Goal: Task Accomplishment & Management: Complete application form

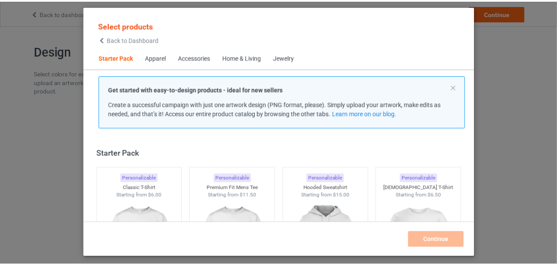
scroll to position [44, 0]
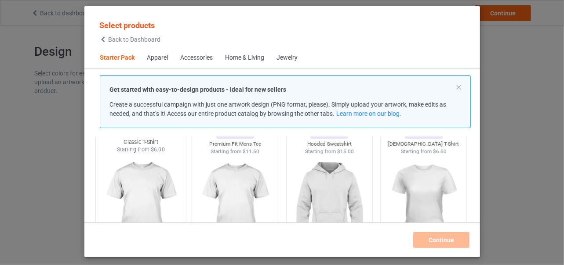
click at [147, 186] on img at bounding box center [140, 205] width 83 height 103
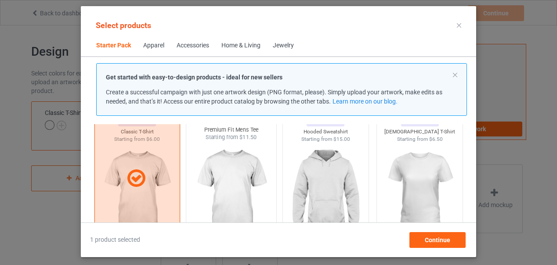
click at [238, 186] on img at bounding box center [231, 192] width 83 height 103
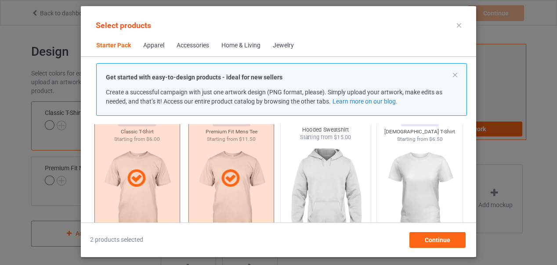
click at [325, 189] on img at bounding box center [325, 192] width 83 height 103
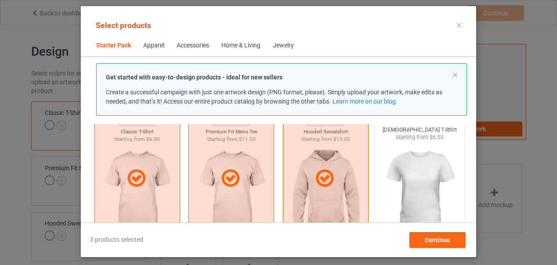
click at [415, 184] on img at bounding box center [420, 192] width 83 height 103
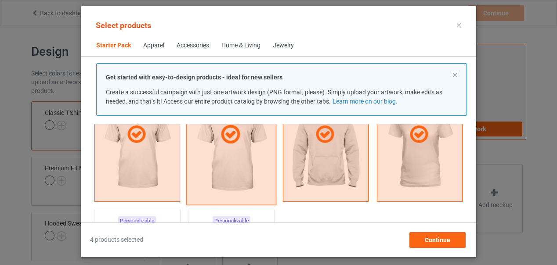
scroll to position [351, 0]
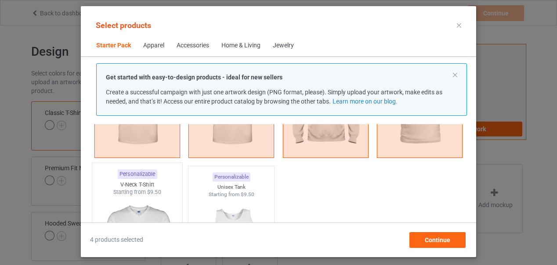
scroll to position [176, 0]
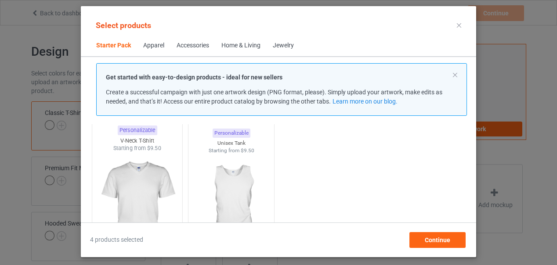
click at [129, 197] on img at bounding box center [137, 203] width 83 height 103
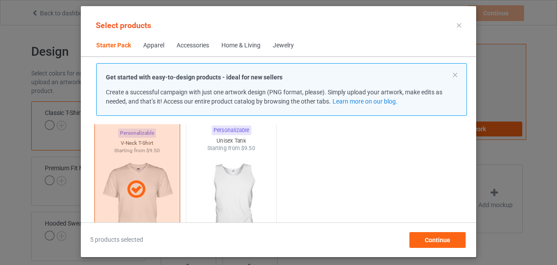
click at [228, 195] on img at bounding box center [231, 203] width 83 height 103
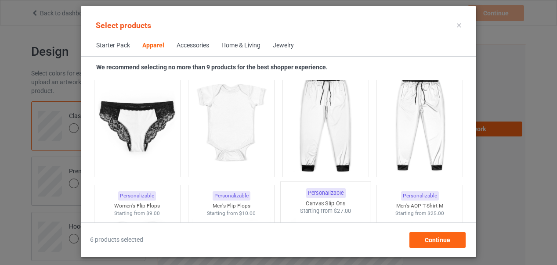
scroll to position [1230, 0]
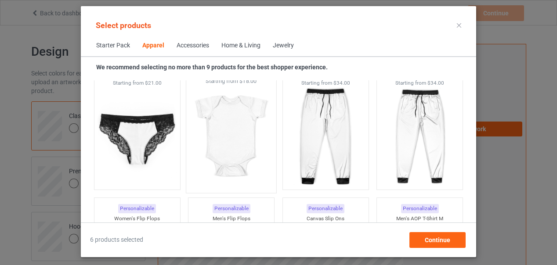
click at [224, 132] on img at bounding box center [231, 136] width 83 height 103
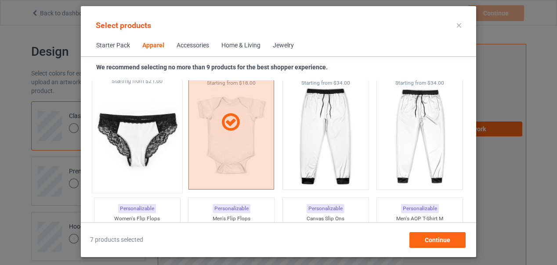
click at [140, 141] on img at bounding box center [137, 136] width 83 height 103
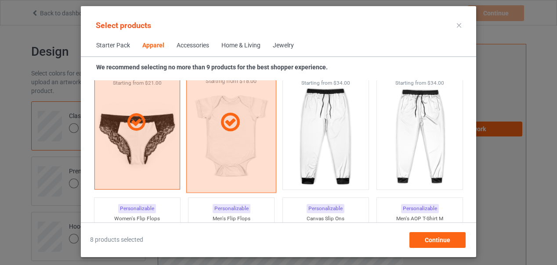
drag, startPoint x: 138, startPoint y: 123, endPoint x: 198, endPoint y: 123, distance: 59.3
click at [140, 123] on icon at bounding box center [136, 122] width 25 height 21
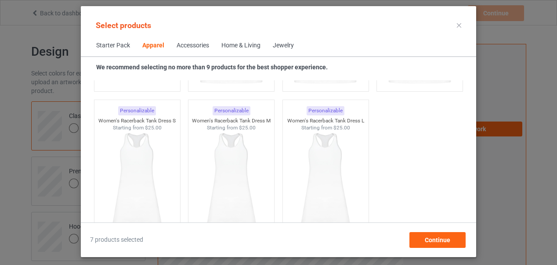
scroll to position [2020, 0]
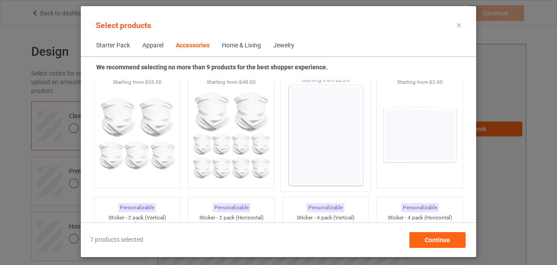
scroll to position [2987, 0]
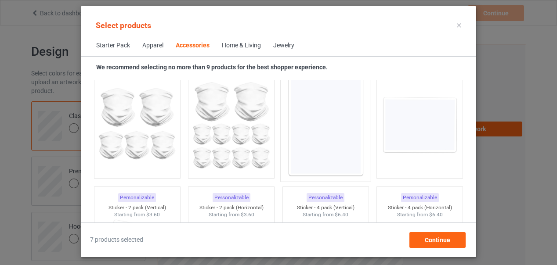
click at [330, 139] on img at bounding box center [325, 125] width 83 height 103
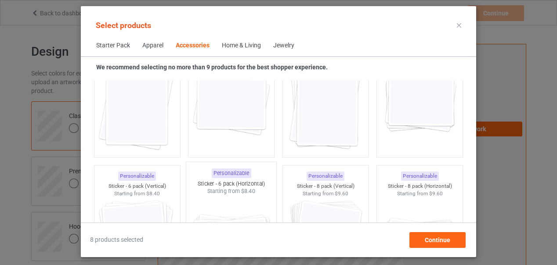
scroll to position [3118, 0]
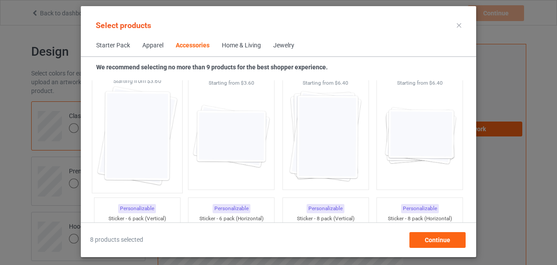
click at [140, 144] on img at bounding box center [137, 136] width 83 height 103
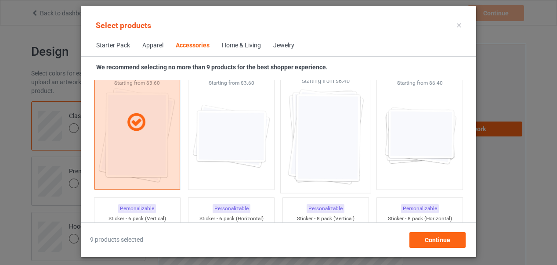
click at [326, 136] on img at bounding box center [325, 136] width 83 height 103
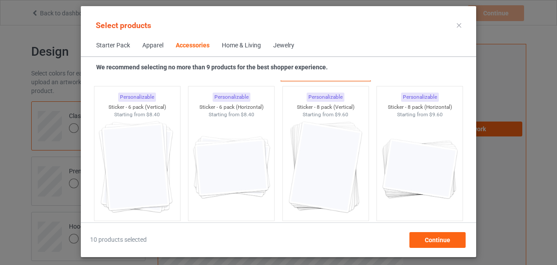
scroll to position [3250, 0]
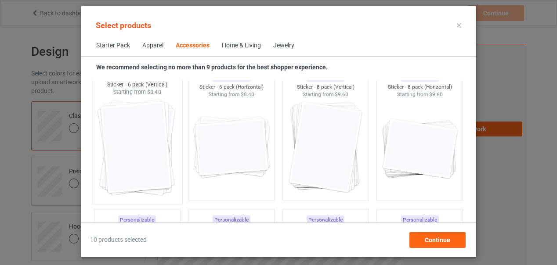
click at [129, 150] on img at bounding box center [137, 147] width 83 height 103
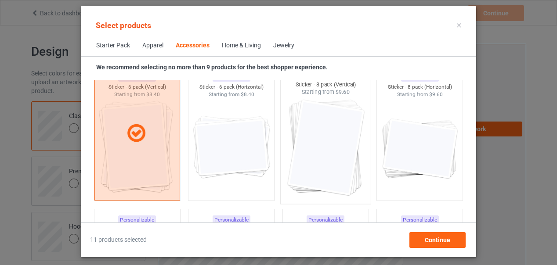
click at [307, 151] on img at bounding box center [325, 147] width 83 height 103
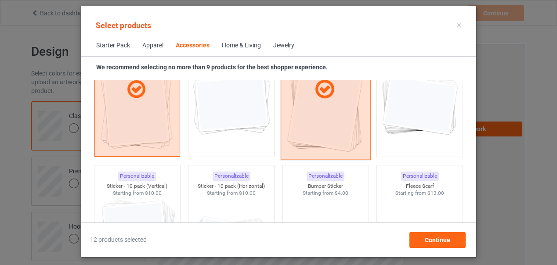
scroll to position [3865, 0]
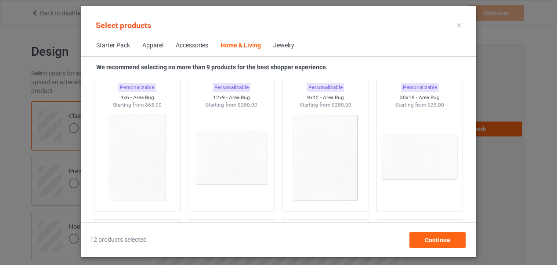
scroll to position [5139, 0]
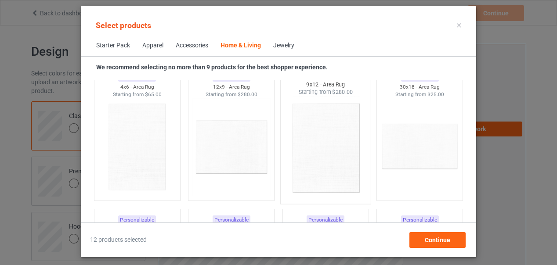
click at [326, 144] on img at bounding box center [325, 147] width 83 height 103
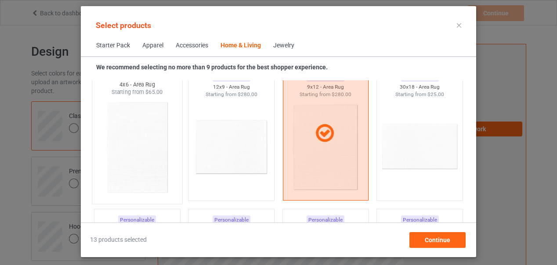
click at [134, 147] on img at bounding box center [137, 147] width 83 height 103
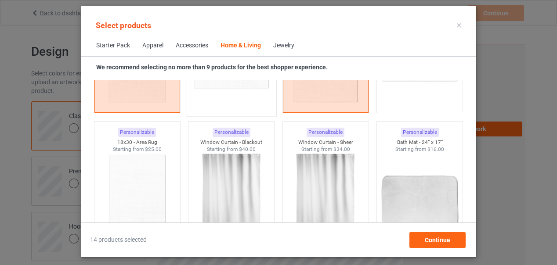
scroll to position [5271, 0]
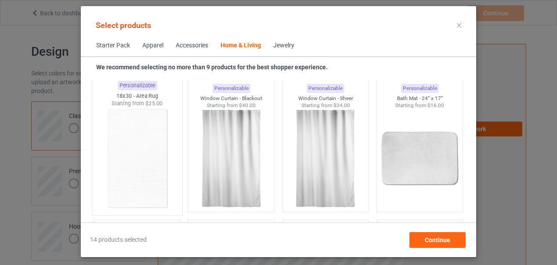
click at [137, 163] on img at bounding box center [137, 159] width 83 height 103
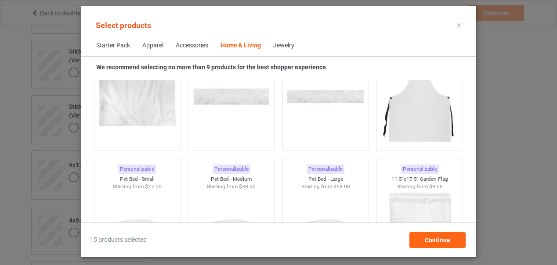
scroll to position [5575, 0]
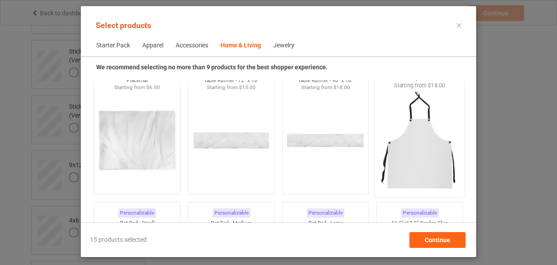
click at [417, 155] on img at bounding box center [420, 141] width 83 height 103
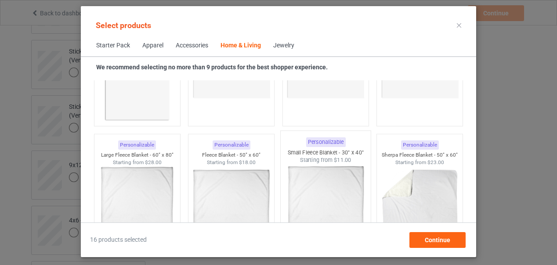
scroll to position [4169, 0]
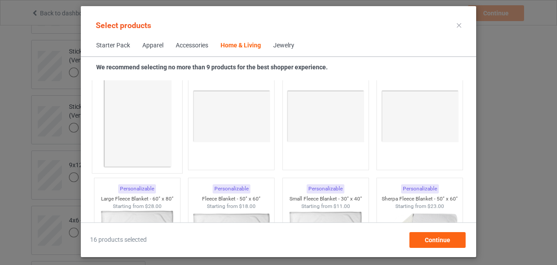
click at [134, 120] on img at bounding box center [137, 116] width 83 height 103
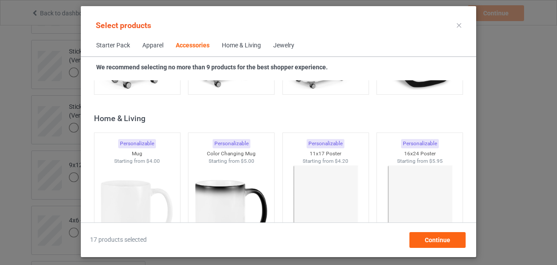
scroll to position [3949, 0]
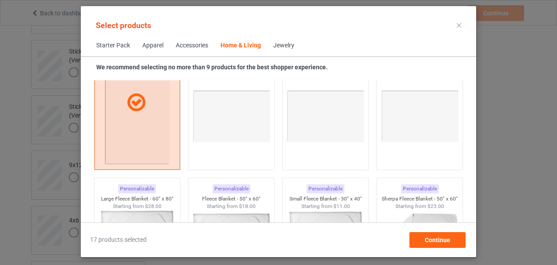
scroll to position [4037, 0]
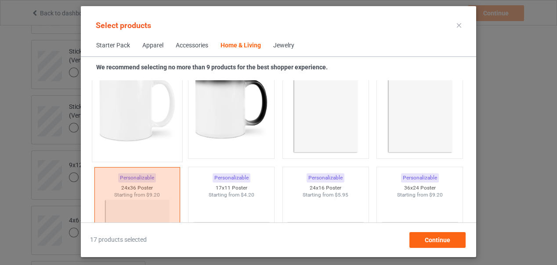
click at [122, 113] on img at bounding box center [137, 105] width 83 height 103
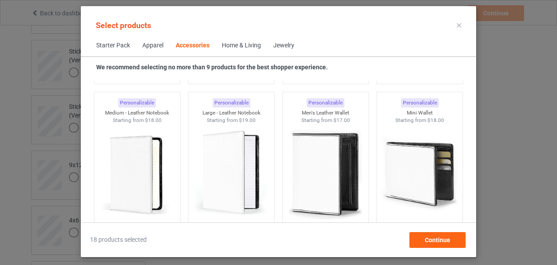
scroll to position [3378, 0]
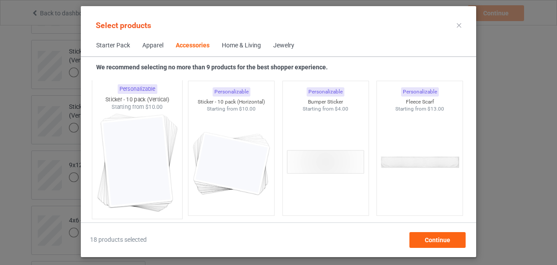
click at [135, 158] on img at bounding box center [137, 162] width 83 height 103
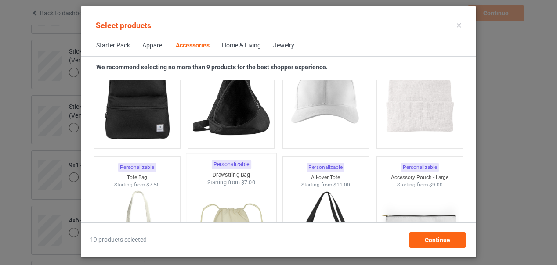
scroll to position [2280, 0]
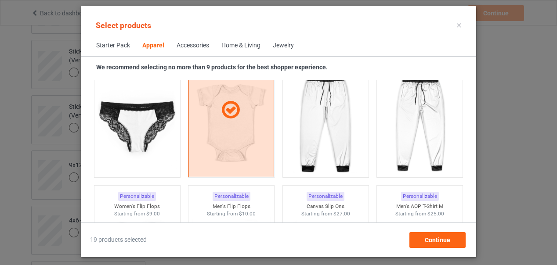
scroll to position [1182, 0]
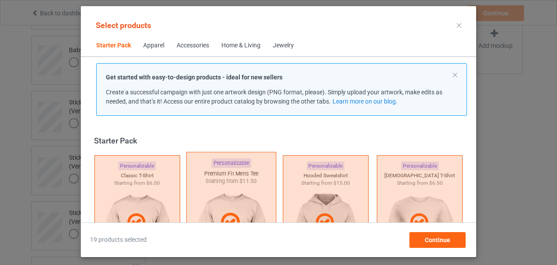
scroll to position [395, 0]
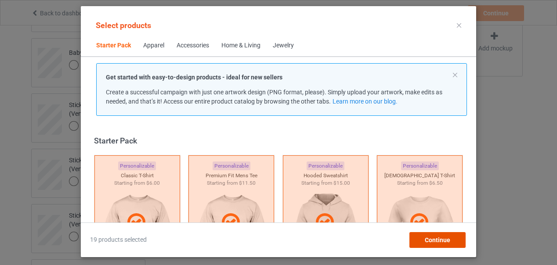
click at [429, 238] on span "Continue" at bounding box center [437, 240] width 25 height 7
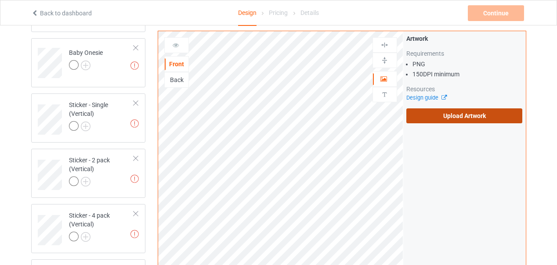
click at [464, 116] on label "Upload Artwork" at bounding box center [464, 115] width 116 height 15
click at [0, 0] on input "Upload Artwork" at bounding box center [0, 0] width 0 height 0
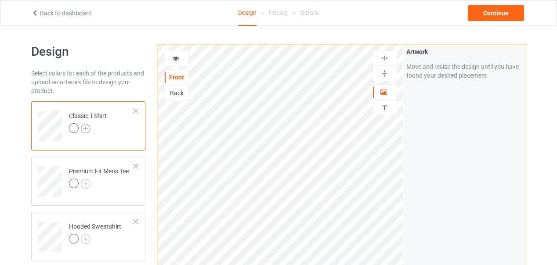
click at [87, 129] on img at bounding box center [86, 129] width 10 height 10
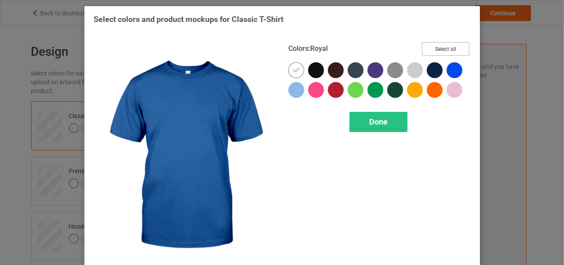
click at [446, 50] on button "Select all" at bounding box center [445, 49] width 47 height 14
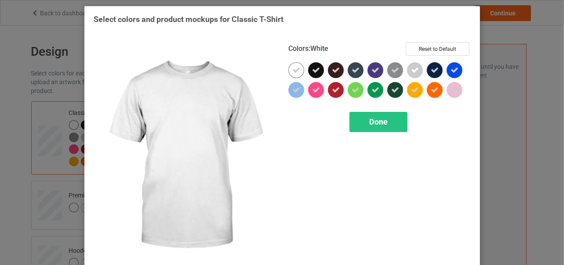
click at [293, 72] on icon at bounding box center [296, 70] width 8 height 8
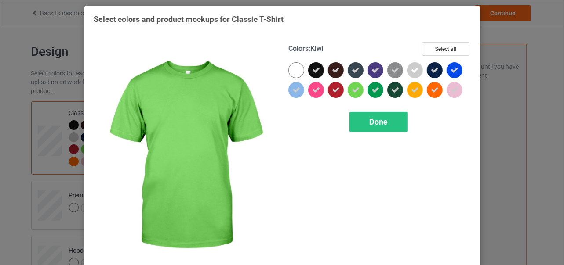
click at [351, 90] on icon at bounding box center [355, 90] width 8 height 8
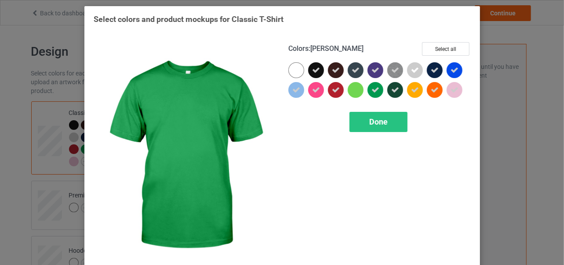
click at [372, 88] on icon at bounding box center [375, 90] width 8 height 8
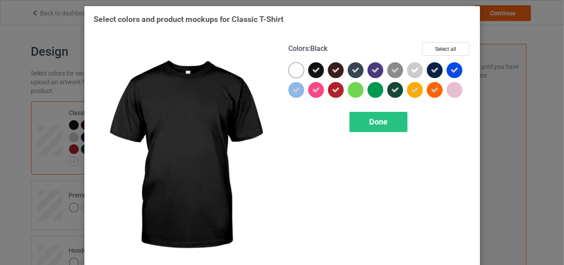
click at [314, 70] on icon at bounding box center [316, 70] width 8 height 8
click at [314, 71] on div at bounding box center [316, 70] width 16 height 16
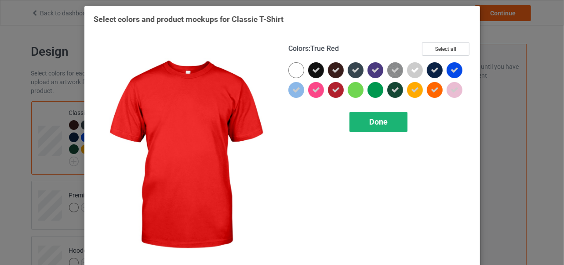
click at [372, 122] on span "Done" at bounding box center [378, 121] width 18 height 9
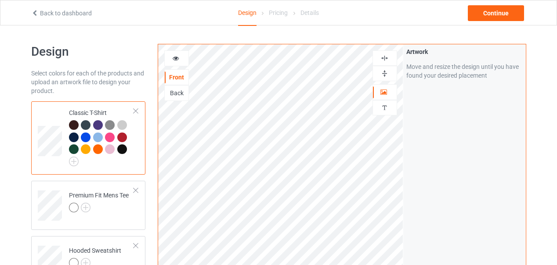
click at [121, 151] on div at bounding box center [122, 150] width 10 height 10
click at [122, 150] on div at bounding box center [122, 150] width 10 height 10
click at [75, 160] on img at bounding box center [74, 162] width 10 height 10
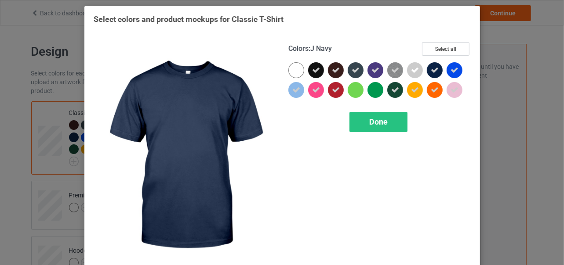
click at [430, 72] on icon at bounding box center [434, 70] width 8 height 8
click at [431, 71] on div at bounding box center [434, 70] width 16 height 16
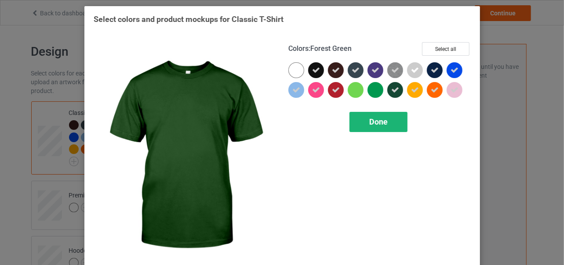
click at [379, 120] on span "Done" at bounding box center [378, 121] width 18 height 9
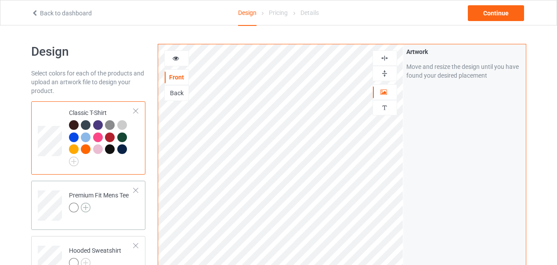
click at [87, 207] on img at bounding box center [86, 208] width 10 height 10
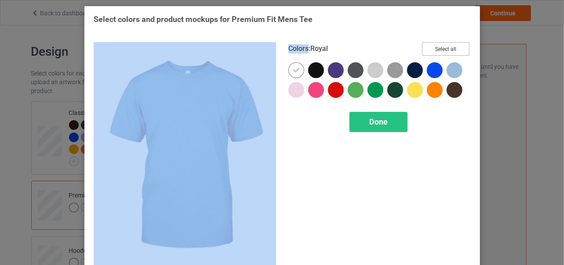
click at [441, 49] on button "Select all" at bounding box center [445, 49] width 47 height 14
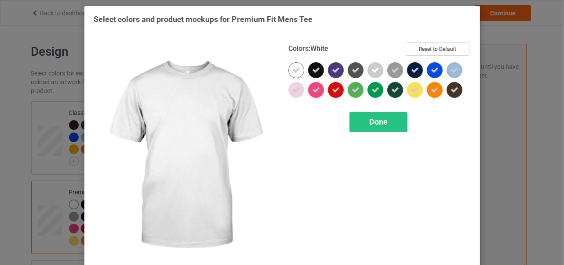
click at [294, 71] on icon at bounding box center [296, 70] width 8 height 8
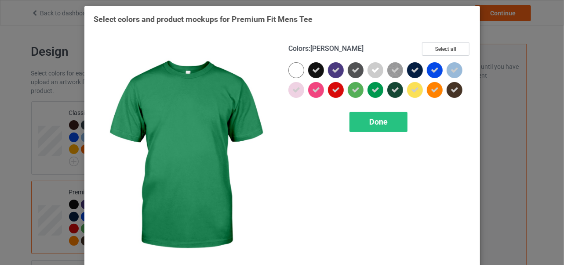
click at [372, 93] on icon at bounding box center [375, 90] width 8 height 8
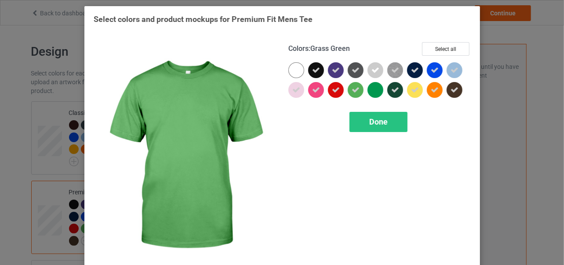
click at [351, 90] on icon at bounding box center [355, 90] width 8 height 8
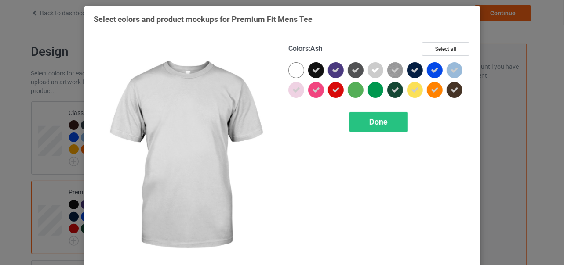
click at [374, 69] on icon at bounding box center [375, 70] width 8 height 8
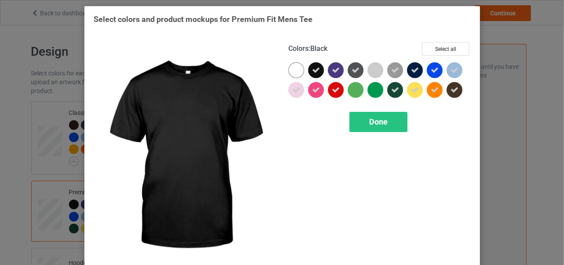
click at [313, 70] on icon at bounding box center [316, 70] width 8 height 8
click at [313, 69] on div at bounding box center [316, 70] width 16 height 16
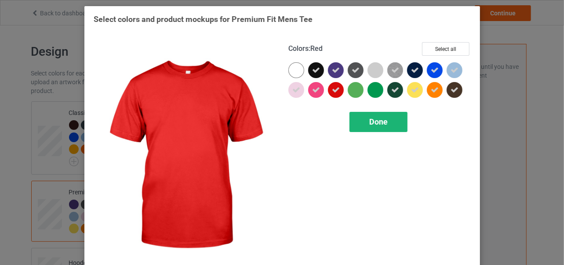
click at [372, 123] on span "Done" at bounding box center [378, 121] width 18 height 9
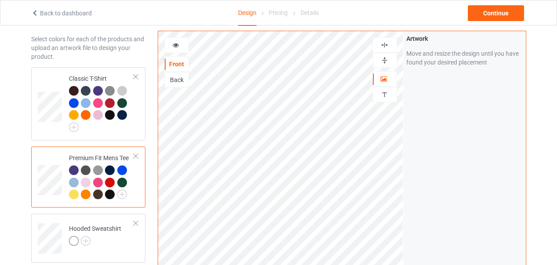
scroll to position [44, 0]
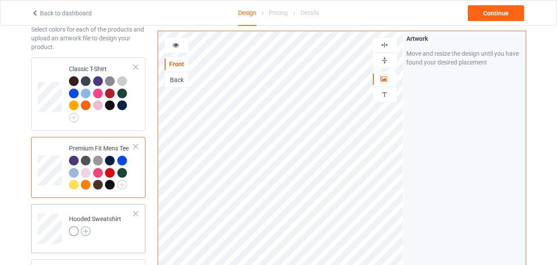
click at [86, 232] on img at bounding box center [86, 232] width 10 height 10
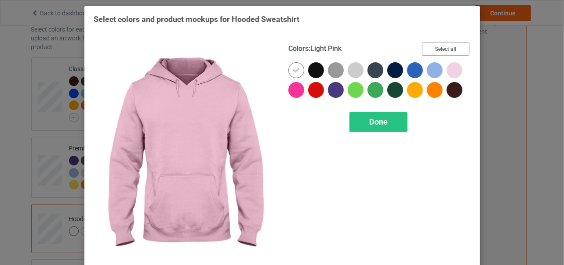
drag, startPoint x: 445, startPoint y: 51, endPoint x: 434, endPoint y: 55, distance: 12.1
click at [445, 51] on button "Select all" at bounding box center [445, 49] width 47 height 14
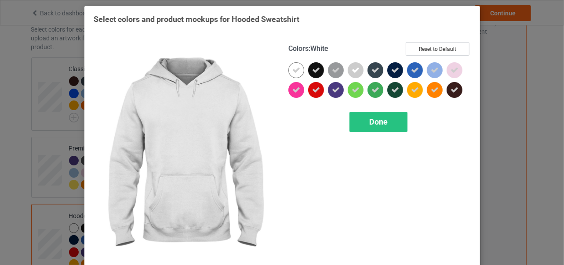
click at [292, 69] on icon at bounding box center [296, 70] width 8 height 8
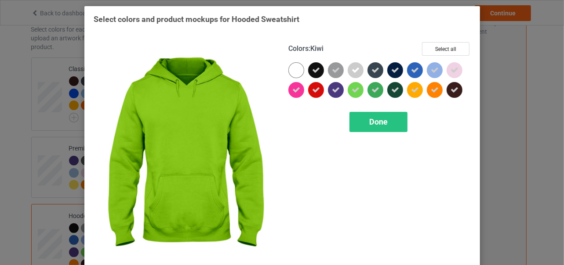
click at [351, 89] on icon at bounding box center [355, 90] width 8 height 8
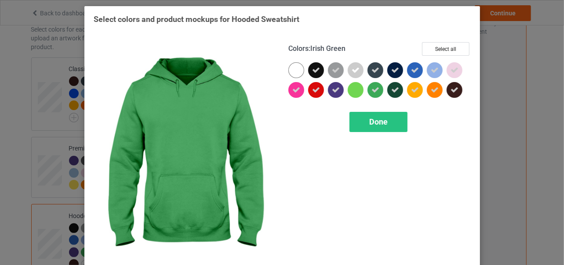
click at [371, 89] on icon at bounding box center [375, 90] width 8 height 8
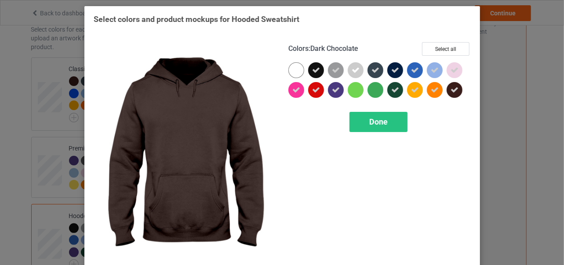
click at [452, 89] on icon at bounding box center [454, 90] width 8 height 8
click at [449, 90] on div at bounding box center [454, 90] width 16 height 16
click at [377, 120] on span "Done" at bounding box center [378, 121] width 18 height 9
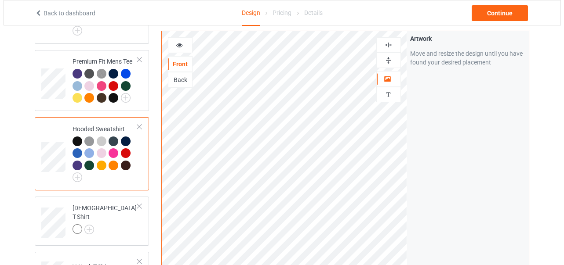
scroll to position [132, 0]
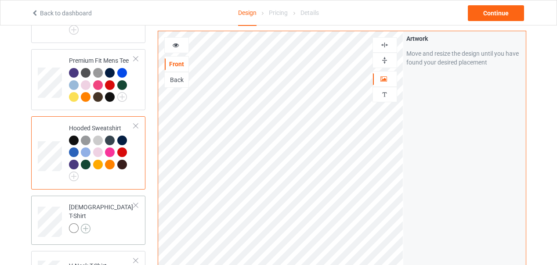
click at [87, 224] on img at bounding box center [86, 229] width 10 height 10
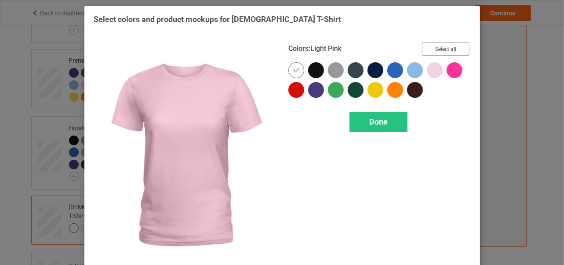
click at [437, 50] on button "Select all" at bounding box center [445, 49] width 47 height 14
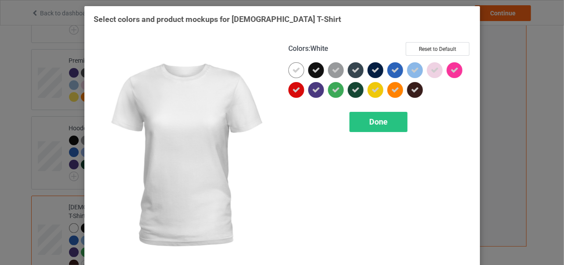
click at [294, 71] on icon at bounding box center [296, 70] width 8 height 8
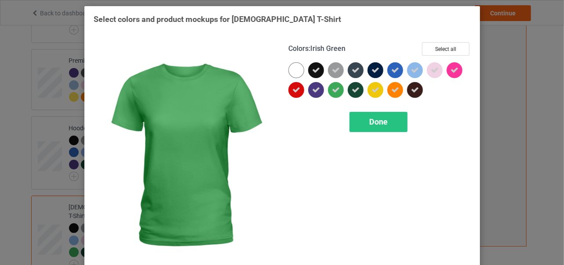
click at [332, 91] on icon at bounding box center [336, 90] width 8 height 8
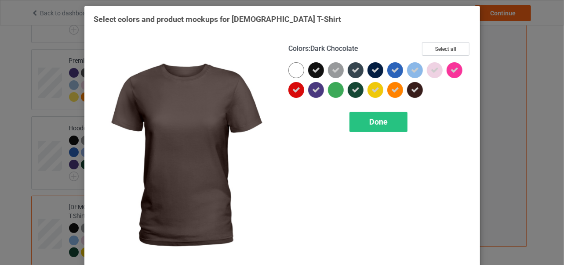
click at [412, 91] on icon at bounding box center [415, 90] width 8 height 8
click at [412, 88] on div at bounding box center [415, 90] width 16 height 16
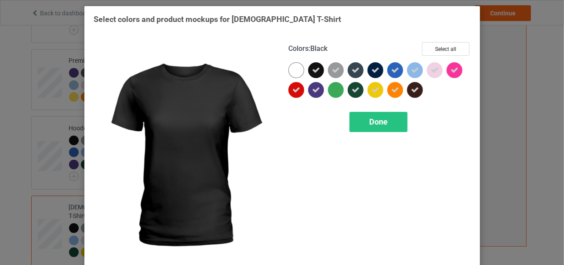
click at [313, 70] on icon at bounding box center [316, 70] width 8 height 8
click at [313, 70] on div at bounding box center [316, 70] width 16 height 16
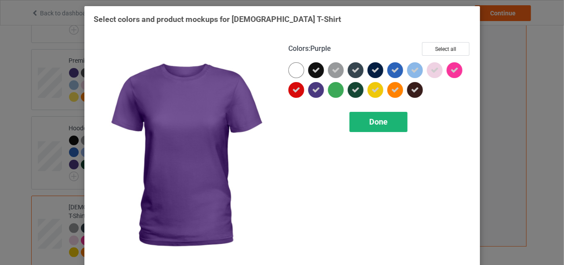
click at [376, 120] on span "Done" at bounding box center [378, 121] width 18 height 9
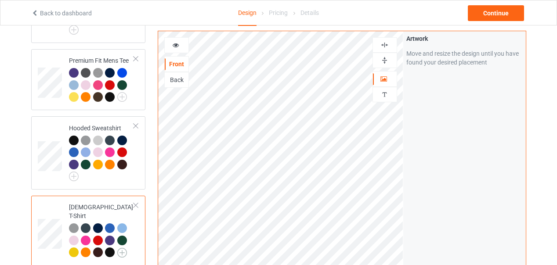
click at [122, 248] on img at bounding box center [122, 253] width 10 height 10
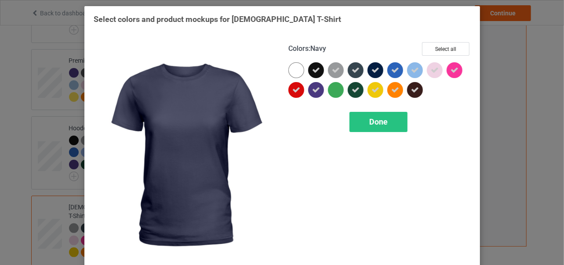
click at [372, 70] on icon at bounding box center [375, 70] width 8 height 8
click at [373, 72] on div at bounding box center [375, 70] width 16 height 16
click at [0, 0] on icon at bounding box center [0, 0] width 0 height 0
click at [374, 72] on div at bounding box center [375, 70] width 16 height 16
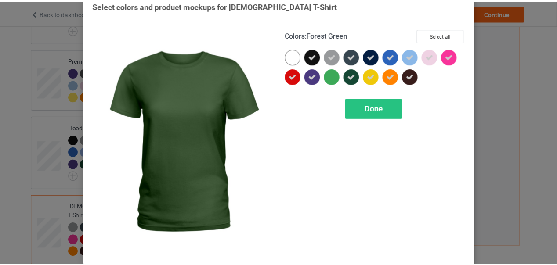
scroll to position [20, 0]
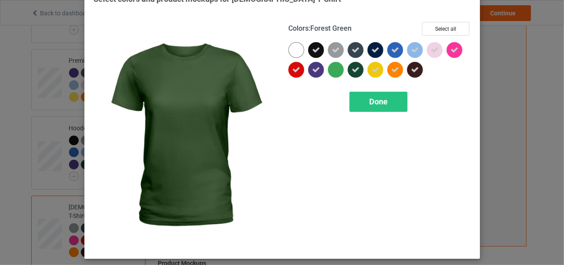
click at [352, 70] on icon at bounding box center [355, 70] width 8 height 8
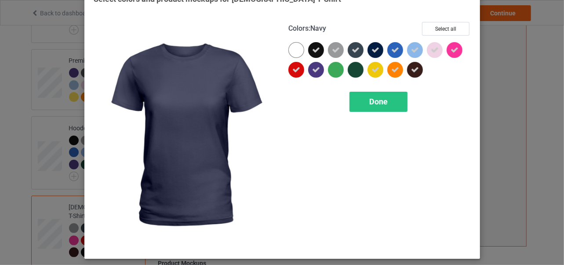
click at [372, 48] on icon at bounding box center [375, 50] width 8 height 8
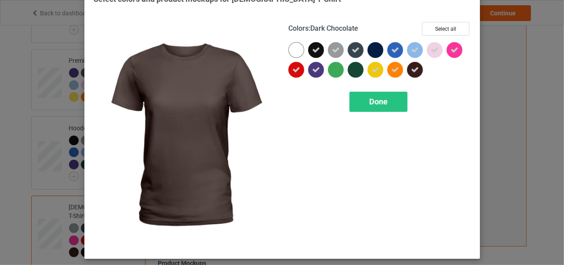
click at [411, 70] on icon at bounding box center [415, 70] width 8 height 8
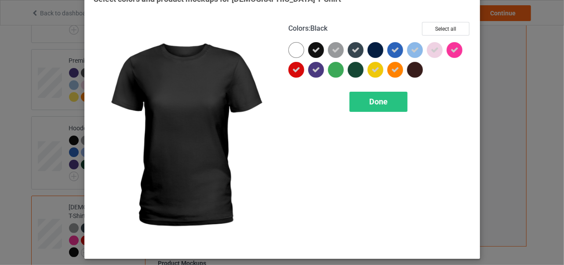
click at [312, 50] on icon at bounding box center [316, 50] width 8 height 8
click at [313, 49] on div at bounding box center [316, 50] width 16 height 16
click at [313, 49] on icon at bounding box center [316, 50] width 8 height 8
click at [314, 48] on div at bounding box center [316, 50] width 16 height 16
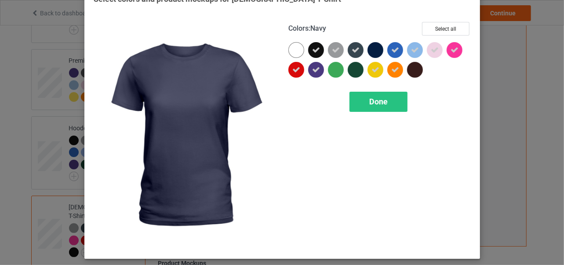
click at [369, 49] on div at bounding box center [375, 50] width 16 height 16
click at [371, 50] on icon at bounding box center [375, 50] width 8 height 8
click at [372, 49] on div at bounding box center [375, 50] width 16 height 16
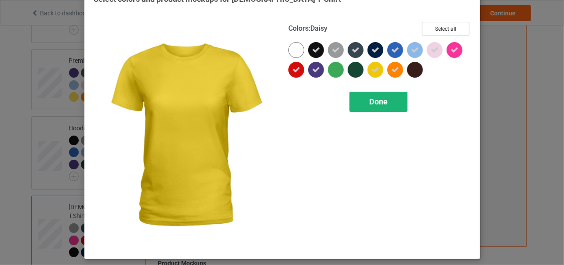
click at [374, 101] on span "Done" at bounding box center [378, 101] width 18 height 9
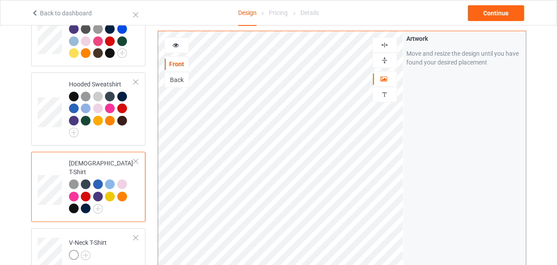
scroll to position [220, 0]
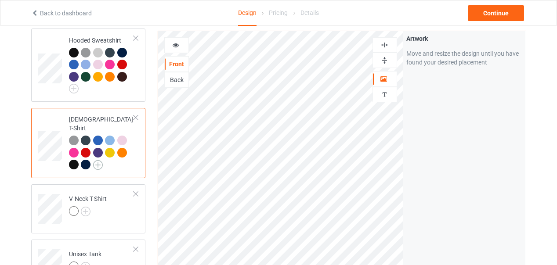
click at [98, 160] on img at bounding box center [98, 165] width 10 height 10
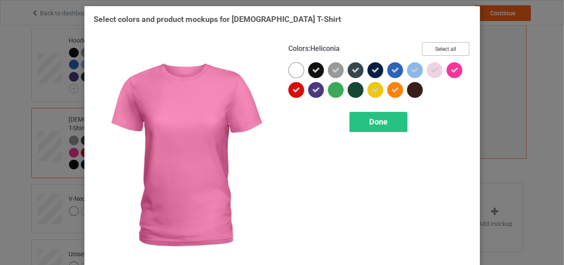
click at [445, 52] on button "Select all" at bounding box center [445, 49] width 47 height 14
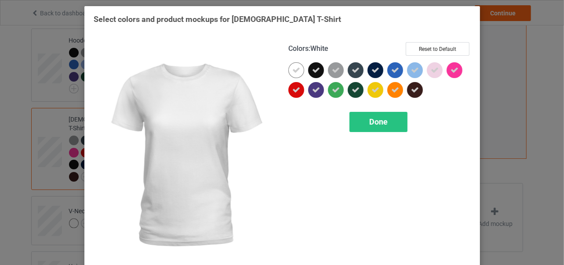
click at [292, 71] on icon at bounding box center [296, 70] width 8 height 8
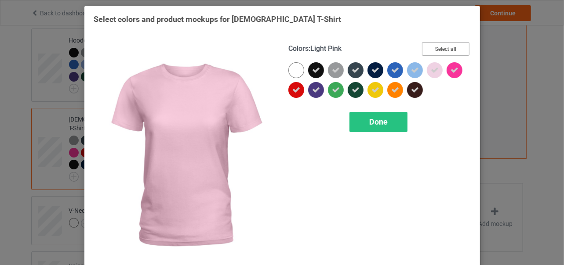
click at [444, 51] on button "Select all" at bounding box center [445, 49] width 47 height 14
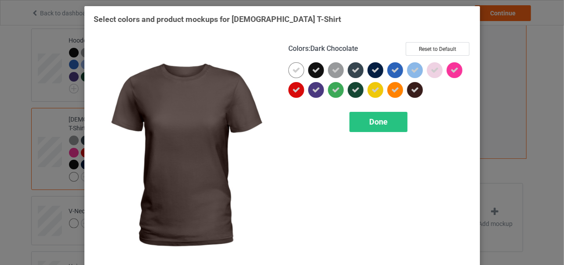
click at [360, 181] on div "Colors : Dark Chocolate Reset to Default Done" at bounding box center [379, 156] width 195 height 240
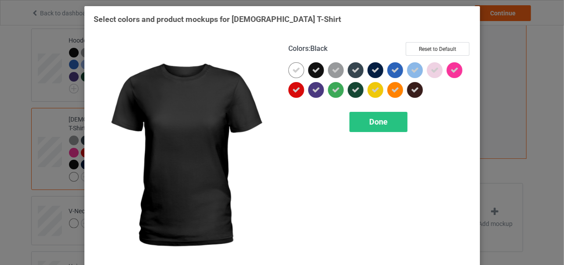
click at [312, 69] on icon at bounding box center [316, 70] width 8 height 8
click at [311, 70] on div at bounding box center [316, 70] width 16 height 16
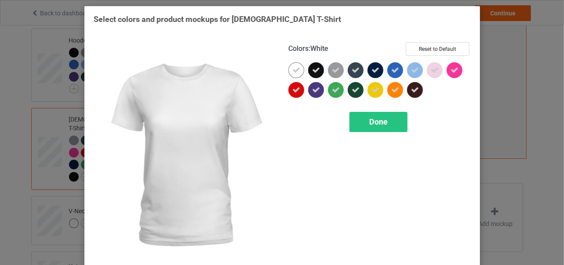
click at [294, 70] on icon at bounding box center [296, 70] width 8 height 8
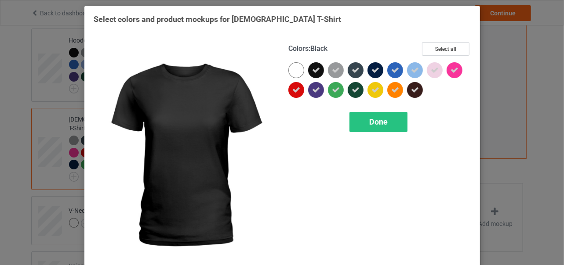
click at [312, 71] on icon at bounding box center [316, 70] width 8 height 8
click at [314, 71] on div at bounding box center [316, 70] width 16 height 16
click at [377, 121] on span "Done" at bounding box center [378, 121] width 18 height 9
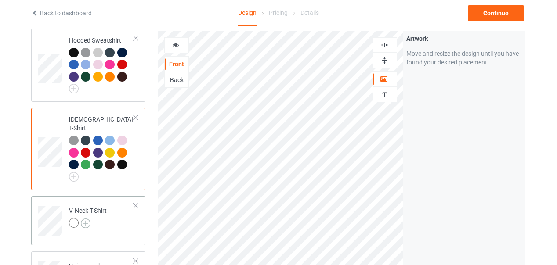
click at [86, 219] on img at bounding box center [86, 224] width 10 height 10
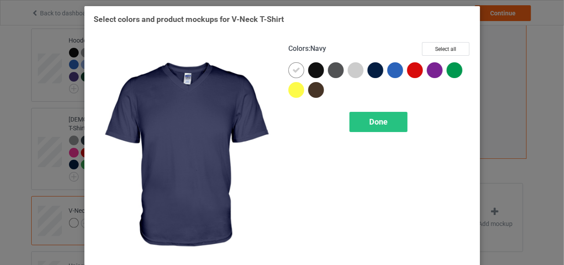
click at [372, 71] on div at bounding box center [375, 70] width 16 height 16
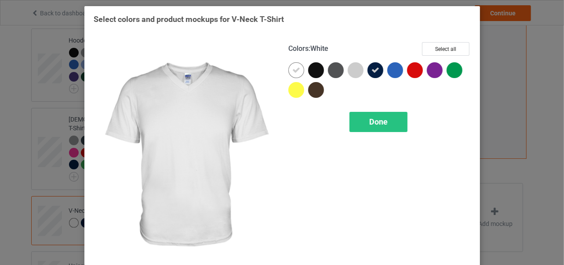
click at [293, 71] on icon at bounding box center [296, 70] width 8 height 8
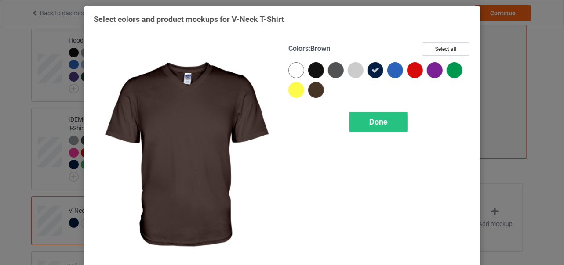
click at [313, 91] on div at bounding box center [316, 90] width 16 height 16
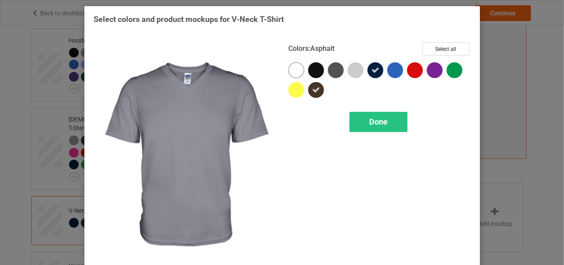
click at [331, 72] on div at bounding box center [336, 70] width 16 height 16
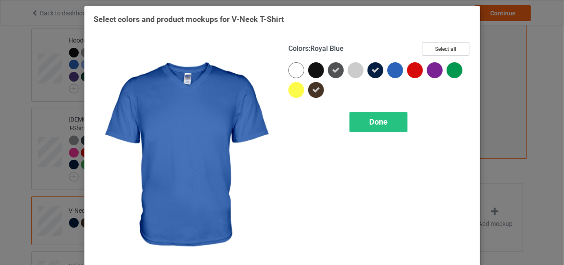
click at [393, 73] on div at bounding box center [395, 70] width 16 height 16
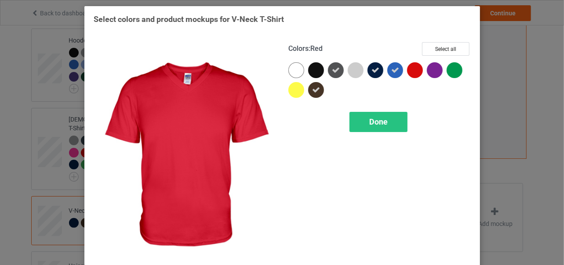
click at [411, 71] on div at bounding box center [415, 70] width 16 height 16
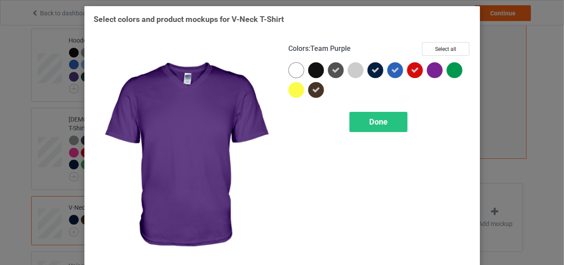
click at [429, 72] on div at bounding box center [434, 70] width 16 height 16
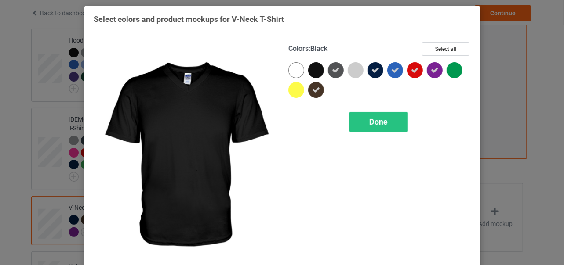
click at [313, 70] on div at bounding box center [316, 70] width 16 height 16
click at [312, 72] on icon at bounding box center [316, 70] width 8 height 8
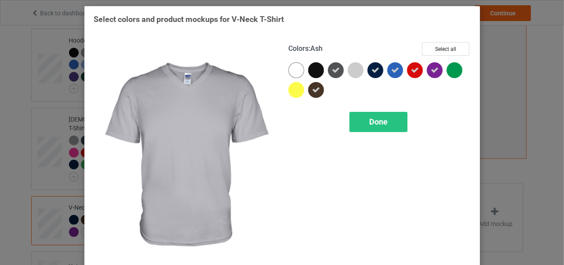
click at [353, 70] on div at bounding box center [355, 70] width 16 height 16
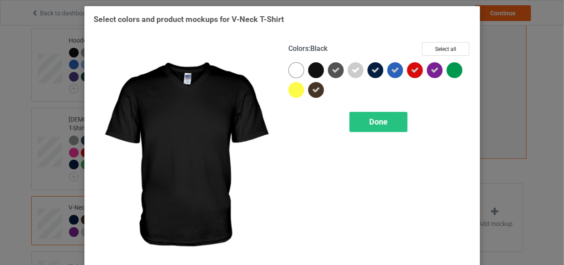
click at [313, 71] on div at bounding box center [316, 70] width 16 height 16
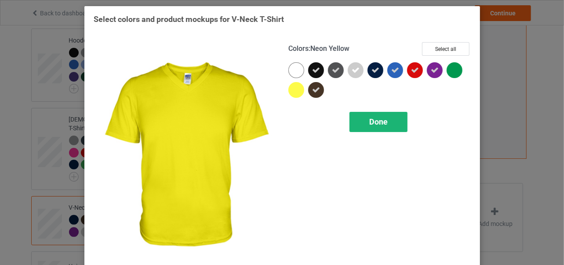
click at [379, 123] on span "Done" at bounding box center [378, 121] width 18 height 9
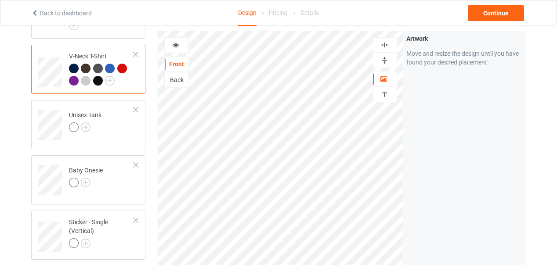
scroll to position [351, 0]
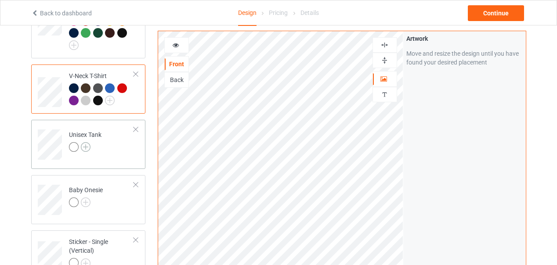
click at [86, 142] on img at bounding box center [86, 147] width 10 height 10
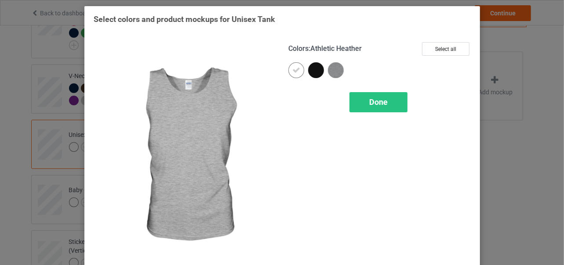
click at [330, 69] on img at bounding box center [336, 70] width 16 height 16
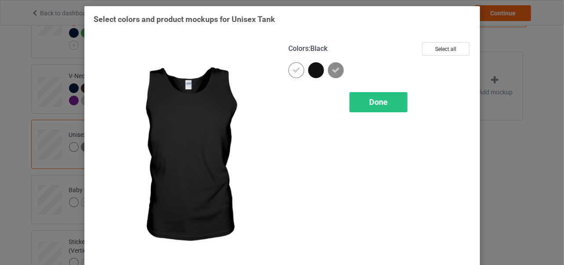
click at [313, 70] on div at bounding box center [316, 70] width 16 height 16
click at [312, 70] on icon at bounding box center [316, 70] width 8 height 8
click at [313, 70] on div at bounding box center [316, 70] width 16 height 16
click at [375, 103] on span "Done" at bounding box center [378, 102] width 18 height 9
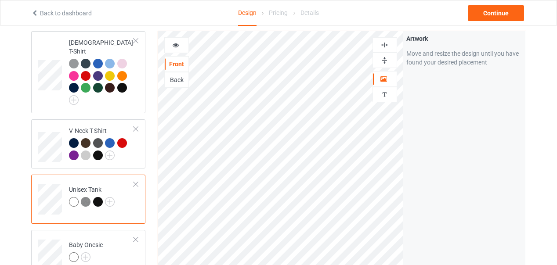
scroll to position [307, 0]
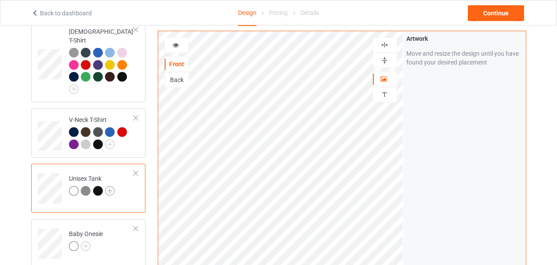
click at [111, 186] on img at bounding box center [110, 191] width 10 height 10
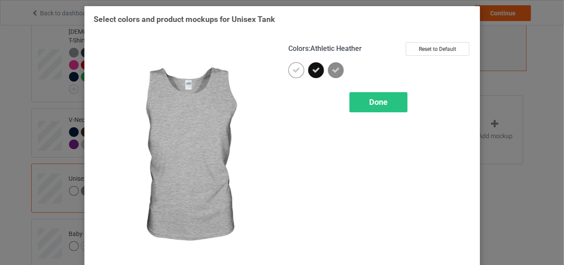
click at [332, 72] on icon at bounding box center [336, 70] width 8 height 8
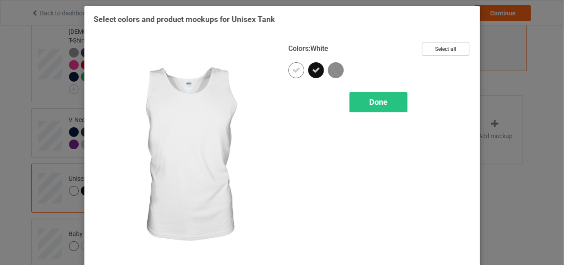
click at [293, 69] on icon at bounding box center [296, 70] width 8 height 8
click at [294, 72] on div at bounding box center [296, 70] width 16 height 16
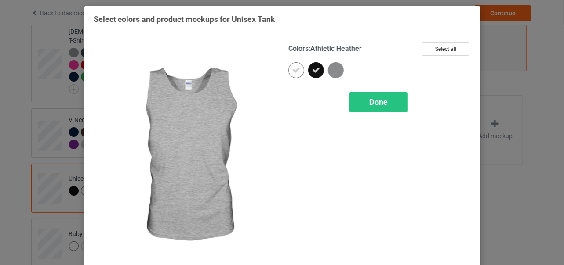
click at [331, 72] on img at bounding box center [336, 70] width 16 height 16
click at [374, 102] on span "Done" at bounding box center [378, 102] width 18 height 9
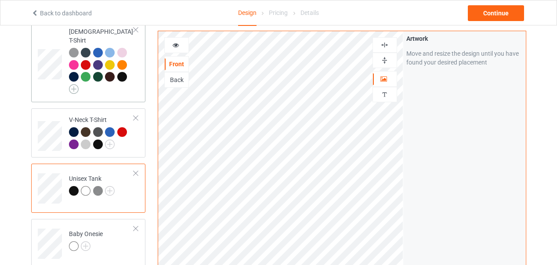
click at [74, 84] on img at bounding box center [74, 89] width 10 height 10
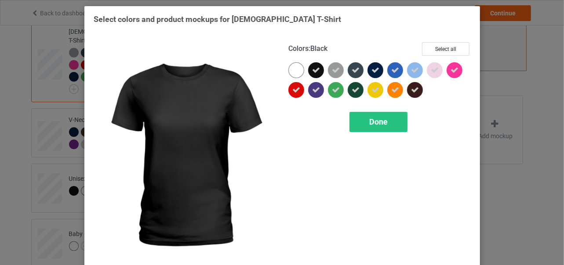
click at [312, 70] on icon at bounding box center [316, 70] width 8 height 8
click at [312, 70] on div at bounding box center [316, 70] width 16 height 16
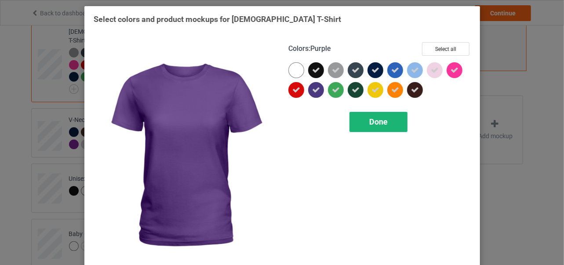
click at [378, 123] on span "Done" at bounding box center [378, 121] width 18 height 9
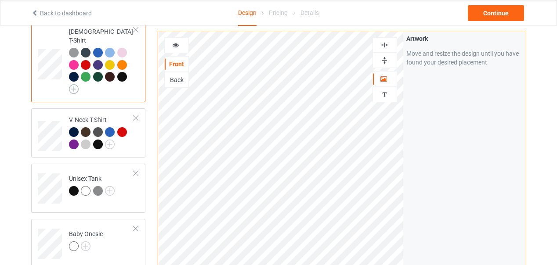
click at [73, 84] on img at bounding box center [74, 89] width 10 height 10
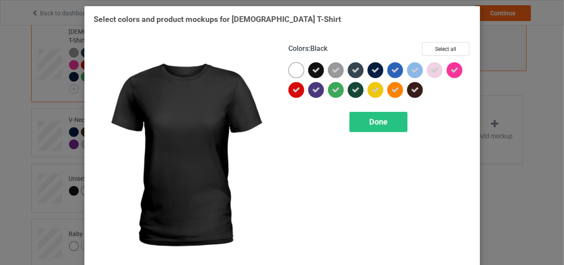
click at [312, 72] on icon at bounding box center [316, 70] width 8 height 8
click at [315, 72] on div at bounding box center [316, 70] width 16 height 16
click at [315, 72] on icon at bounding box center [316, 70] width 8 height 8
click at [315, 72] on div at bounding box center [316, 70] width 16 height 16
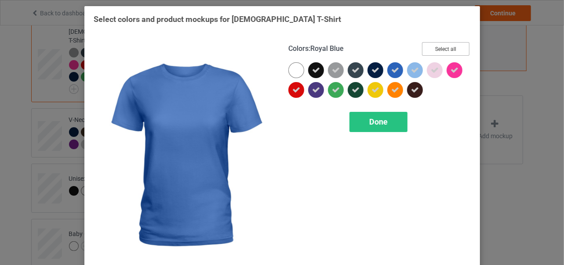
click at [440, 50] on button "Select all" at bounding box center [445, 49] width 47 height 14
click at [440, 51] on button "Reset to Default" at bounding box center [437, 49] width 64 height 14
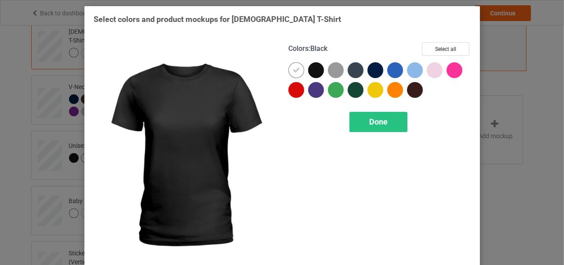
click at [313, 70] on div at bounding box center [316, 70] width 16 height 16
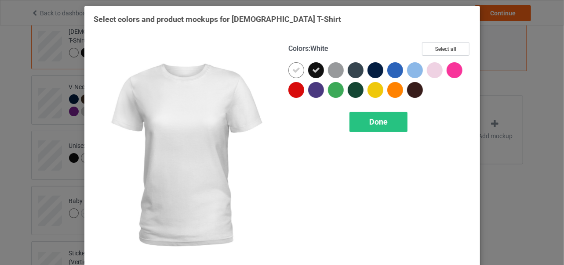
click at [293, 72] on icon at bounding box center [296, 70] width 8 height 8
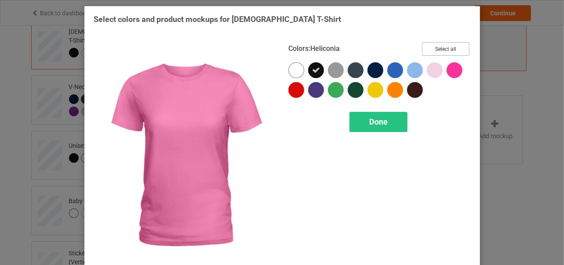
click at [444, 52] on button "Select all" at bounding box center [445, 49] width 47 height 14
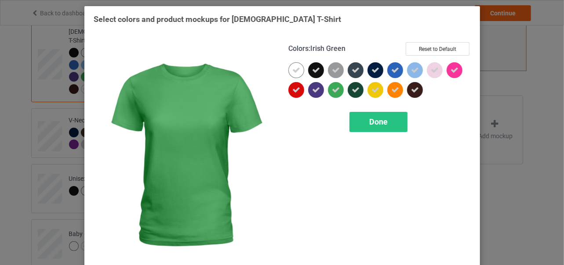
click at [333, 91] on icon at bounding box center [336, 90] width 8 height 8
click at [377, 123] on span "Done" at bounding box center [378, 121] width 18 height 9
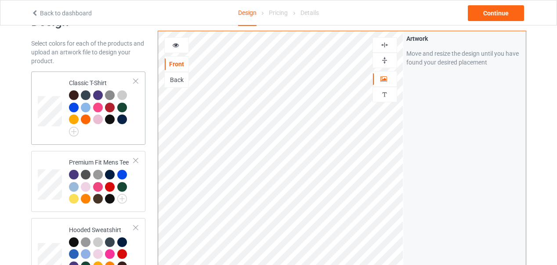
scroll to position [44, 0]
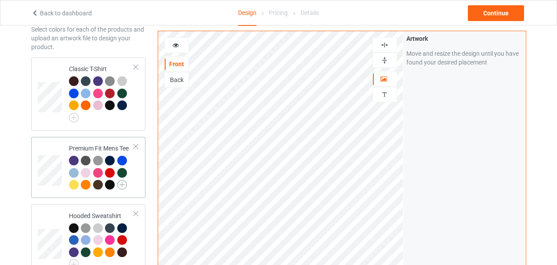
click at [124, 185] on img at bounding box center [122, 185] width 10 height 10
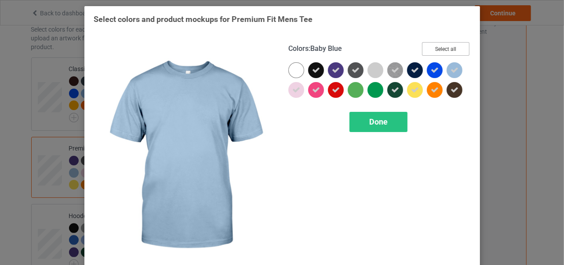
click at [447, 51] on button "Select all" at bounding box center [445, 49] width 47 height 14
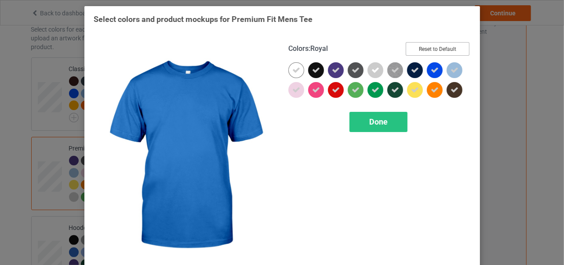
drag, startPoint x: 438, startPoint y: 49, endPoint x: 436, endPoint y: 53, distance: 5.1
click at [439, 50] on button "Reset to Default" at bounding box center [437, 49] width 64 height 14
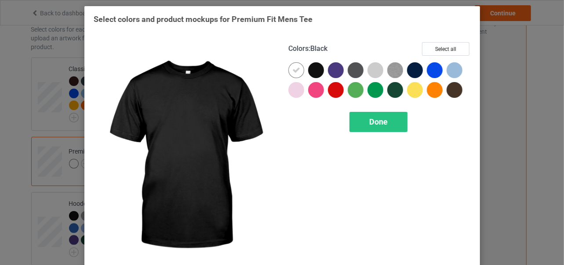
click at [313, 72] on div at bounding box center [316, 70] width 16 height 16
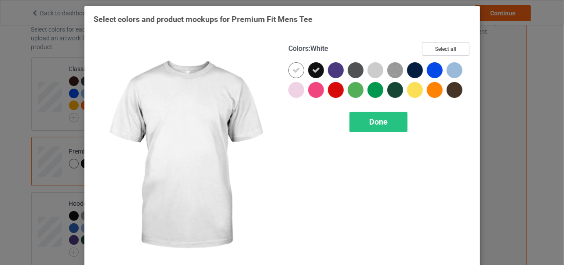
click at [293, 70] on icon at bounding box center [296, 70] width 8 height 8
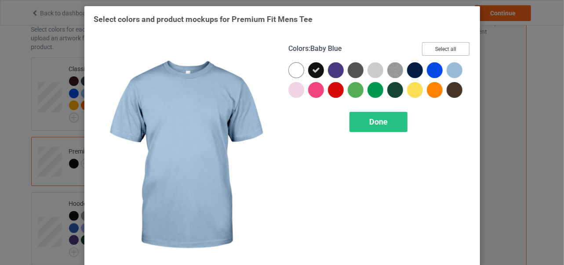
click at [452, 51] on button "Select all" at bounding box center [445, 49] width 47 height 14
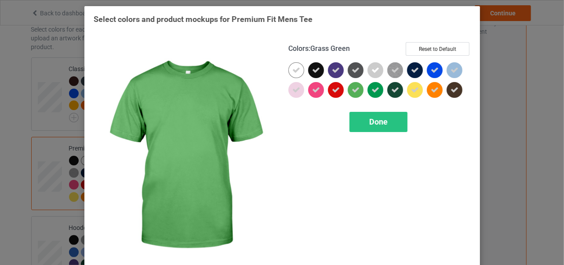
drag, startPoint x: 353, startPoint y: 91, endPoint x: 379, endPoint y: 93, distance: 25.5
click at [355, 92] on icon at bounding box center [355, 90] width 8 height 8
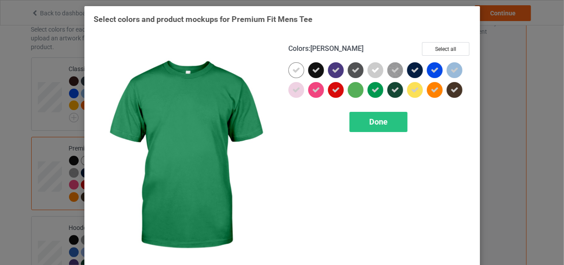
click at [374, 92] on icon at bounding box center [375, 90] width 8 height 8
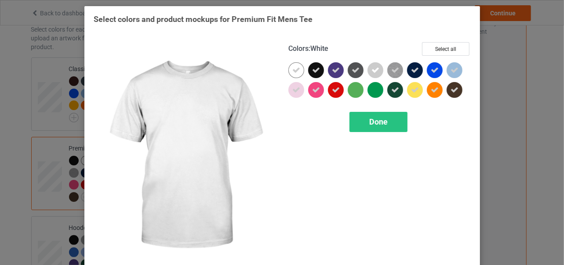
click at [293, 72] on icon at bounding box center [296, 70] width 8 height 8
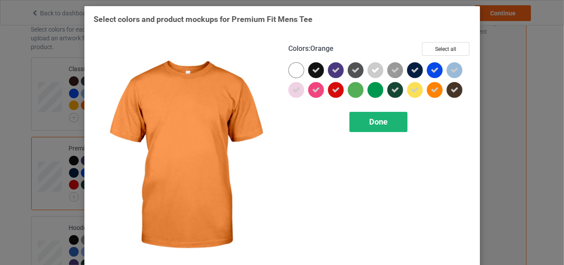
click at [377, 124] on span "Done" at bounding box center [378, 121] width 18 height 9
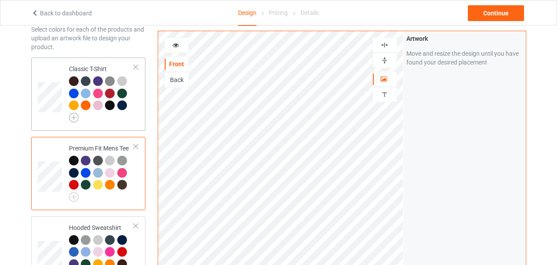
click at [73, 119] on img at bounding box center [74, 118] width 10 height 10
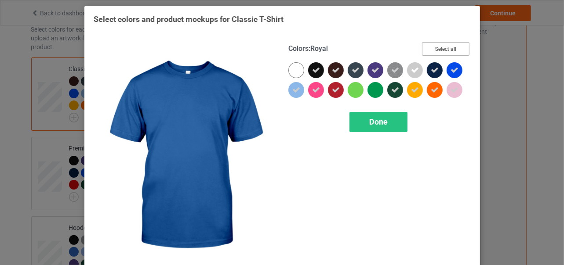
click at [445, 50] on button "Select all" at bounding box center [445, 49] width 47 height 14
click at [447, 50] on button "Reset to Default" at bounding box center [437, 49] width 64 height 14
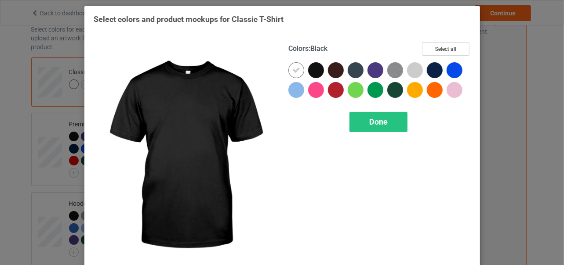
click at [314, 70] on div at bounding box center [316, 70] width 16 height 16
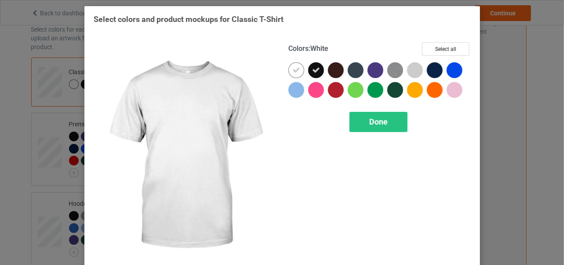
click at [294, 72] on icon at bounding box center [296, 70] width 8 height 8
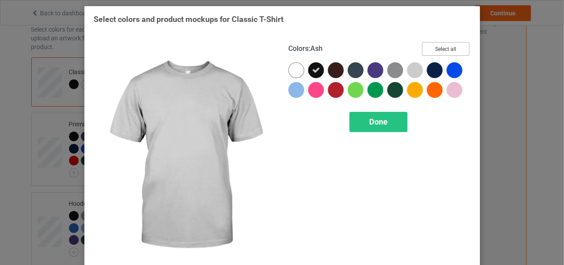
click at [443, 50] on button "Select all" at bounding box center [445, 49] width 47 height 14
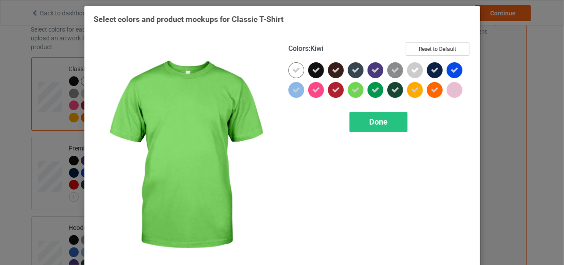
click at [354, 91] on icon at bounding box center [355, 90] width 8 height 8
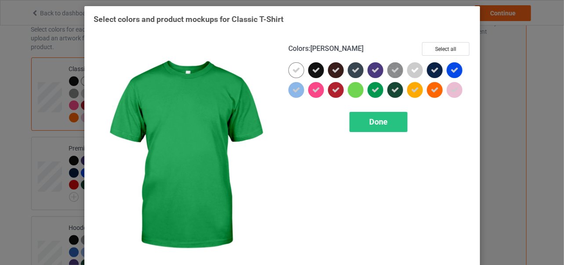
click at [372, 92] on icon at bounding box center [375, 90] width 8 height 8
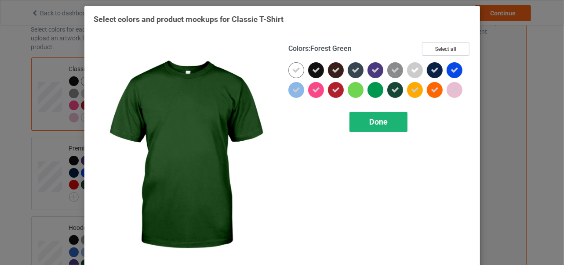
click at [378, 123] on span "Done" at bounding box center [378, 121] width 18 height 9
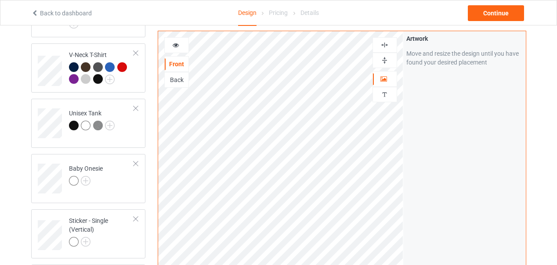
scroll to position [395, 0]
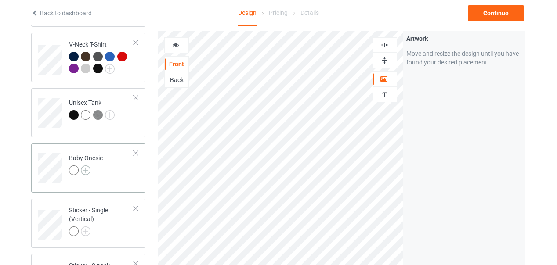
click at [86, 166] on img at bounding box center [86, 171] width 10 height 10
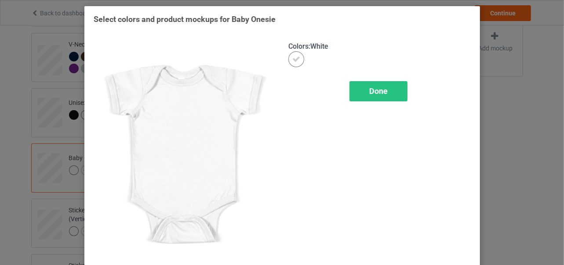
click at [374, 93] on span "Done" at bounding box center [378, 91] width 18 height 9
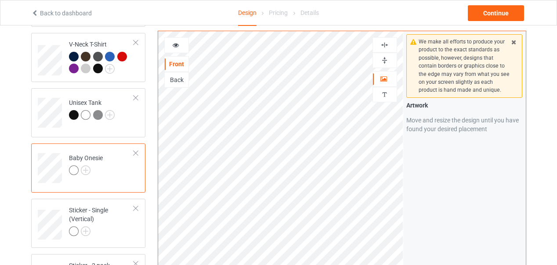
click at [135, 150] on div at bounding box center [136, 153] width 6 height 6
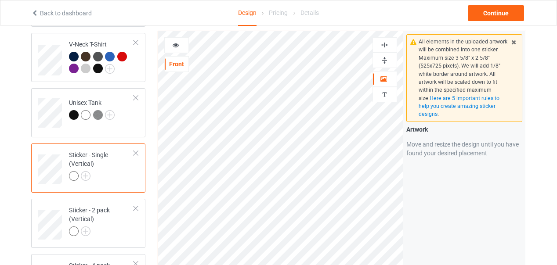
scroll to position [439, 0]
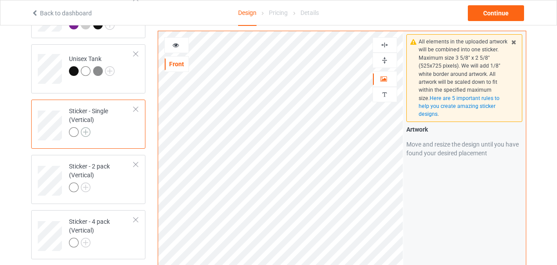
click at [87, 127] on img at bounding box center [86, 132] width 10 height 10
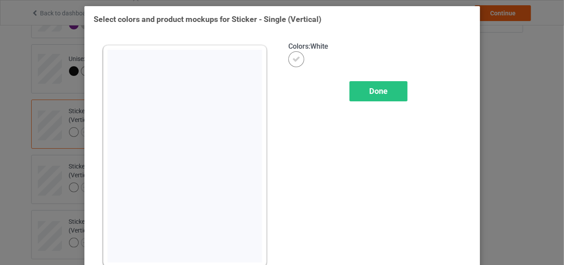
click at [376, 90] on span "Done" at bounding box center [378, 91] width 18 height 9
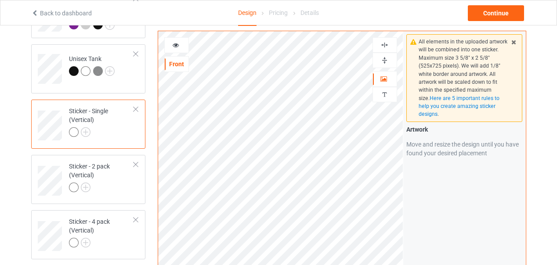
click at [137, 106] on div at bounding box center [136, 109] width 6 height 6
click at [136, 106] on div at bounding box center [136, 109] width 6 height 6
click at [87, 127] on img at bounding box center [86, 132] width 10 height 10
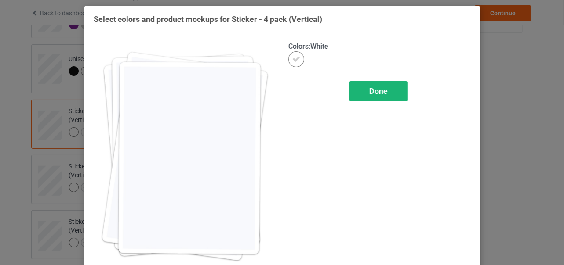
click at [377, 93] on span "Done" at bounding box center [378, 91] width 18 height 9
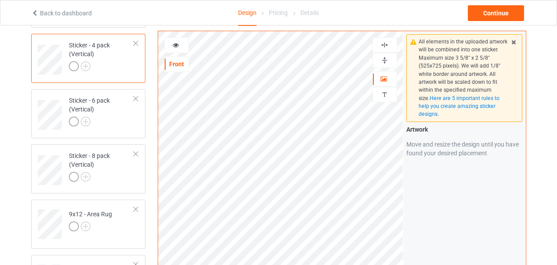
scroll to position [527, 0]
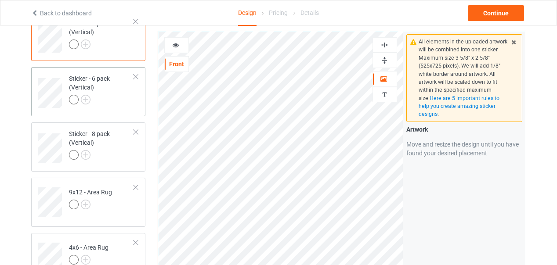
click at [136, 74] on div at bounding box center [136, 77] width 6 height 6
click at [137, 129] on div at bounding box center [136, 132] width 6 height 6
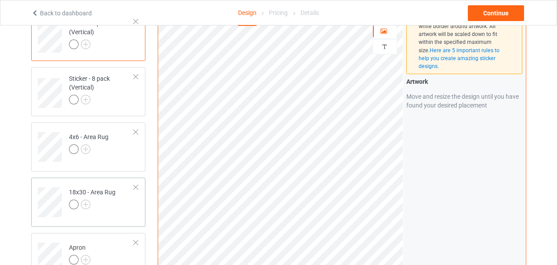
click at [135, 184] on div at bounding box center [136, 187] width 6 height 6
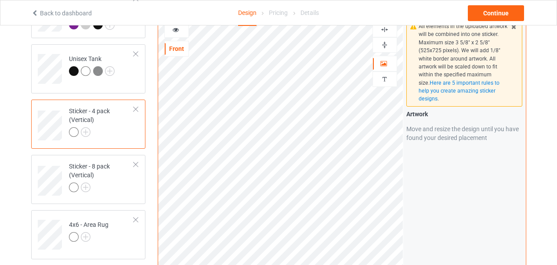
scroll to position [439, 0]
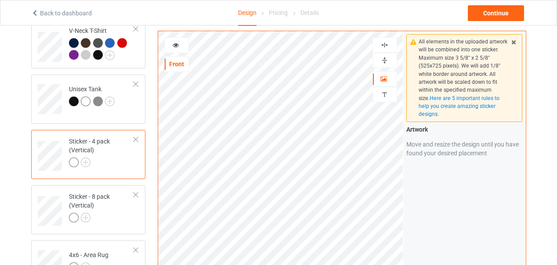
scroll to position [395, 0]
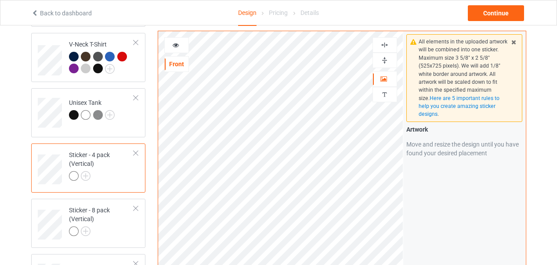
click at [137, 150] on div at bounding box center [136, 153] width 6 height 6
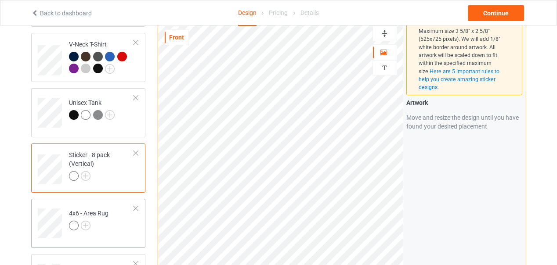
click at [137, 206] on div at bounding box center [136, 209] width 6 height 6
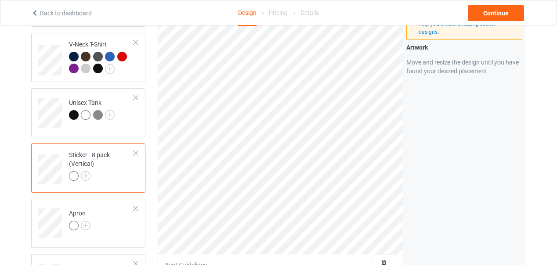
click at [137, 150] on div at bounding box center [136, 153] width 6 height 6
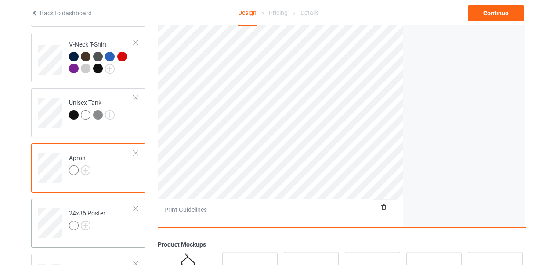
click at [137, 206] on div at bounding box center [136, 209] width 6 height 6
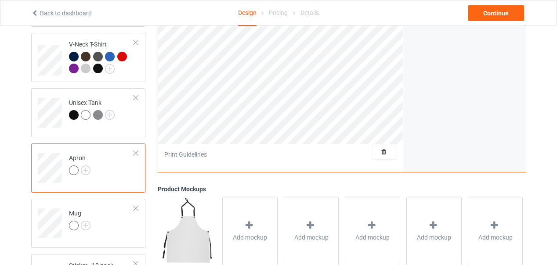
click at [137, 150] on div at bounding box center [136, 153] width 6 height 6
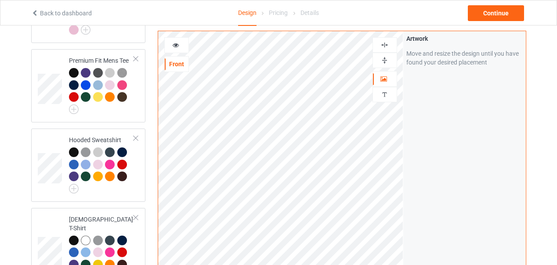
scroll to position [428, 0]
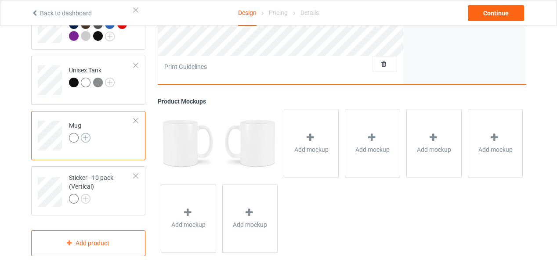
click at [87, 133] on img at bounding box center [86, 138] width 10 height 10
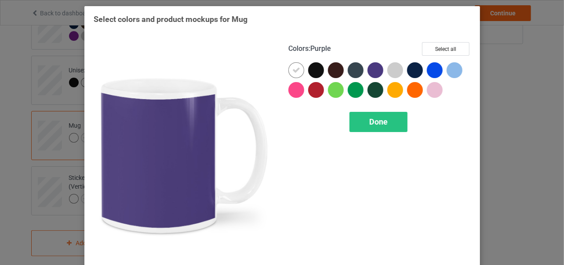
click at [370, 70] on div at bounding box center [375, 70] width 16 height 16
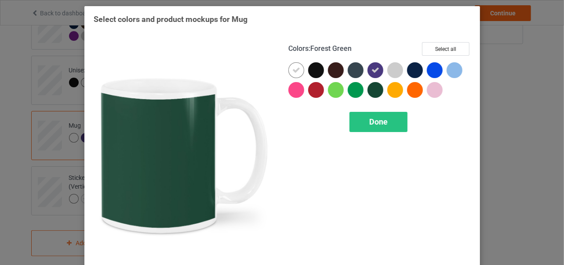
click at [371, 91] on div at bounding box center [375, 90] width 16 height 16
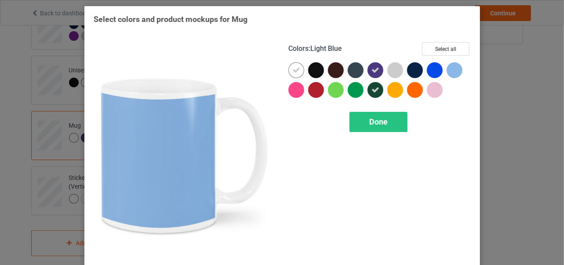
click at [451, 71] on div at bounding box center [454, 70] width 16 height 16
click at [450, 70] on icon at bounding box center [454, 70] width 8 height 8
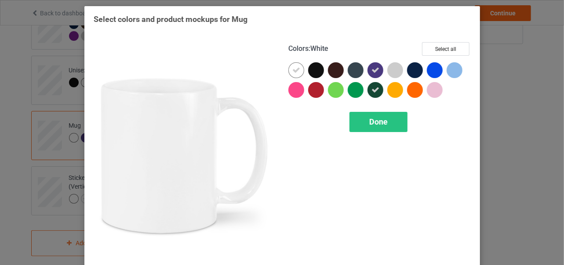
click at [293, 71] on icon at bounding box center [296, 70] width 8 height 8
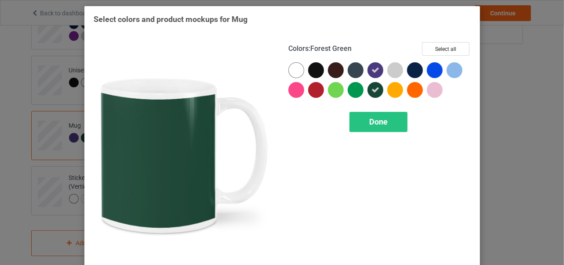
click at [371, 90] on icon at bounding box center [375, 90] width 8 height 8
click at [371, 90] on div at bounding box center [375, 90] width 16 height 16
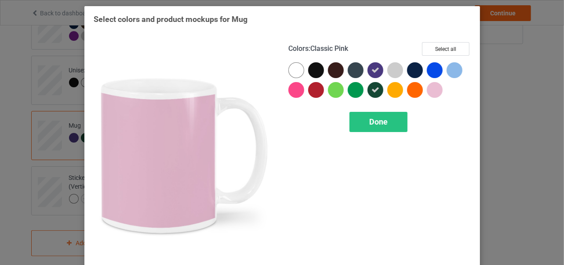
click at [431, 91] on div at bounding box center [434, 90] width 16 height 16
click at [431, 91] on icon at bounding box center [434, 90] width 8 height 8
click at [433, 90] on div at bounding box center [434, 90] width 16 height 16
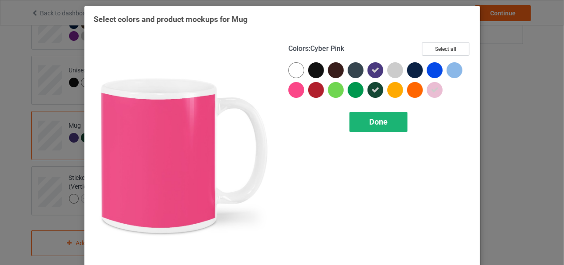
click at [371, 123] on span "Done" at bounding box center [378, 121] width 18 height 9
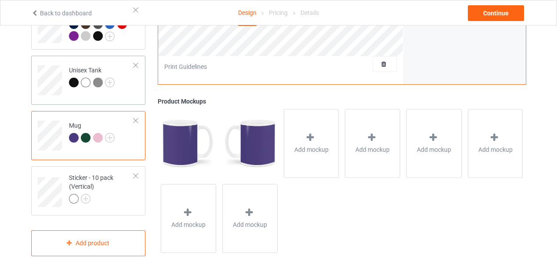
click at [136, 118] on div at bounding box center [136, 121] width 6 height 6
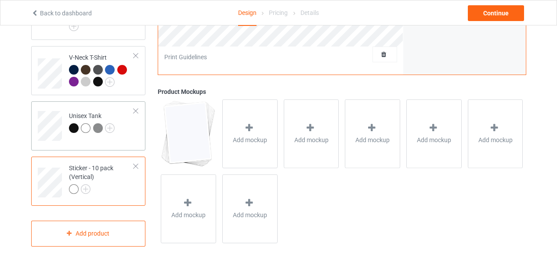
scroll to position [372, 0]
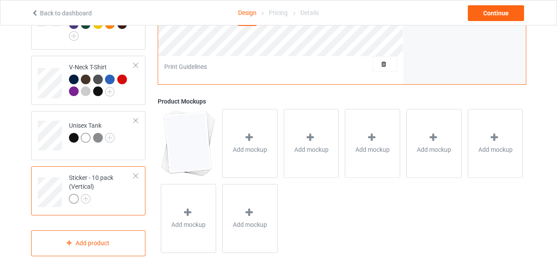
click at [136, 173] on div at bounding box center [136, 176] width 6 height 6
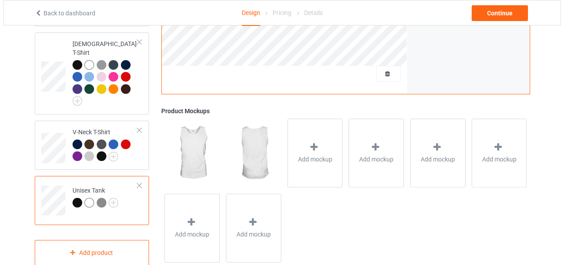
scroll to position [317, 0]
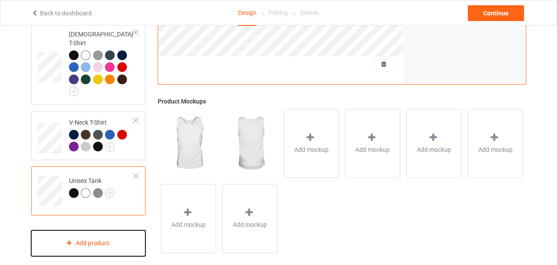
click at [108, 235] on div "Add product" at bounding box center [88, 244] width 115 height 26
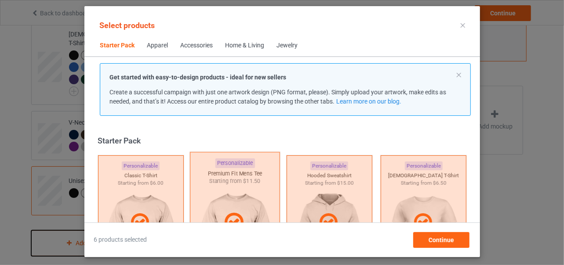
scroll to position [11, 0]
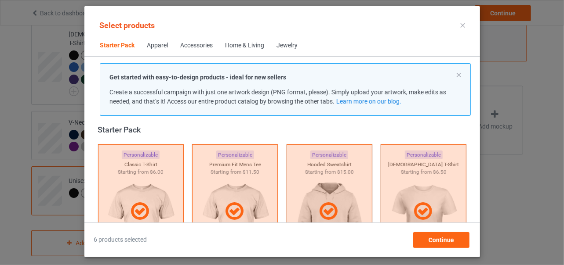
click at [160, 45] on div "Apparel" at bounding box center [157, 45] width 21 height 9
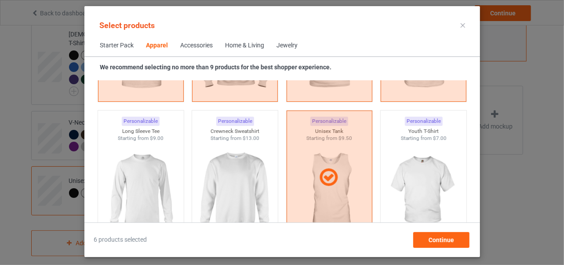
scroll to position [615, 0]
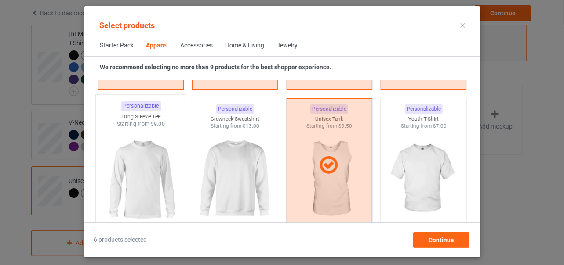
click at [141, 177] on img at bounding box center [140, 179] width 83 height 103
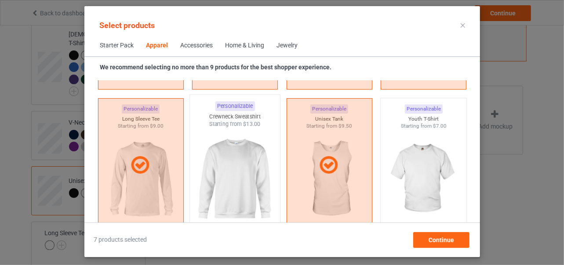
click at [240, 174] on img at bounding box center [234, 179] width 83 height 103
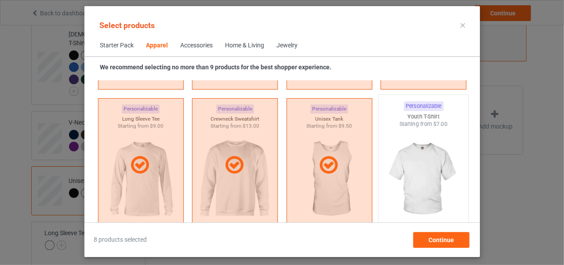
click at [420, 178] on img at bounding box center [423, 179] width 83 height 103
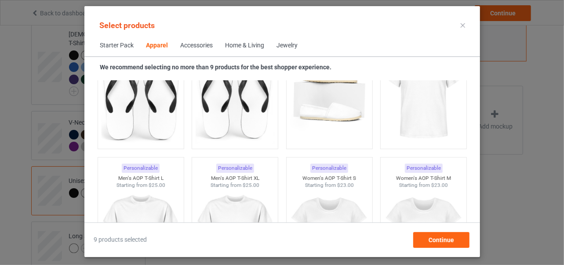
scroll to position [1449, 0]
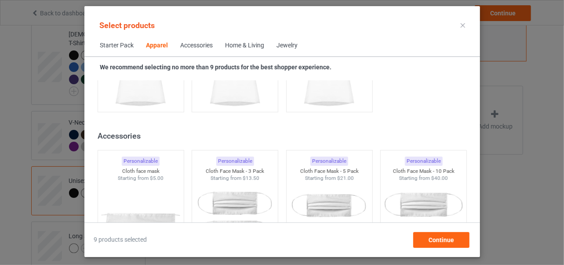
scroll to position [1933, 0]
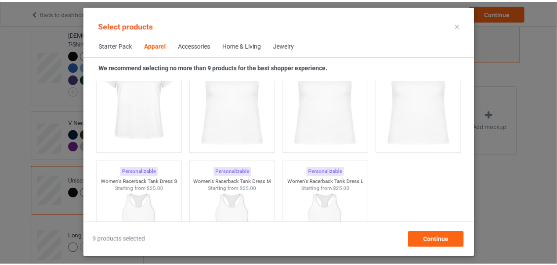
scroll to position [1669, 0]
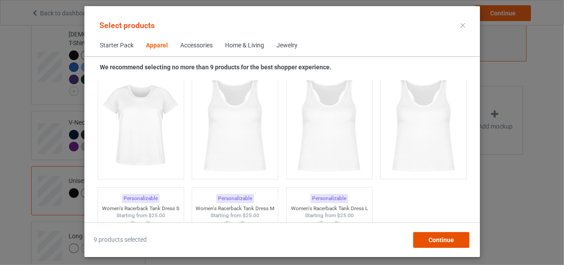
click at [437, 237] on span "Continue" at bounding box center [440, 240] width 25 height 7
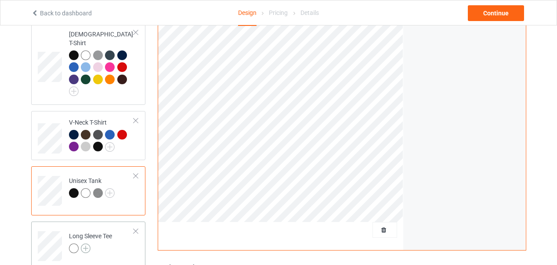
click at [87, 244] on img at bounding box center [86, 249] width 10 height 10
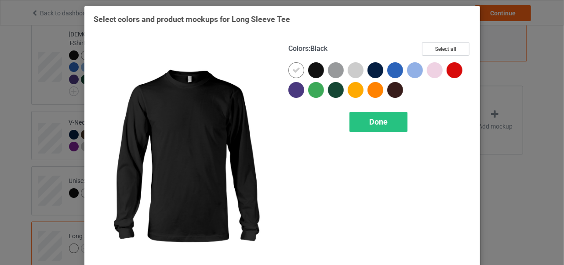
click at [314, 70] on div at bounding box center [316, 70] width 16 height 16
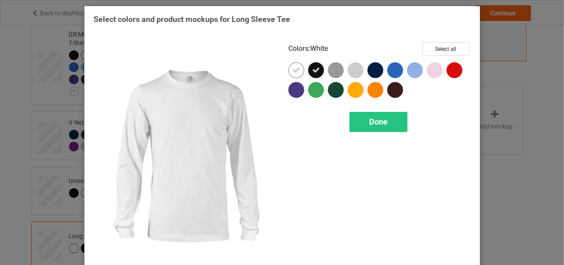
click at [293, 68] on icon at bounding box center [296, 70] width 8 height 8
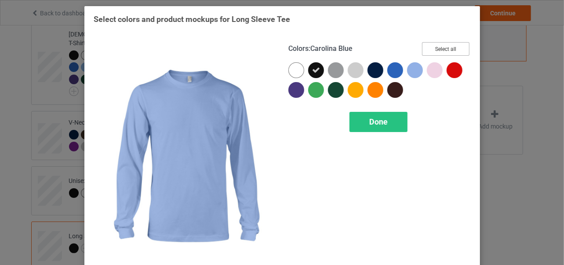
click at [440, 49] on button "Select all" at bounding box center [445, 49] width 47 height 14
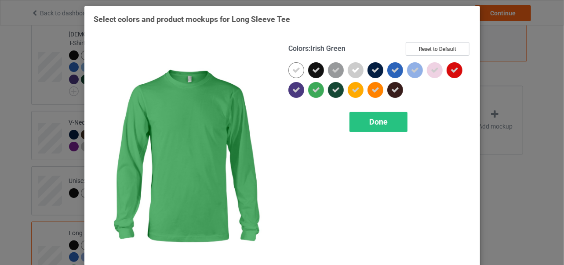
click at [313, 90] on icon at bounding box center [316, 90] width 8 height 8
click at [376, 121] on span "Done" at bounding box center [378, 121] width 18 height 9
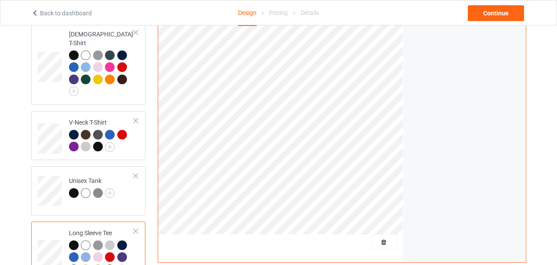
scroll to position [495, 0]
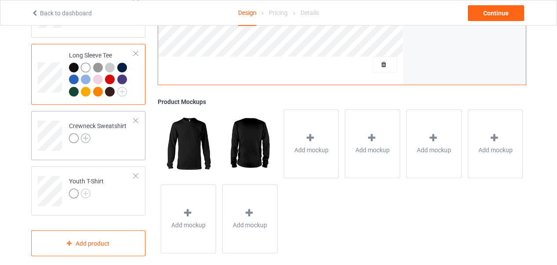
click at [87, 134] on img at bounding box center [86, 139] width 10 height 10
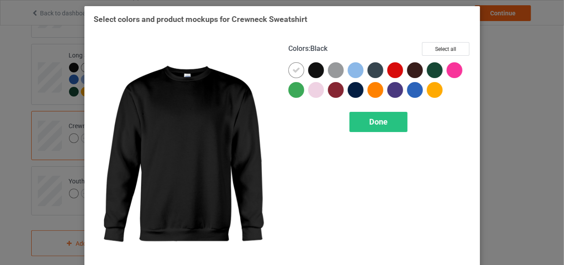
click at [313, 72] on div at bounding box center [316, 70] width 16 height 16
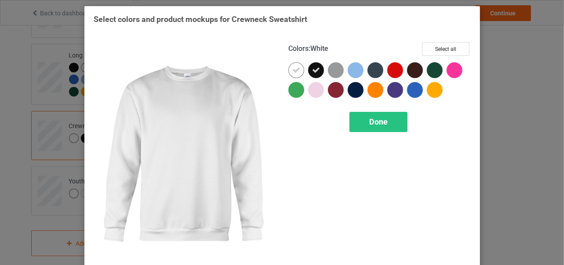
drag, startPoint x: 292, startPoint y: 71, endPoint x: 302, endPoint y: 93, distance: 24.4
click at [293, 72] on icon at bounding box center [296, 70] width 8 height 8
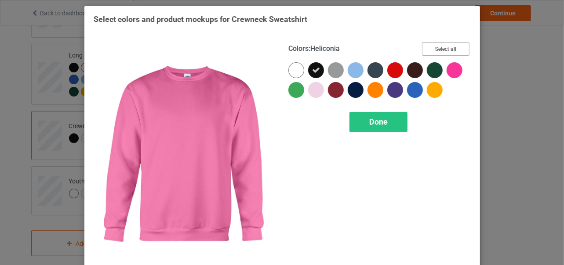
click at [445, 49] on button "Select all" at bounding box center [445, 49] width 47 height 14
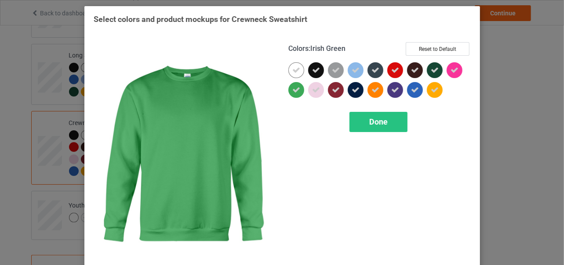
click at [292, 89] on icon at bounding box center [296, 90] width 8 height 8
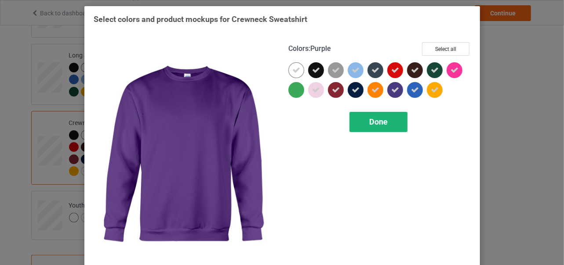
click at [377, 120] on span "Done" at bounding box center [378, 121] width 18 height 9
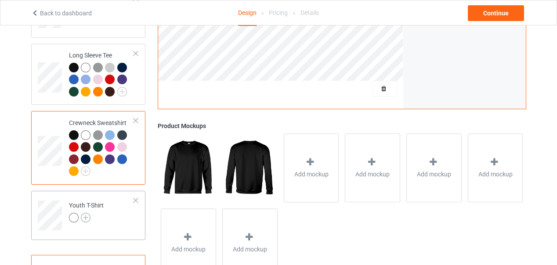
click at [85, 213] on img at bounding box center [86, 218] width 10 height 10
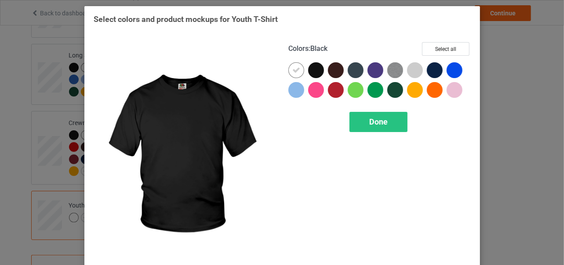
click at [316, 71] on div at bounding box center [316, 70] width 16 height 16
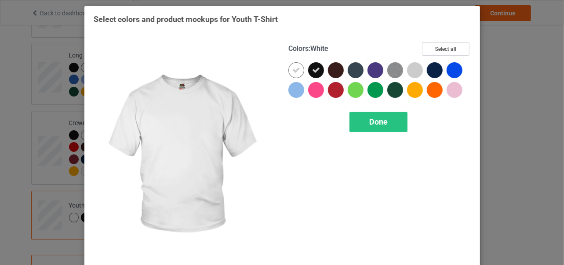
click at [296, 69] on icon at bounding box center [296, 70] width 8 height 8
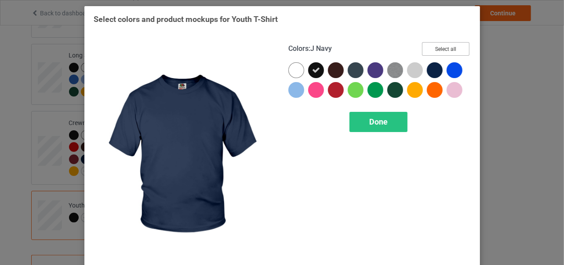
click at [448, 48] on button "Select all" at bounding box center [445, 49] width 47 height 14
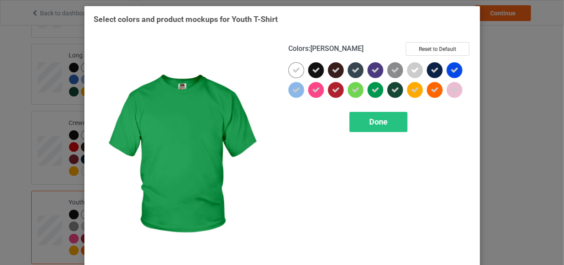
click at [373, 89] on icon at bounding box center [375, 90] width 8 height 8
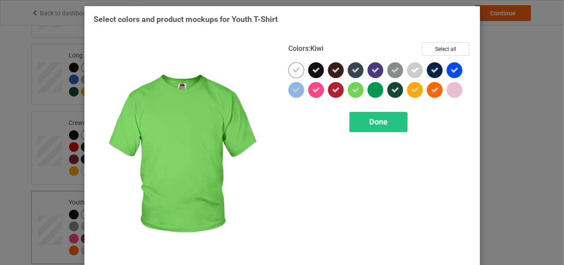
click at [351, 88] on icon at bounding box center [355, 90] width 8 height 8
click at [372, 122] on span "Done" at bounding box center [378, 121] width 18 height 9
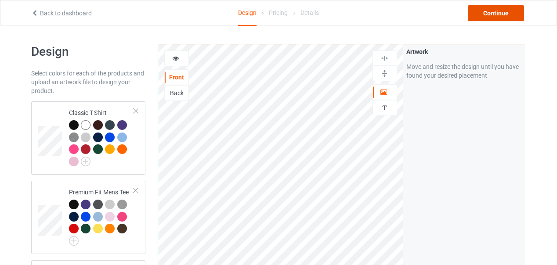
click at [489, 12] on div "Continue" at bounding box center [496, 13] width 56 height 16
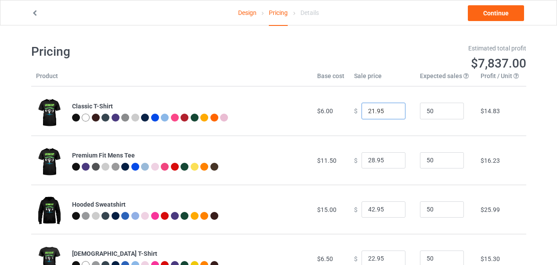
click at [390, 114] on input "21.95" at bounding box center [383, 111] width 44 height 17
click at [390, 114] on input "20.95" at bounding box center [383, 111] width 44 height 17
click at [390, 114] on input "19.95" at bounding box center [383, 111] width 44 height 17
type input "20.95"
click at [390, 107] on input "20.95" at bounding box center [383, 111] width 44 height 17
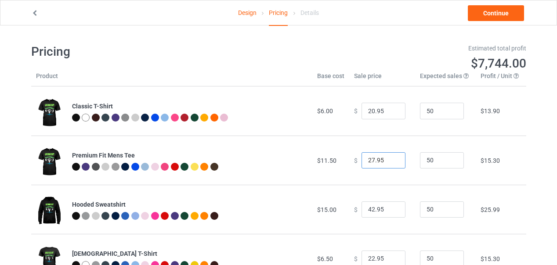
click at [391, 163] on input "27.95" at bounding box center [383, 160] width 44 height 17
click at [391, 163] on input "26.95" at bounding box center [383, 160] width 44 height 17
click at [391, 163] on input "25.95" at bounding box center [383, 160] width 44 height 17
type input "24.95"
click at [391, 163] on input "24.95" at bounding box center [383, 160] width 44 height 17
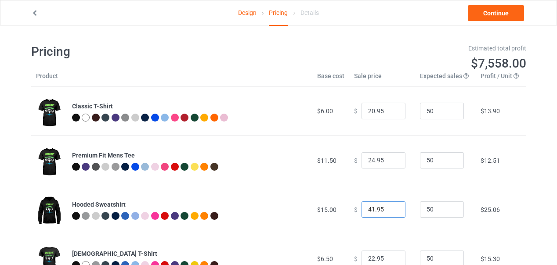
click at [390, 210] on input "41.95" at bounding box center [383, 210] width 44 height 17
click at [390, 210] on input "40.95" at bounding box center [383, 210] width 44 height 17
click at [390, 210] on input "39.95" at bounding box center [383, 210] width 44 height 17
click at [390, 210] on input "38.95" at bounding box center [383, 210] width 44 height 17
click at [390, 210] on input "37.95" at bounding box center [383, 210] width 44 height 17
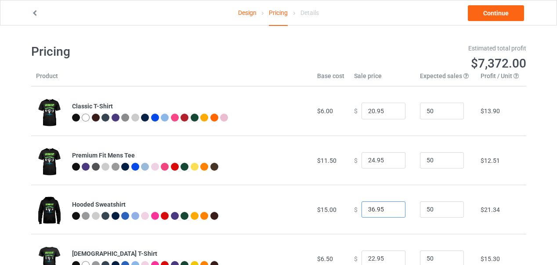
click at [390, 210] on input "36.95" at bounding box center [383, 210] width 44 height 17
click at [390, 210] on input "35.95" at bounding box center [383, 210] width 44 height 17
click at [390, 210] on input "34.95" at bounding box center [383, 210] width 44 height 17
click at [390, 210] on input "33.95" at bounding box center [383, 210] width 44 height 17
click at [390, 210] on input "32.95" at bounding box center [383, 210] width 44 height 17
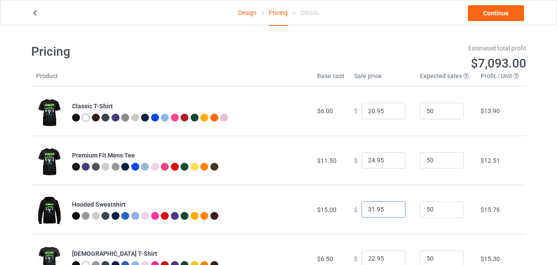
click at [390, 210] on input "31.95" at bounding box center [383, 210] width 44 height 17
click at [390, 210] on input "30.95" at bounding box center [383, 210] width 44 height 17
type input "29.95"
click at [390, 212] on input "29.95" at bounding box center [383, 210] width 44 height 17
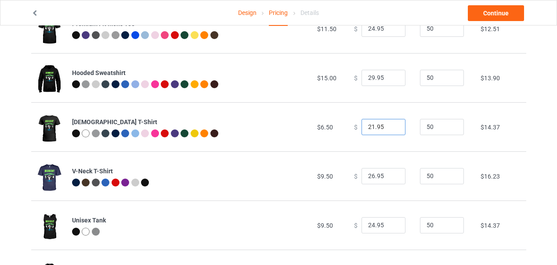
type input "21.95"
click at [391, 128] on input "21.95" at bounding box center [383, 127] width 44 height 17
click at [390, 177] on input "25.95" at bounding box center [383, 176] width 44 height 17
type input "24.95"
click at [390, 177] on input "24.95" at bounding box center [383, 176] width 44 height 17
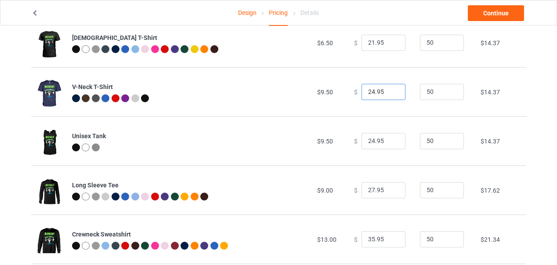
scroll to position [220, 0]
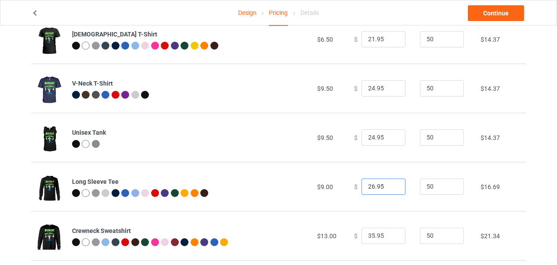
click at [391, 188] on input "26.95" at bounding box center [383, 187] width 44 height 17
type input "25.95"
click at [391, 188] on input "25.95" at bounding box center [383, 187] width 44 height 17
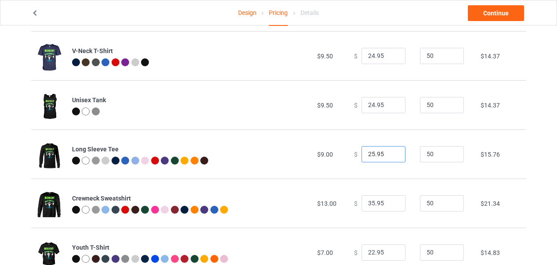
scroll to position [264, 0]
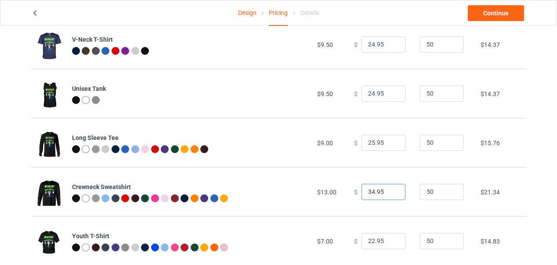
click at [391, 195] on input "34.95" at bounding box center [383, 192] width 44 height 17
click at [391, 195] on input "33.95" at bounding box center [383, 192] width 44 height 17
click at [391, 195] on input "32.95" at bounding box center [383, 192] width 44 height 17
click at [391, 195] on input "31.95" at bounding box center [383, 192] width 44 height 17
type input "30.95"
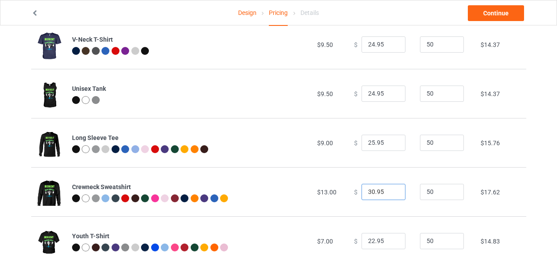
click at [391, 195] on input "30.95" at bounding box center [383, 192] width 44 height 17
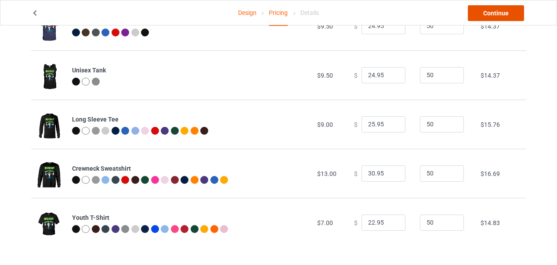
click at [495, 14] on link "Continue" at bounding box center [496, 13] width 56 height 16
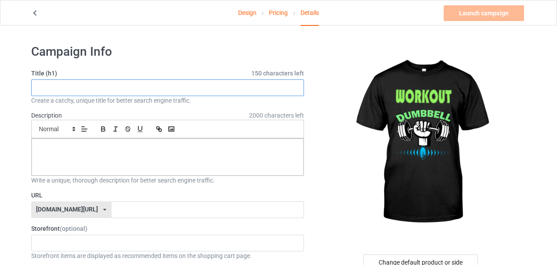
click at [79, 87] on input "text" at bounding box center [167, 87] width 273 height 17
paste input "“Lift. Sweat. Repeat.” “No Pain No Gain” “Beast Mode On” “Train Hard Stay Stron…"
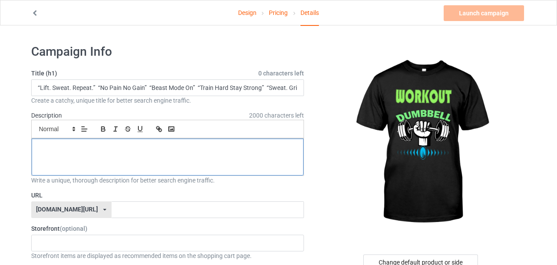
click at [95, 151] on p at bounding box center [168, 149] width 258 height 8
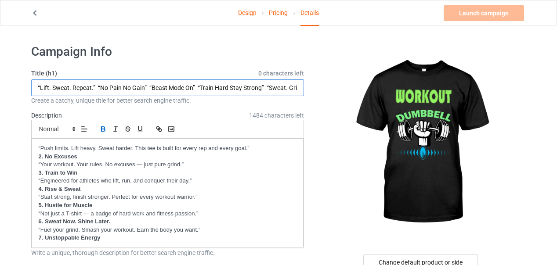
click at [299, 86] on input "“Lift. Sweat. Repeat.” “No Pain No Gain” “Beast Mode On” “Train Hard Stay Stron…" at bounding box center [167, 87] width 273 height 17
drag, startPoint x: 58, startPoint y: 88, endPoint x: 246, endPoint y: 106, distance: 188.4
click at [231, 100] on div "Title (h1) 0 characters left “Lift. Sweat. Repeat.” “No Pain No Gain” “Beast Mo…" at bounding box center [167, 87] width 273 height 36
click at [297, 88] on input "“Lift. Sweat. Repeat.” “No Pain No Gain” “Beast Mode On” “Train Hard Stay Stron…" at bounding box center [167, 87] width 273 height 17
click at [300, 87] on input "“Lift. Sweat. Repeat.” “No Pain No Gain” “Beast Mode On” “Train Hard Stay Stron…" at bounding box center [167, 87] width 273 height 17
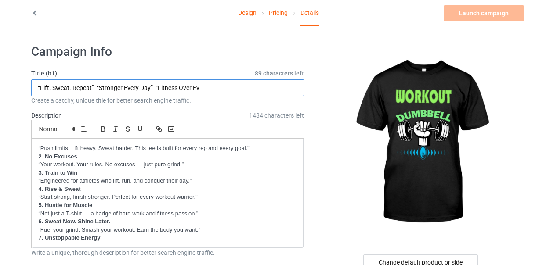
click at [297, 87] on input "“Lift. Sweat. Repeat” “Stronger Every Day” “Fitness Over Ev" at bounding box center [167, 87] width 273 height 17
click at [299, 87] on input "“Lift. Sweat. Repeat” “Stronger Every Day” “Fitness Over Ev" at bounding box center [167, 87] width 273 height 17
click at [215, 90] on input "“Lift. Sweat. Repeat” “Stronger Every Day” “Fitness Over Ev" at bounding box center [167, 87] width 273 height 17
click at [98, 87] on input "“Lift. Sweat. Repeat” “Stronger Every Day" at bounding box center [167, 87] width 273 height 17
click at [40, 85] on input "“Lift. Sweat. Repeat Stronger Every Day" at bounding box center [167, 87] width 273 height 17
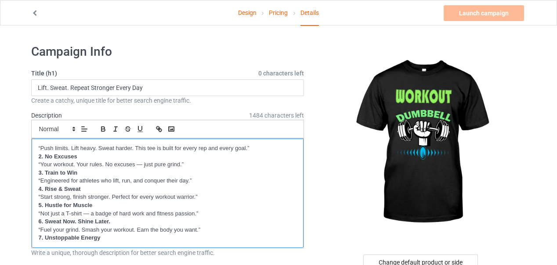
click at [271, 178] on p "“Engineered for athletes who lift, run, and conquer their day.”" at bounding box center [168, 181] width 258 height 8
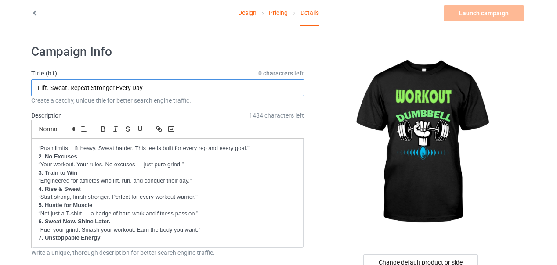
click at [277, 88] on input "Lift. Sweat. Repeat Stronger Every Day" at bounding box center [167, 87] width 273 height 17
click at [52, 86] on input "Lift. Sweat. Repeat Stronger Every Day" at bounding box center [167, 87] width 273 height 17
drag, startPoint x: 296, startPoint y: 88, endPoint x: 196, endPoint y: 86, distance: 100.2
click at [195, 87] on input "Lift. Sweat. Repeat Stronger Every Day" at bounding box center [167, 87] width 273 height 17
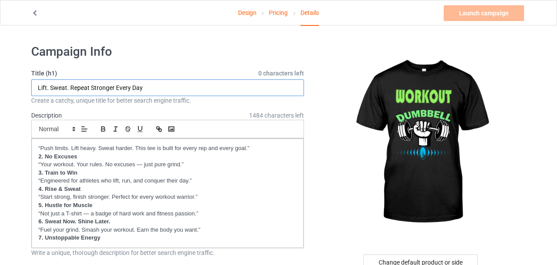
drag, startPoint x: 299, startPoint y: 89, endPoint x: 293, endPoint y: 90, distance: 6.6
click at [293, 90] on input "Lift. Sweat. Repeat Stronger Every Day" at bounding box center [167, 87] width 273 height 17
drag, startPoint x: 188, startPoint y: 86, endPoint x: 193, endPoint y: 87, distance: 4.5
click at [192, 87] on input "Lift. Sweat. Repeat Stronger Every Day" at bounding box center [167, 87] width 273 height 17
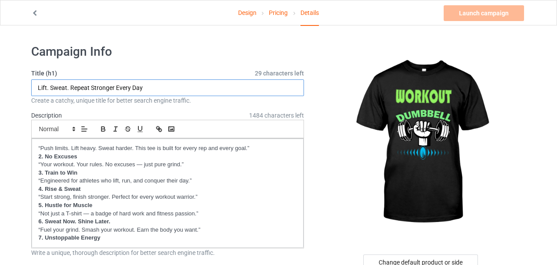
type input "Lift. Sweat. Repeat Stronger Every Day"
drag, startPoint x: 191, startPoint y: 87, endPoint x: 54, endPoint y: 80, distance: 137.2
click at [57, 81] on input "Lift. Sweat. Repeat Stronger Every Day" at bounding box center [167, 87] width 273 height 17
click at [105, 87] on input "text" at bounding box center [167, 87] width 273 height 17
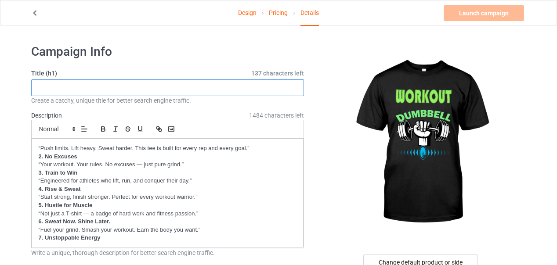
paste input "“Lift. Sweat. Repeat.” “No Pain No Gain” “Beast Mode On”"
click at [59, 87] on input "“Lift. Sweat. Repeat.” “No Pain No Gain” “Beast Mode On”" at bounding box center [167, 87] width 273 height 17
click at [113, 87] on input "Lift. Sweat. Repeat.” “No Pain No Gain” “Beast Mode On”" at bounding box center [167, 87] width 273 height 17
click at [112, 86] on input "Lift. Sweat. Repeat “No Pain No Gain” “Beast Mode On”" at bounding box center [167, 87] width 273 height 17
click at [158, 87] on input "Lift. Sweat. Repeat No Pain No Gain” “Beast Mode On”" at bounding box center [167, 87] width 273 height 17
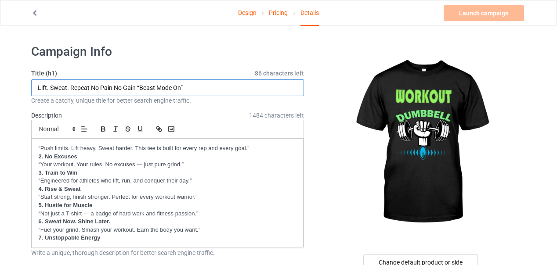
click at [159, 86] on input "Lift. Sweat. Repeat No Pain No Gain “Beast Mode On”" at bounding box center [167, 87] width 273 height 17
click at [204, 87] on input "Lift. Sweat. Repeat No Pain No Gain Beast Mode On”" at bounding box center [167, 87] width 273 height 17
click at [206, 86] on input "Lift. Sweat. Repeat No Pain No Gain Beast Mode On" at bounding box center [167, 87] width 273 height 17
paste input "Train Hard Stay Strong” “Sweat. Grind. Conquer.” “Stronger Every Day”"
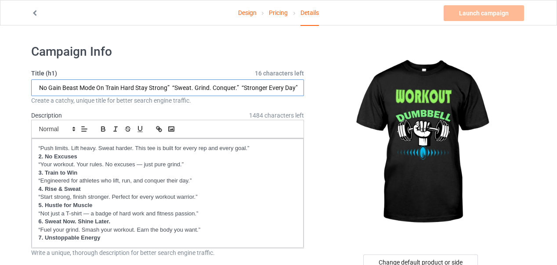
click at [176, 86] on input "Lift. Sweat. Repeat No Pain No Gain Beast Mode On Train Hard Stay Strong” “Swea…" at bounding box center [167, 87] width 273 height 17
click at [246, 85] on input "Lift. Sweat. Repeat No Pain No Gain Beast Mode On Train Hard Stay Strong Sweat.…" at bounding box center [167, 87] width 273 height 17
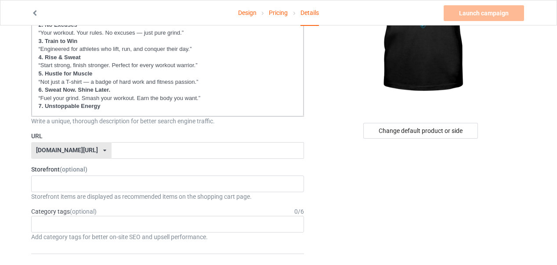
scroll to position [0, 0]
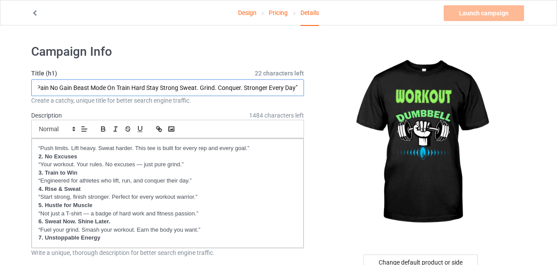
type input "Lift. Sweat. Repeat No Pain No Gain Beast Mode On Train Hard Stay Strong Sweat.…"
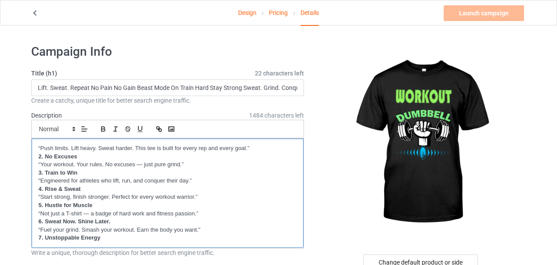
click at [69, 162] on p "“Your workout. Your rules. No excuses — just pure grind.”" at bounding box center [168, 165] width 258 height 8
drag, startPoint x: 36, startPoint y: 147, endPoint x: 260, endPoint y: 225, distance: 237.3
click at [260, 225] on div "“Push limits. Lift heavy. Sweat harder. This tee is built for every rep and eve…" at bounding box center [168, 193] width 272 height 109
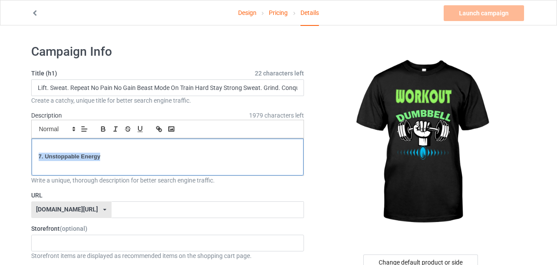
drag, startPoint x: 110, startPoint y: 157, endPoint x: 27, endPoint y: 145, distance: 83.8
click at [32, 153] on div "7. Unstoppable Energy" at bounding box center [168, 157] width 272 height 37
drag, startPoint x: 103, startPoint y: 152, endPoint x: 34, endPoint y: 153, distance: 68.5
click at [34, 153] on div "7. Unstoppable Energy" at bounding box center [168, 157] width 272 height 37
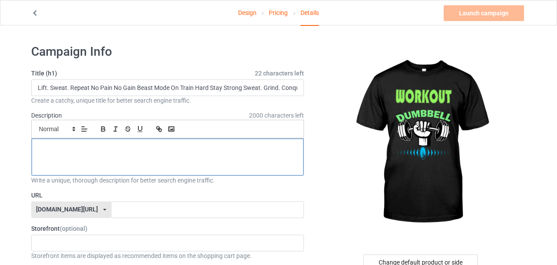
click at [47, 146] on p at bounding box center [168, 149] width 258 height 8
drag, startPoint x: 40, startPoint y: 146, endPoint x: 82, endPoint y: 147, distance: 42.2
click at [40, 146] on p "“Push limits. Lift heavy. Sweat harder. This tee is built for every rep and eve…" at bounding box center [168, 149] width 258 height 8
click at [251, 145] on p "Push limits. Lift heavy. Sweat harder. This tee is built for every rep and ever…" at bounding box center [168, 149] width 258 height 8
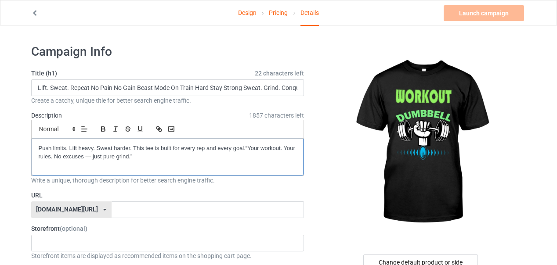
click at [248, 147] on p "Push limits. Lift heavy. Sweat harder. This tee is built for every rep and ever…" at bounding box center [168, 153] width 258 height 16
click at [134, 155] on p "Push limits. Lift heavy. Sweat harder. This tee is built for every rep and ever…" at bounding box center [168, 153] width 258 height 16
click at [288, 160] on div "Push limits. Lift heavy. Sweat harder. This tee is built for every rep and ever…" at bounding box center [168, 157] width 272 height 37
click at [285, 161] on p at bounding box center [168, 165] width 258 height 8
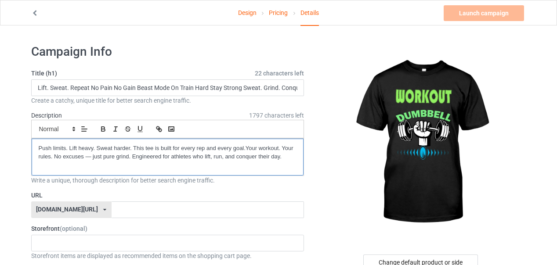
click at [288, 158] on p "Push limits. Lift heavy. Sweat harder. This tee is built for every rep and ever…" at bounding box center [168, 153] width 258 height 16
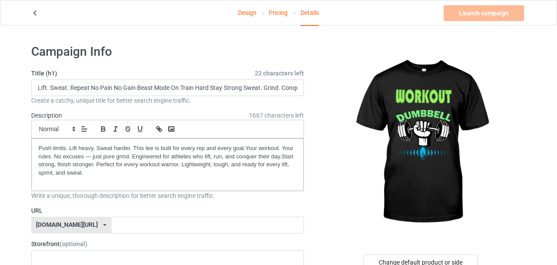
click at [324, 205] on div at bounding box center [421, 143] width 210 height 198
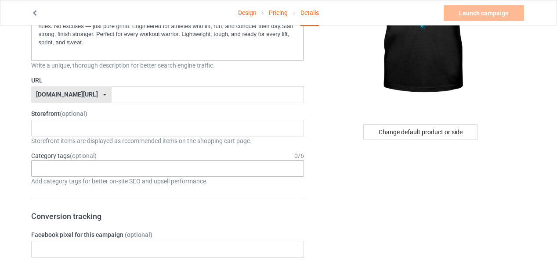
scroll to position [132, 0]
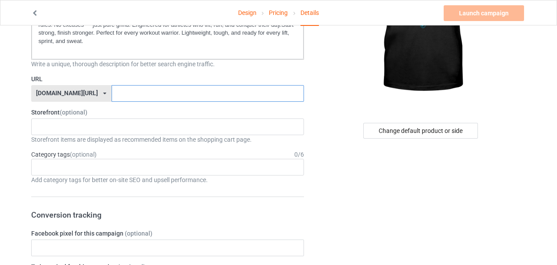
click at [112, 91] on input "text" at bounding box center [208, 93] width 192 height 17
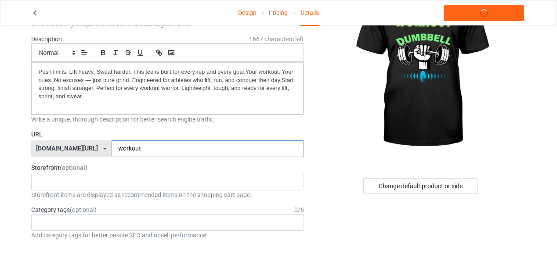
scroll to position [88, 0]
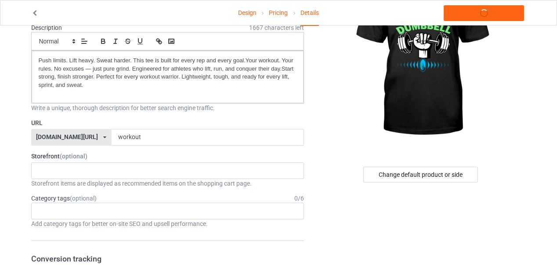
click at [124, 209] on div "Age > [DEMOGRAPHIC_DATA] > 1 Age > [DEMOGRAPHIC_DATA] Months > 1 Month Age > [D…" at bounding box center [167, 211] width 273 height 17
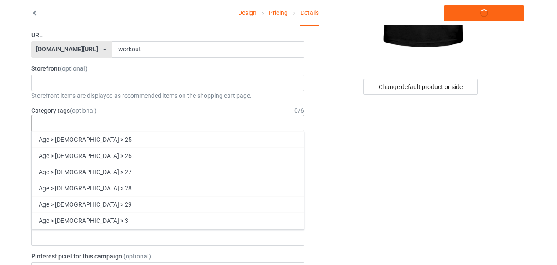
scroll to position [659, 0]
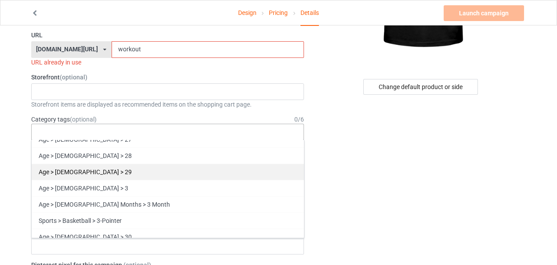
drag, startPoint x: 64, startPoint y: 148, endPoint x: 130, endPoint y: 148, distance: 65.4
click at [65, 148] on div "Age > [DEMOGRAPHIC_DATA] > 28" at bounding box center [168, 156] width 272 height 16
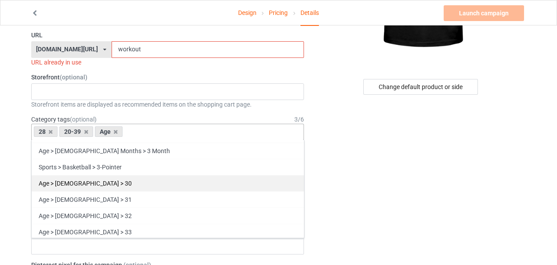
scroll to position [730, 0]
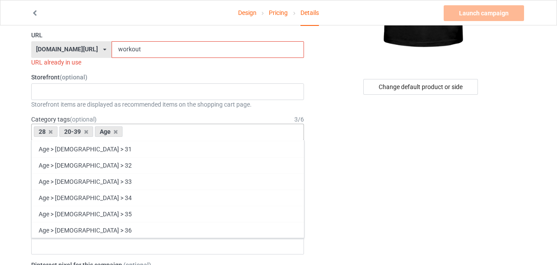
drag, startPoint x: 74, startPoint y: 222, endPoint x: 91, endPoint y: 219, distance: 17.5
click at [74, 223] on div "Age > [DEMOGRAPHIC_DATA] > 36" at bounding box center [168, 230] width 272 height 16
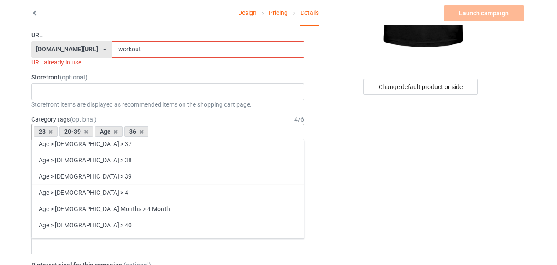
scroll to position [818, 0]
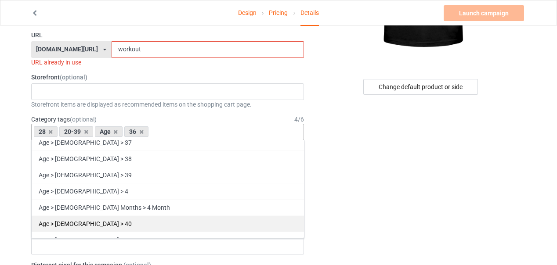
click at [66, 216] on div "Age > [DEMOGRAPHIC_DATA] > 40" at bounding box center [168, 224] width 272 height 16
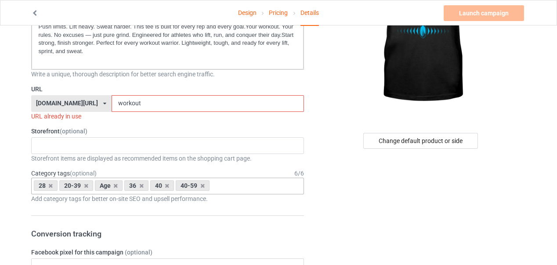
scroll to position [119, 0]
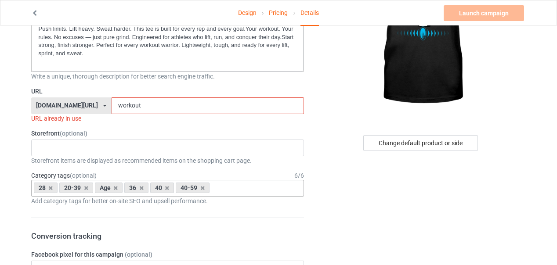
click at [118, 106] on input "workout" at bounding box center [208, 106] width 192 height 17
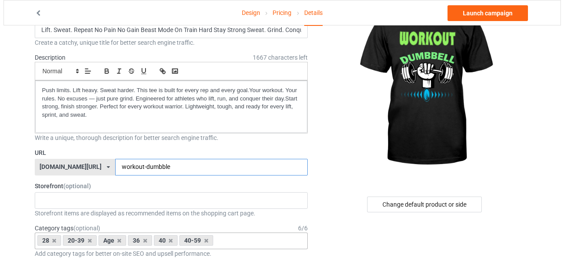
scroll to position [0, 0]
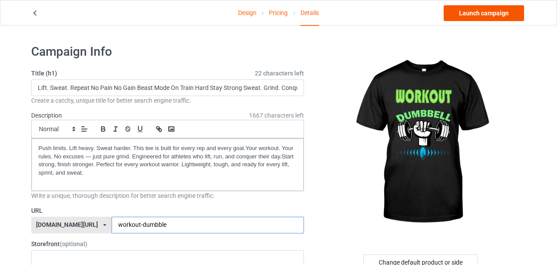
type input "workout-dumbble"
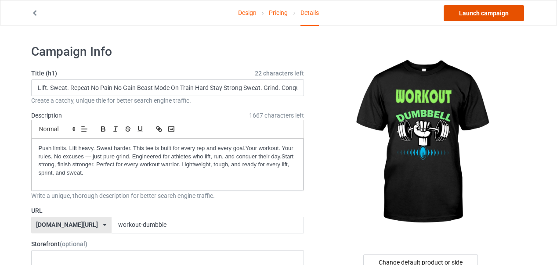
click at [471, 14] on link "Launch campaign" at bounding box center [484, 13] width 80 height 16
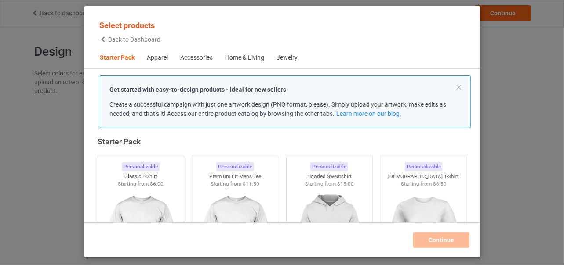
scroll to position [11, 0]
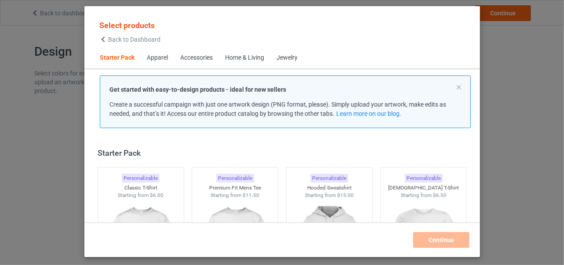
scroll to position [11, 0]
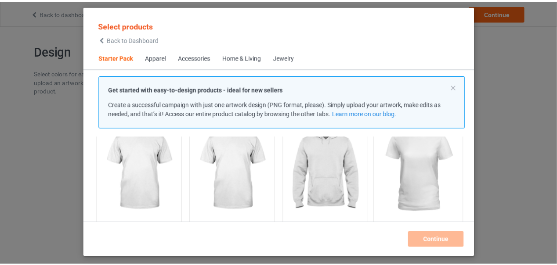
scroll to position [99, 0]
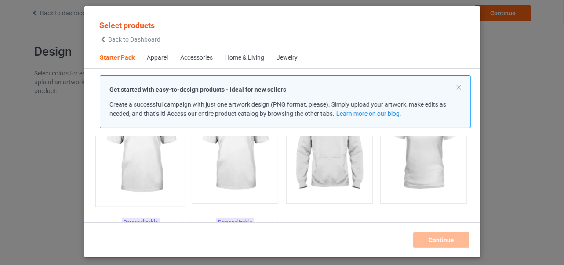
click at [139, 159] on img at bounding box center [140, 150] width 83 height 103
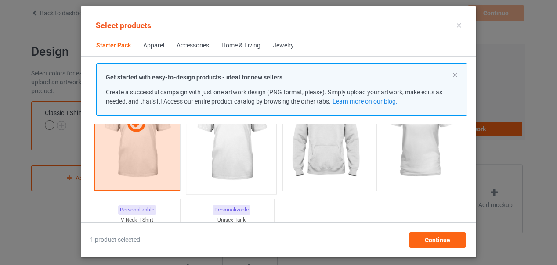
click at [235, 153] on img at bounding box center [231, 138] width 83 height 103
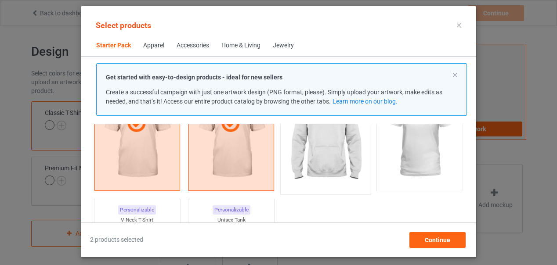
click at [323, 148] on img at bounding box center [325, 138] width 83 height 103
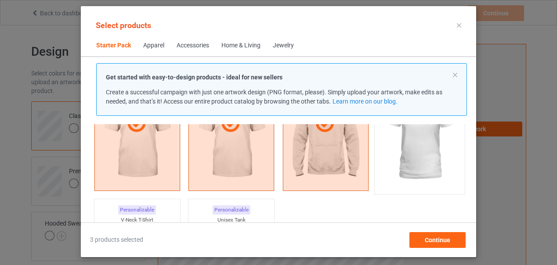
click at [423, 153] on img at bounding box center [420, 138] width 83 height 103
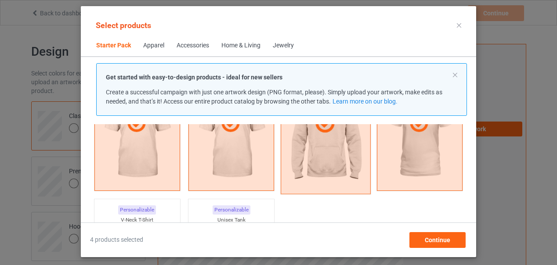
scroll to position [143, 0]
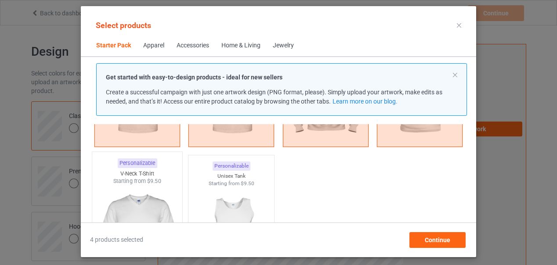
click at [137, 208] on img at bounding box center [137, 236] width 83 height 103
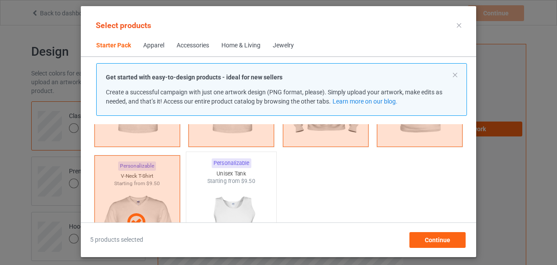
click at [242, 207] on img at bounding box center [231, 236] width 83 height 103
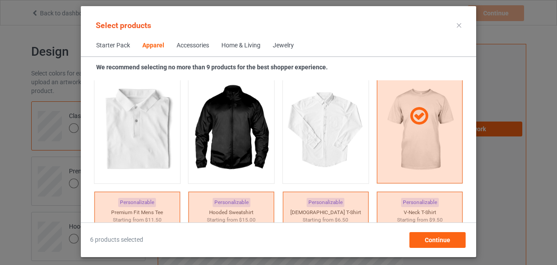
scroll to position [582, 0]
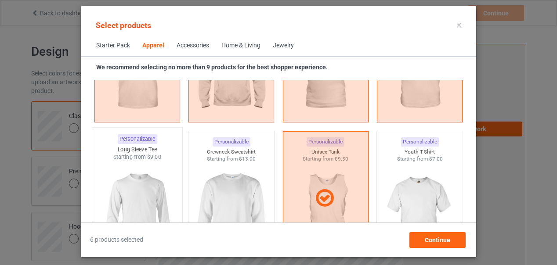
click at [142, 204] on img at bounding box center [137, 212] width 83 height 103
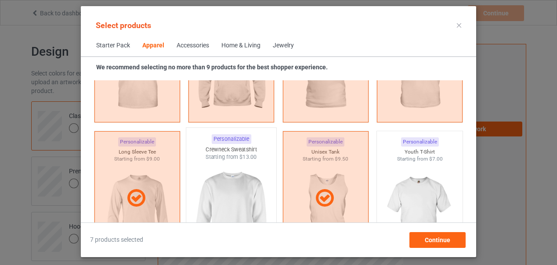
click at [238, 201] on img at bounding box center [231, 212] width 83 height 103
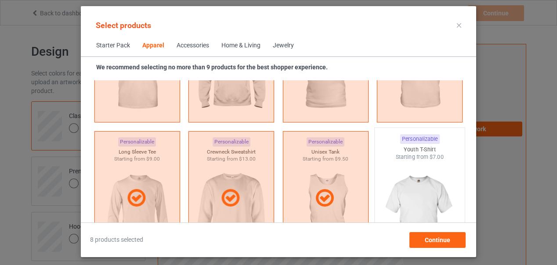
click at [420, 203] on img at bounding box center [420, 212] width 83 height 103
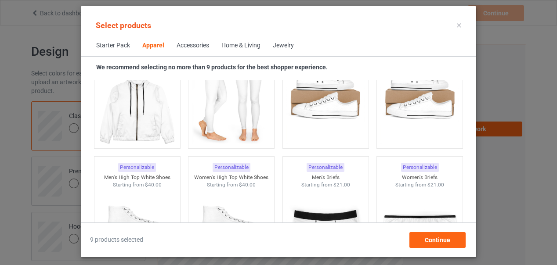
scroll to position [1197, 0]
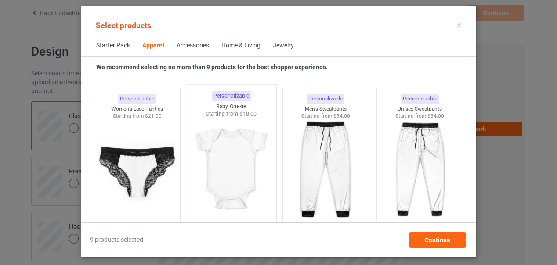
click at [233, 175] on img at bounding box center [231, 169] width 83 height 103
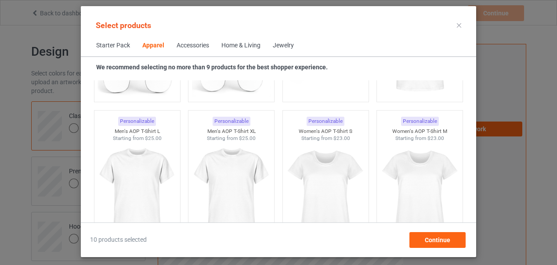
scroll to position [1504, 0]
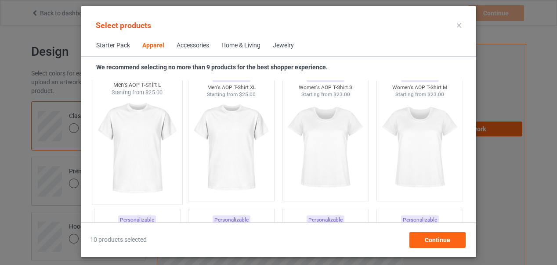
click at [140, 152] on img at bounding box center [137, 148] width 83 height 103
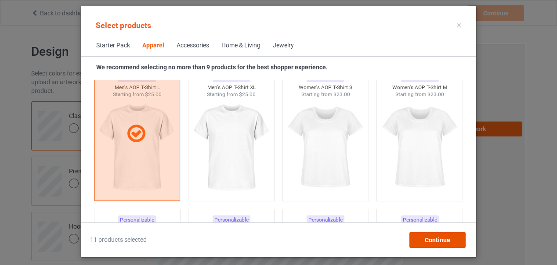
drag, startPoint x: 441, startPoint y: 238, endPoint x: 444, endPoint y: 232, distance: 6.9
click at [441, 238] on span "Continue" at bounding box center [437, 240] width 25 height 7
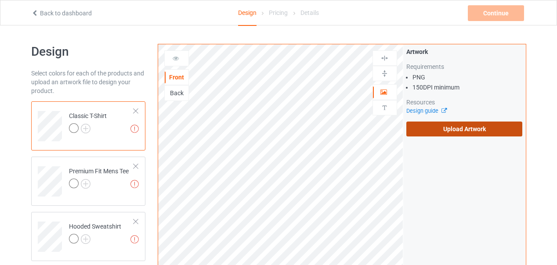
click at [468, 128] on label "Upload Artwork" at bounding box center [464, 129] width 116 height 15
click at [0, 0] on input "Upload Artwork" at bounding box center [0, 0] width 0 height 0
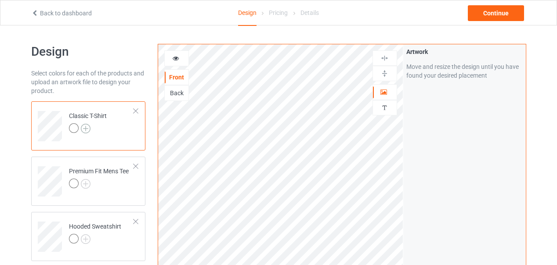
click at [85, 126] on img at bounding box center [86, 129] width 10 height 10
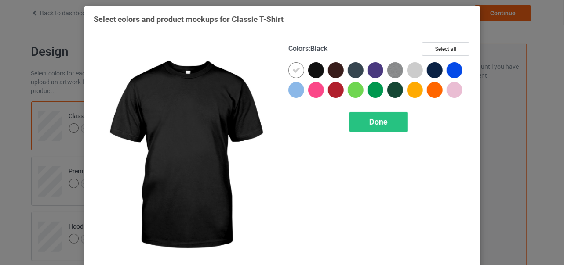
click at [314, 71] on div at bounding box center [316, 70] width 16 height 16
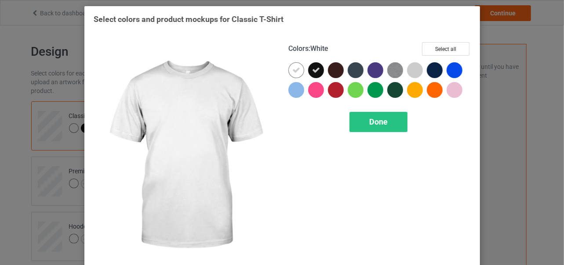
click at [293, 70] on icon at bounding box center [296, 70] width 8 height 8
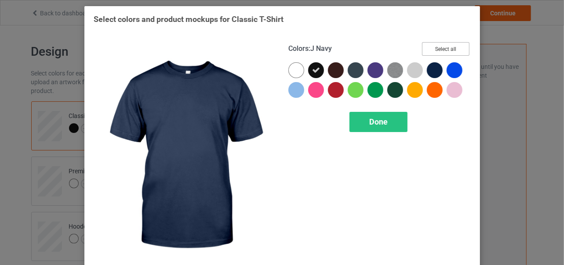
click at [438, 49] on button "Select all" at bounding box center [445, 49] width 47 height 14
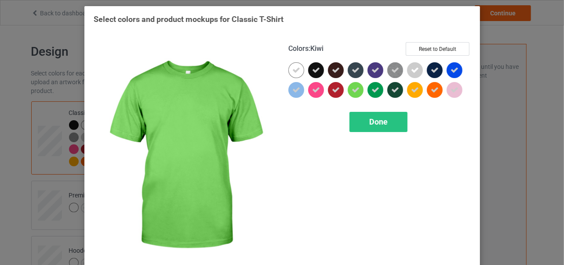
drag, startPoint x: 352, startPoint y: 90, endPoint x: 360, endPoint y: 89, distance: 8.4
click at [352, 90] on icon at bounding box center [355, 90] width 8 height 8
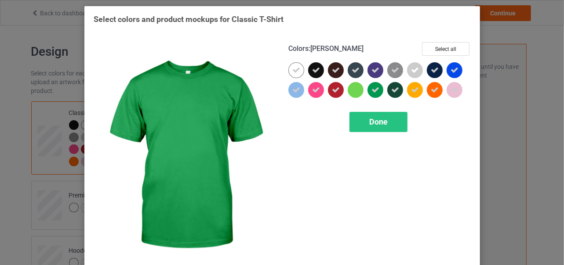
click at [371, 90] on icon at bounding box center [375, 90] width 8 height 8
click at [373, 123] on span "Done" at bounding box center [378, 121] width 18 height 9
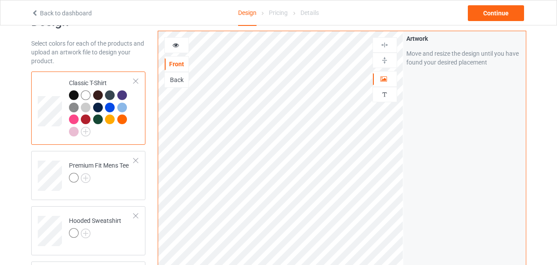
scroll to position [44, 0]
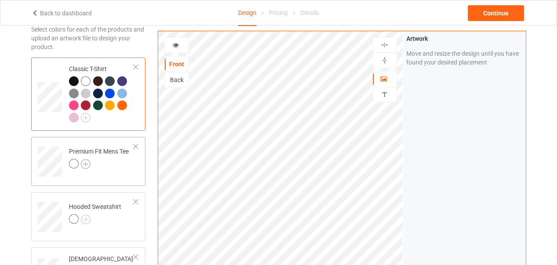
click at [84, 162] on img at bounding box center [86, 164] width 10 height 10
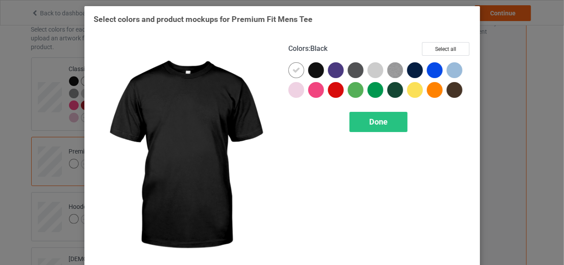
click at [311, 71] on div at bounding box center [316, 70] width 16 height 16
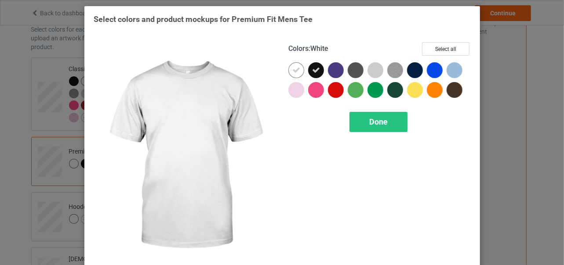
click at [293, 70] on icon at bounding box center [296, 70] width 8 height 8
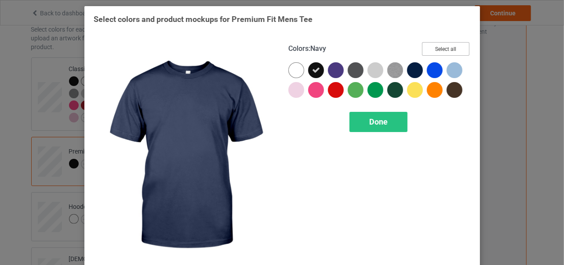
click at [438, 50] on button "Select all" at bounding box center [445, 49] width 47 height 14
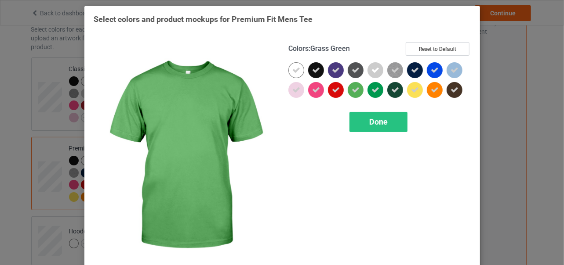
drag, startPoint x: 352, startPoint y: 90, endPoint x: 360, endPoint y: 87, distance: 8.6
click at [352, 90] on icon at bounding box center [355, 90] width 8 height 8
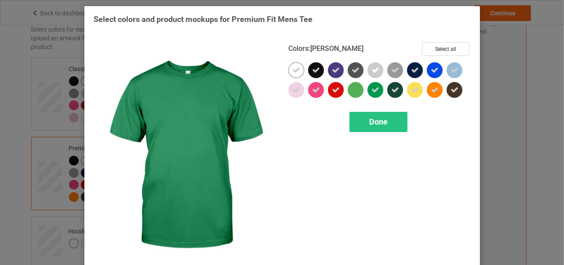
click at [373, 90] on icon at bounding box center [375, 90] width 8 height 8
click at [376, 122] on span "Done" at bounding box center [378, 121] width 18 height 9
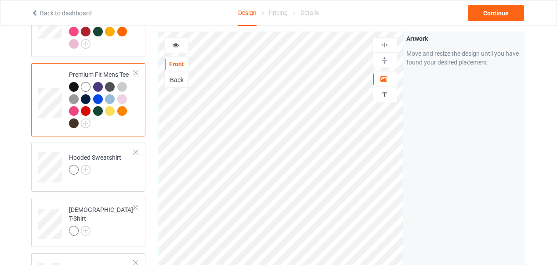
scroll to position [132, 0]
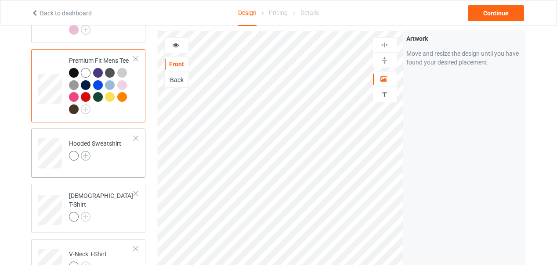
click at [85, 155] on img at bounding box center [86, 156] width 10 height 10
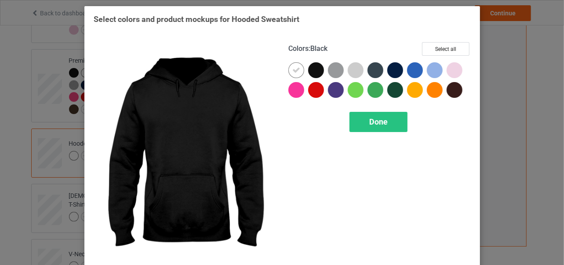
click at [311, 72] on div at bounding box center [316, 70] width 16 height 16
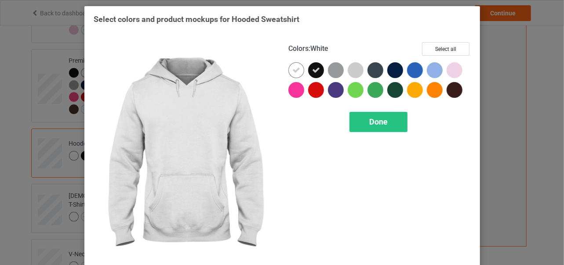
click at [292, 72] on icon at bounding box center [296, 70] width 8 height 8
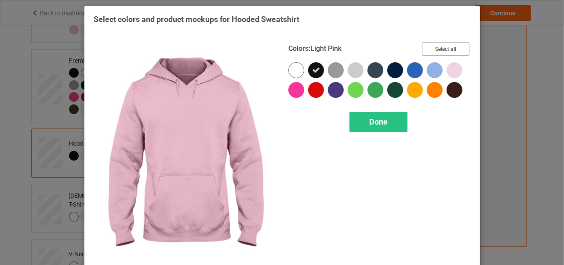
click at [446, 48] on button "Select all" at bounding box center [445, 49] width 47 height 14
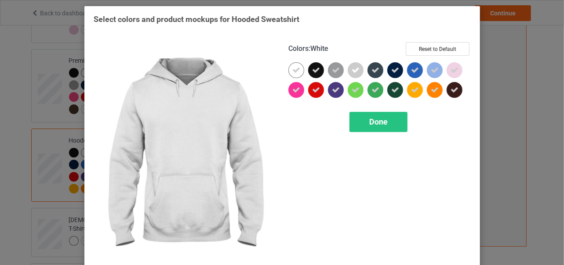
click at [292, 71] on icon at bounding box center [296, 70] width 8 height 8
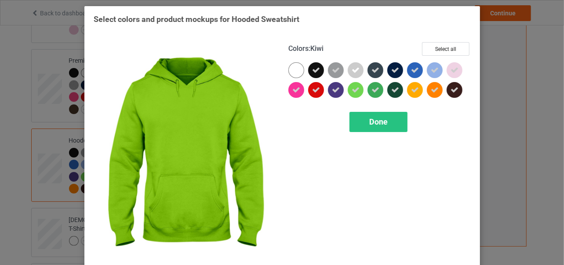
click at [351, 88] on icon at bounding box center [355, 90] width 8 height 8
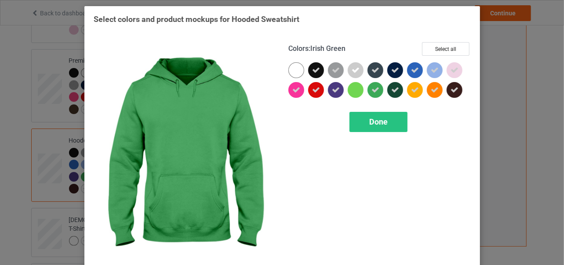
click at [371, 90] on icon at bounding box center [375, 90] width 8 height 8
click at [372, 120] on span "Done" at bounding box center [378, 121] width 18 height 9
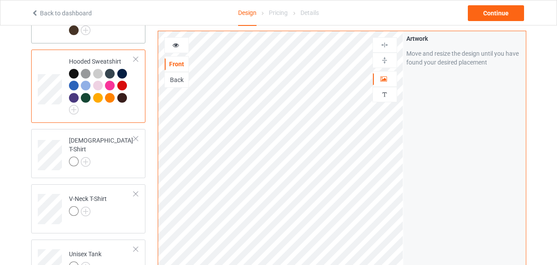
scroll to position [220, 0]
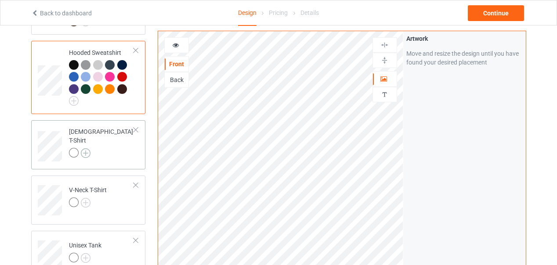
click at [87, 148] on img at bounding box center [86, 153] width 10 height 10
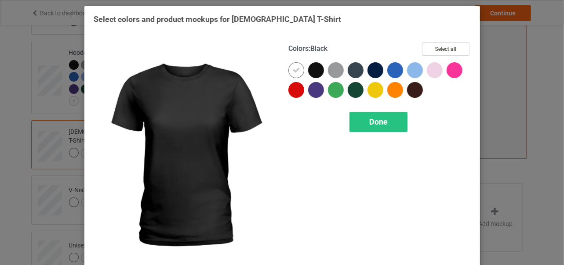
click at [315, 72] on div at bounding box center [316, 70] width 16 height 16
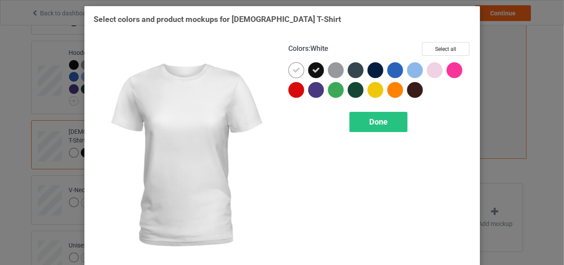
click at [294, 71] on icon at bounding box center [296, 70] width 8 height 8
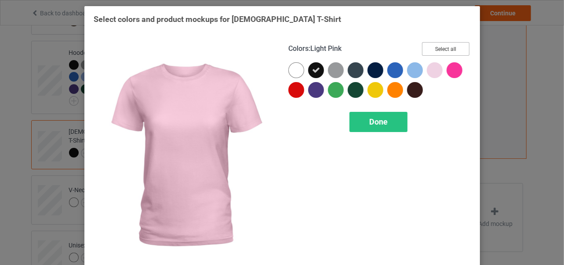
click at [437, 51] on button "Select all" at bounding box center [445, 49] width 47 height 14
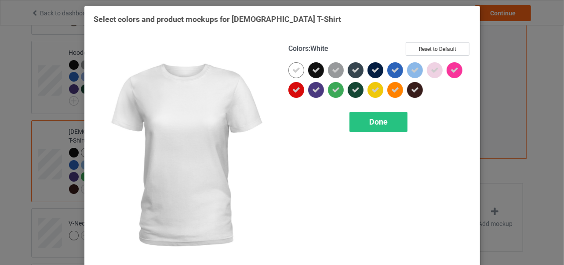
click at [295, 72] on icon at bounding box center [296, 70] width 8 height 8
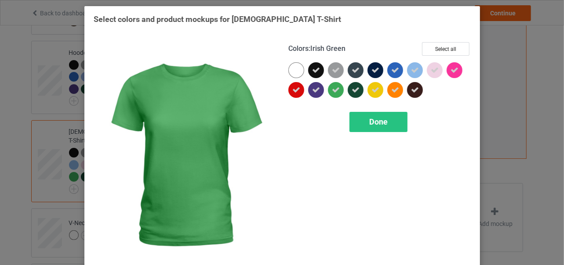
click at [332, 90] on icon at bounding box center [336, 90] width 8 height 8
click at [371, 119] on span "Done" at bounding box center [378, 121] width 18 height 9
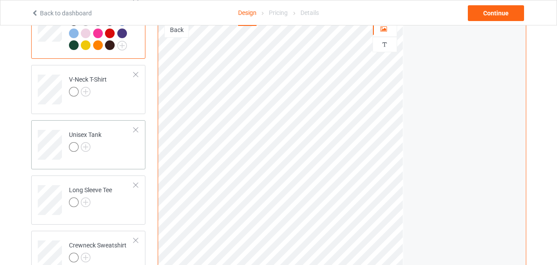
scroll to position [307, 0]
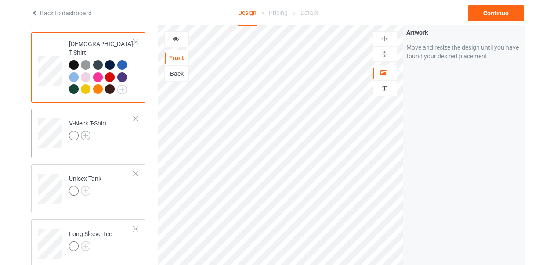
click at [87, 131] on img at bounding box center [86, 136] width 10 height 10
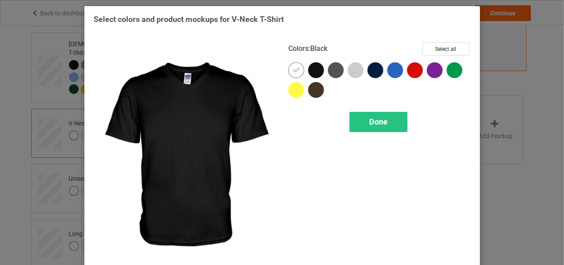
click at [315, 72] on div at bounding box center [316, 70] width 16 height 16
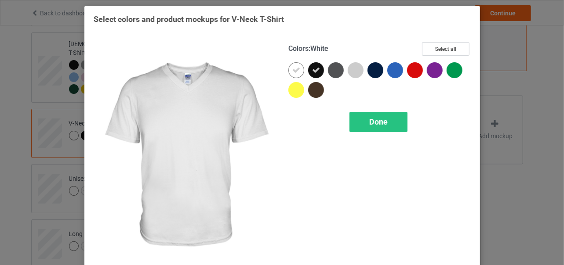
click at [294, 70] on icon at bounding box center [296, 70] width 8 height 8
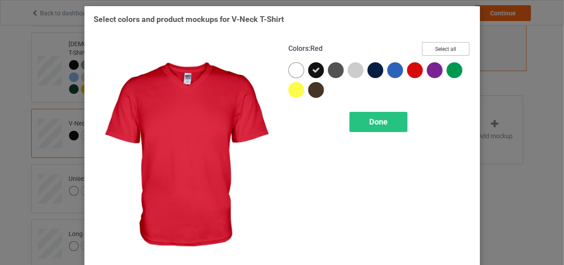
click at [437, 50] on button "Select all" at bounding box center [445, 49] width 47 height 14
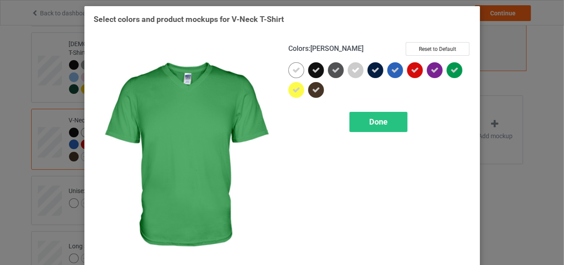
click at [452, 70] on icon at bounding box center [454, 70] width 8 height 8
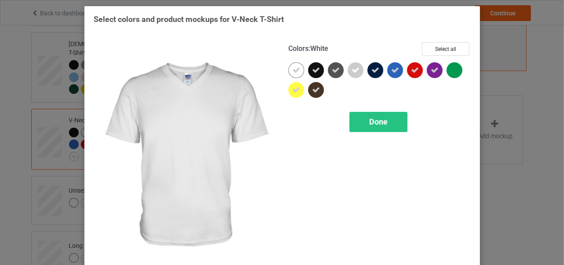
click at [293, 72] on icon at bounding box center [296, 70] width 8 height 8
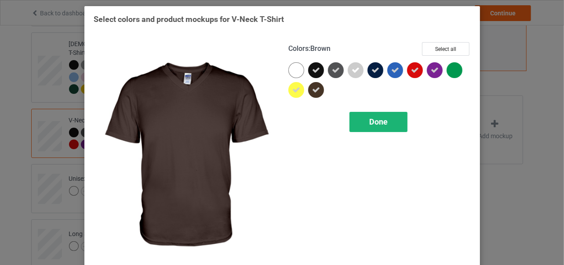
click at [375, 122] on span "Done" at bounding box center [378, 121] width 18 height 9
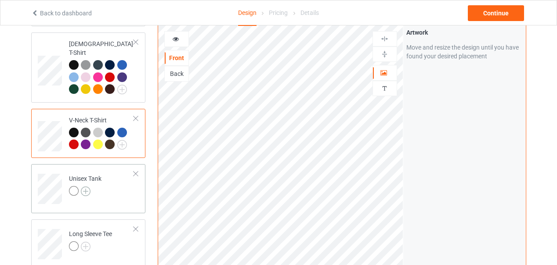
click at [84, 187] on img at bounding box center [86, 192] width 10 height 10
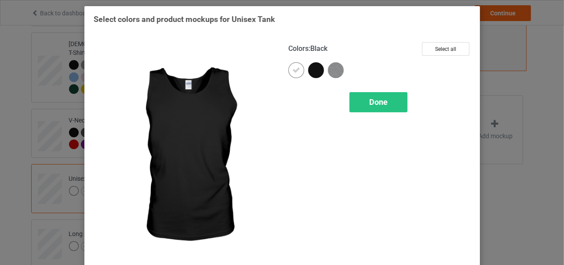
click at [311, 69] on div at bounding box center [316, 70] width 16 height 16
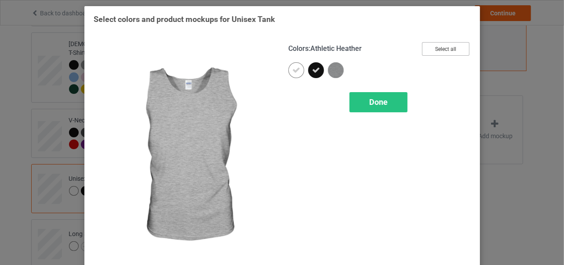
click at [445, 51] on button "Select all" at bounding box center [445, 49] width 47 height 14
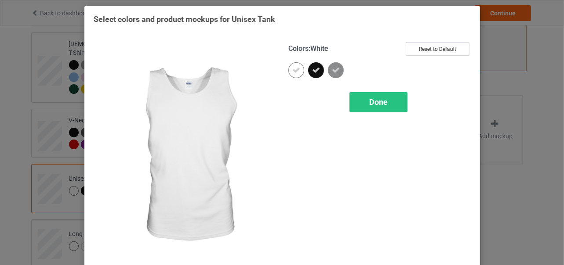
click at [296, 72] on icon at bounding box center [296, 70] width 8 height 8
click at [294, 73] on div at bounding box center [296, 70] width 16 height 16
click at [369, 105] on span "Done" at bounding box center [378, 102] width 18 height 9
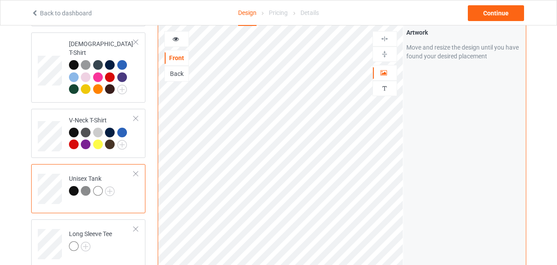
scroll to position [351, 0]
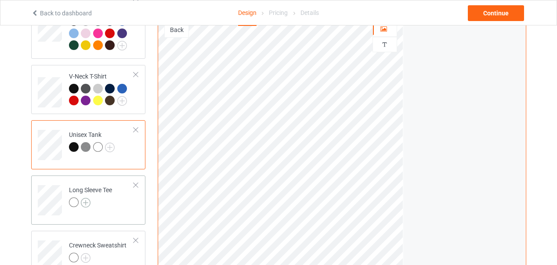
click at [85, 198] on img at bounding box center [86, 203] width 10 height 10
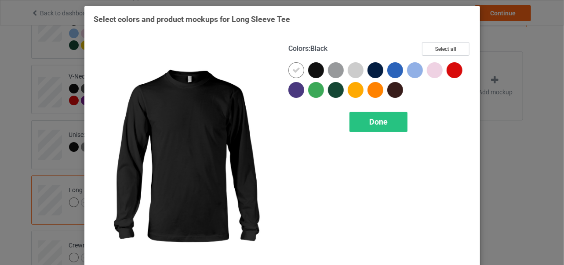
click at [314, 71] on div at bounding box center [316, 70] width 16 height 16
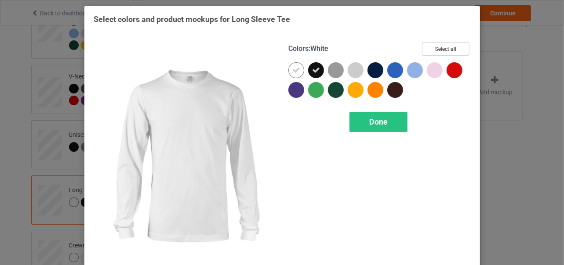
click at [293, 73] on icon at bounding box center [296, 70] width 8 height 8
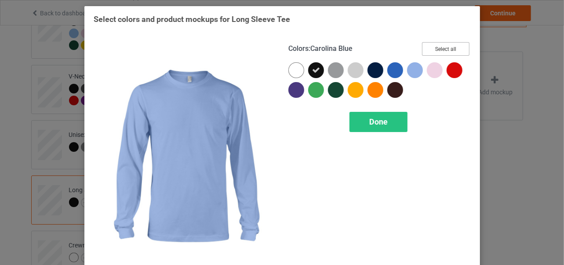
click at [432, 49] on button "Select all" at bounding box center [445, 49] width 47 height 14
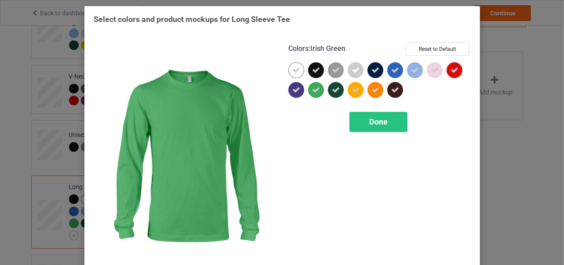
drag, startPoint x: 314, startPoint y: 88, endPoint x: 338, endPoint y: 116, distance: 36.7
click at [314, 88] on icon at bounding box center [316, 90] width 8 height 8
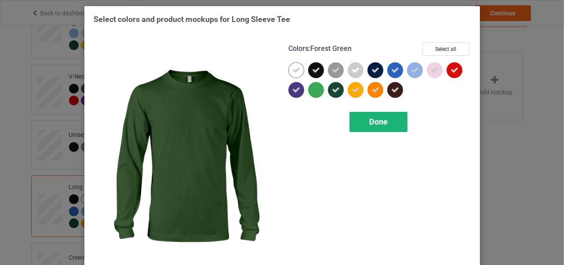
click at [373, 122] on span "Done" at bounding box center [378, 121] width 18 height 9
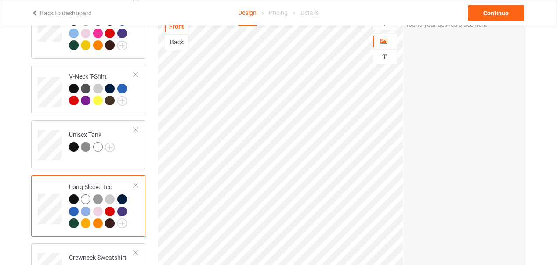
click at [419, 127] on div "Artwork Move and resize the design until you have found your desired placement" at bounding box center [464, 160] width 123 height 334
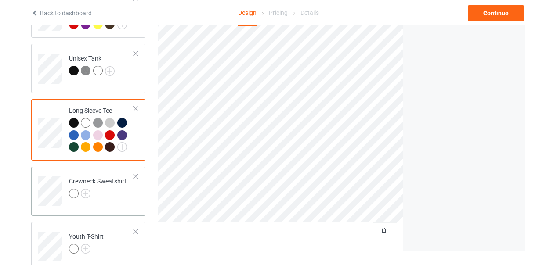
scroll to position [439, 0]
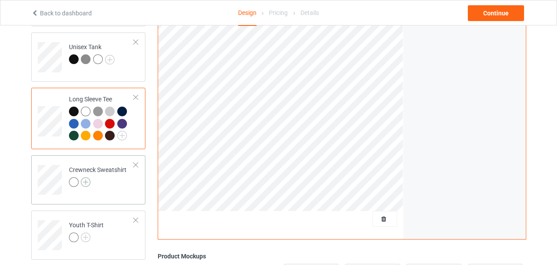
click at [87, 177] on img at bounding box center [86, 182] width 10 height 10
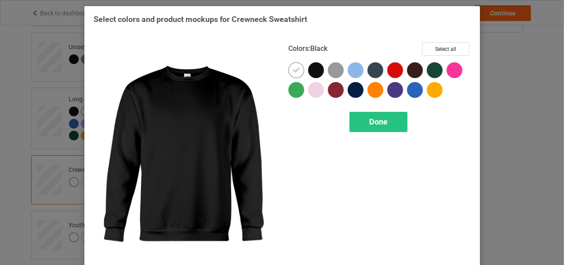
click at [313, 71] on div at bounding box center [316, 70] width 16 height 16
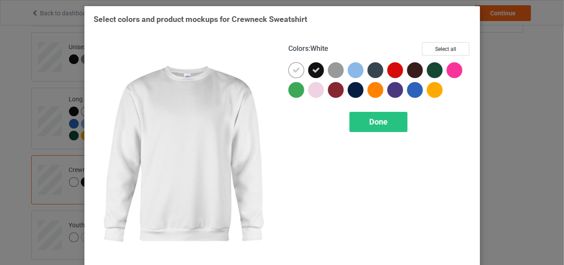
click at [294, 72] on icon at bounding box center [296, 70] width 8 height 8
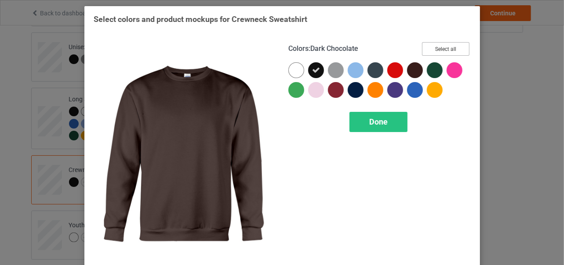
click at [438, 48] on button "Select all" at bounding box center [445, 49] width 47 height 14
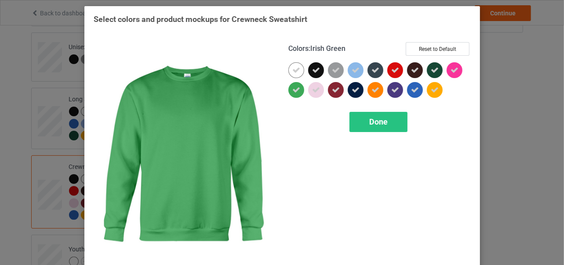
click at [293, 89] on icon at bounding box center [296, 90] width 8 height 8
click at [373, 122] on span "Done" at bounding box center [378, 121] width 18 height 9
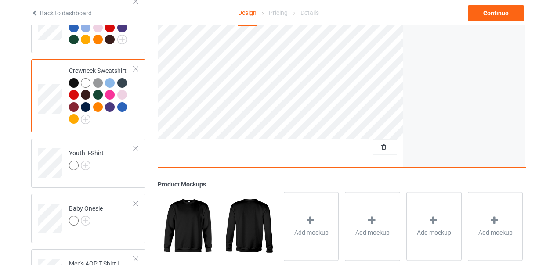
scroll to position [527, 0]
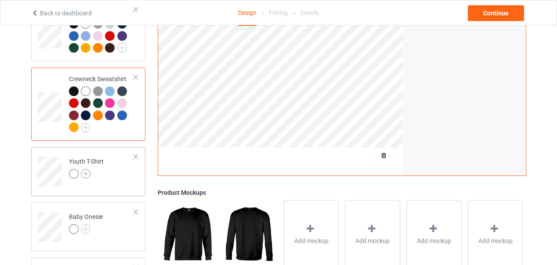
click at [86, 169] on img at bounding box center [86, 174] width 10 height 10
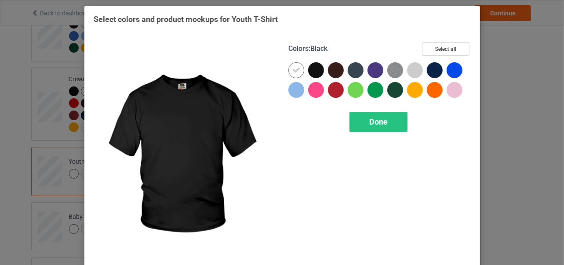
click at [313, 71] on div at bounding box center [316, 70] width 16 height 16
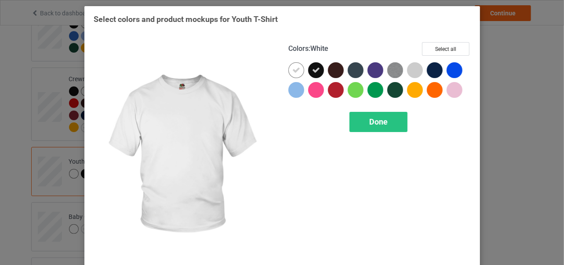
click at [292, 73] on icon at bounding box center [296, 70] width 8 height 8
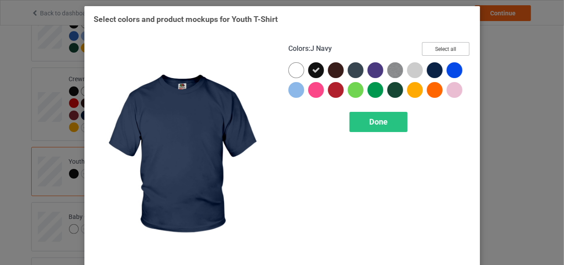
click at [438, 50] on button "Select all" at bounding box center [445, 49] width 47 height 14
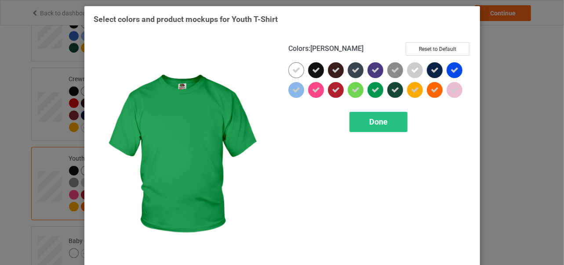
click at [372, 90] on icon at bounding box center [375, 90] width 8 height 8
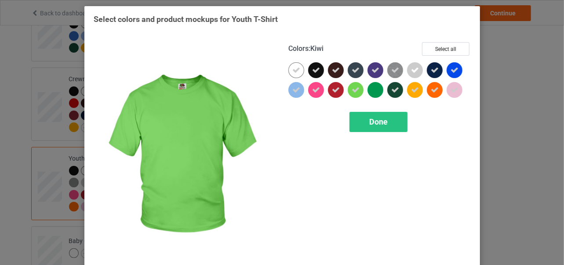
click at [351, 90] on icon at bounding box center [355, 90] width 8 height 8
click at [374, 120] on span "Done" at bounding box center [378, 121] width 18 height 9
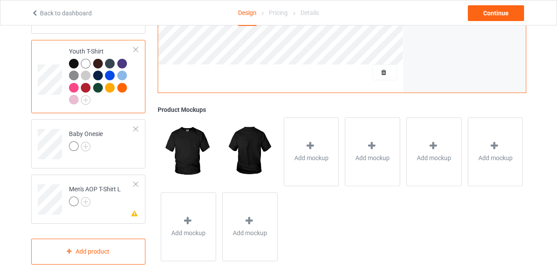
scroll to position [642, 0]
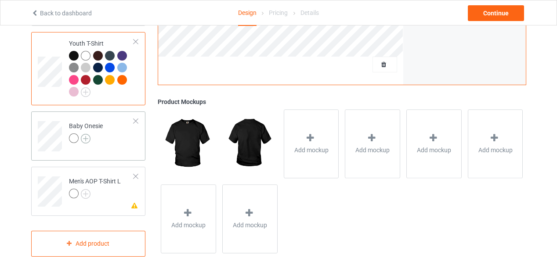
click at [87, 134] on img at bounding box center [86, 139] width 10 height 10
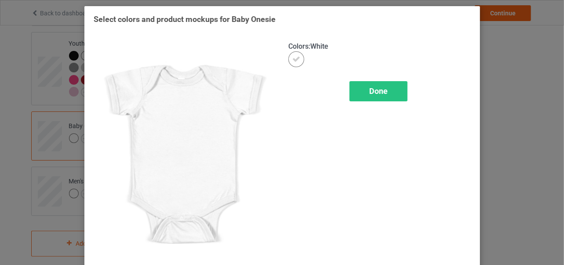
click at [377, 90] on span "Done" at bounding box center [378, 91] width 18 height 9
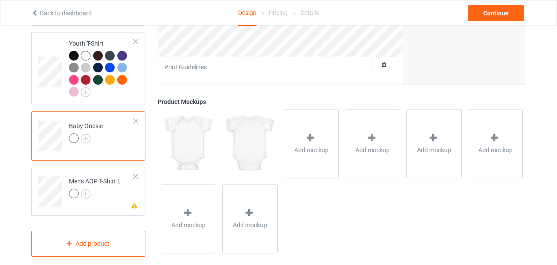
click at [134, 173] on div at bounding box center [136, 176] width 6 height 6
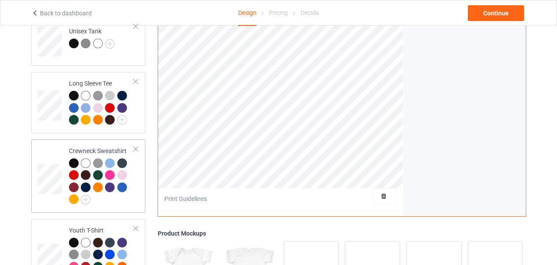
scroll to position [587, 0]
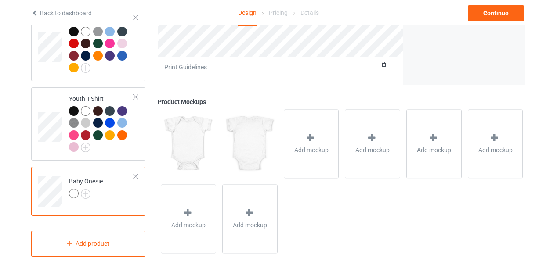
click at [136, 173] on div at bounding box center [136, 176] width 6 height 6
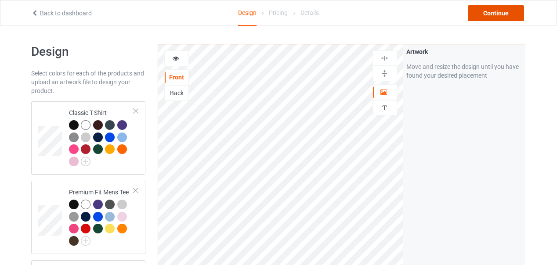
click at [494, 11] on div "Continue" at bounding box center [496, 13] width 56 height 16
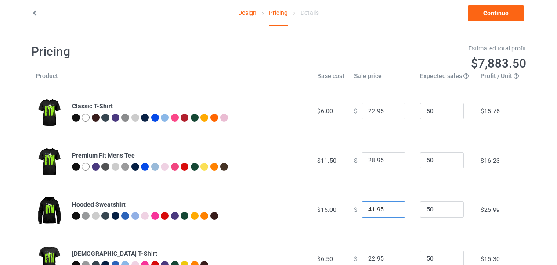
click at [391, 210] on input "41.95" at bounding box center [383, 210] width 44 height 17
click at [391, 210] on input "40.95" at bounding box center [383, 210] width 44 height 17
click at [391, 210] on input "39.95" at bounding box center [383, 210] width 44 height 17
click at [391, 210] on input "38.95" at bounding box center [383, 210] width 44 height 17
click at [391, 210] on input "37.95" at bounding box center [383, 210] width 44 height 17
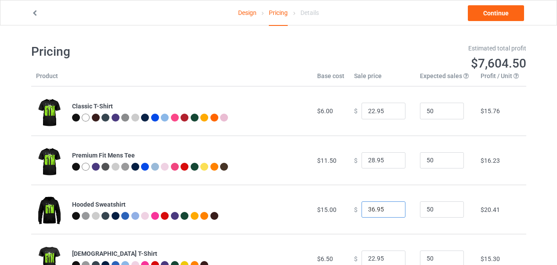
click at [391, 210] on input "36.95" at bounding box center [383, 210] width 44 height 17
click at [391, 210] on input "35.95" at bounding box center [383, 210] width 44 height 17
click at [391, 210] on input "34.95" at bounding box center [383, 210] width 44 height 17
click at [391, 210] on input "33.95" at bounding box center [383, 210] width 44 height 17
click at [391, 210] on input "32.95" at bounding box center [383, 210] width 44 height 17
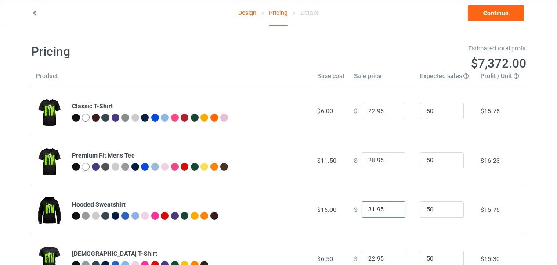
click at [391, 210] on input "31.95" at bounding box center [383, 210] width 44 height 17
click at [391, 210] on input "30.95" at bounding box center [383, 210] width 44 height 17
type input "29.95"
click at [391, 210] on input "29.95" at bounding box center [383, 210] width 44 height 17
type input "27.95"
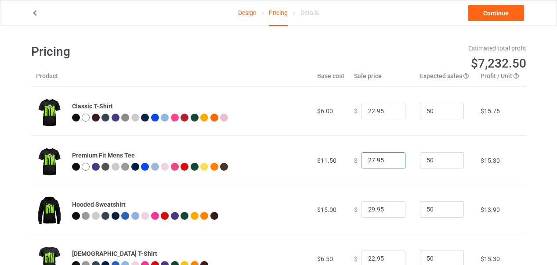
click at [391, 161] on input "27.95" at bounding box center [383, 160] width 44 height 17
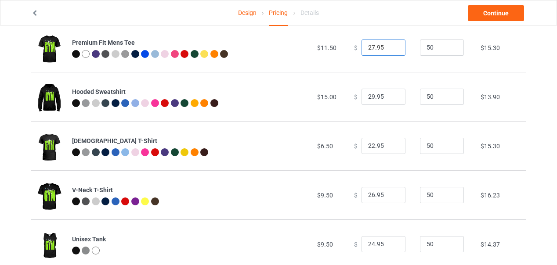
scroll to position [132, 0]
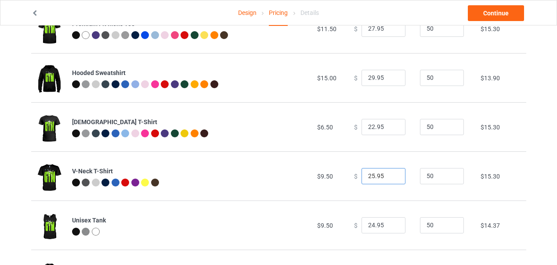
type input "25.95"
click at [391, 177] on input "25.95" at bounding box center [383, 176] width 44 height 17
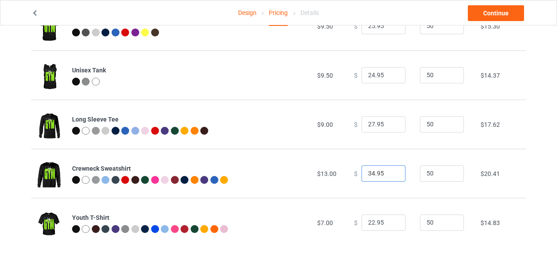
click at [392, 175] on input "34.95" at bounding box center [383, 174] width 44 height 17
click at [392, 175] on input "33.95" at bounding box center [383, 174] width 44 height 17
click at [392, 175] on input "32.95" at bounding box center [383, 174] width 44 height 17
click at [392, 175] on input "31.95" at bounding box center [383, 174] width 44 height 17
click at [392, 175] on input "30.95" at bounding box center [383, 174] width 44 height 17
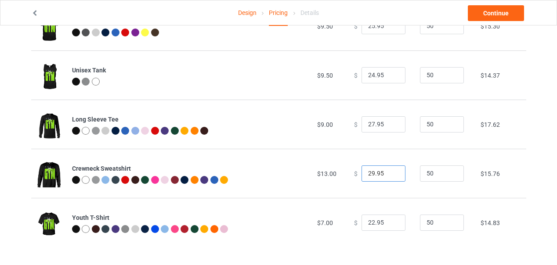
type input "29.95"
click at [392, 175] on input "29.95" at bounding box center [383, 174] width 44 height 17
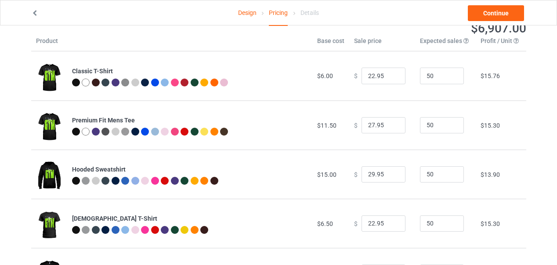
scroll to position [0, 0]
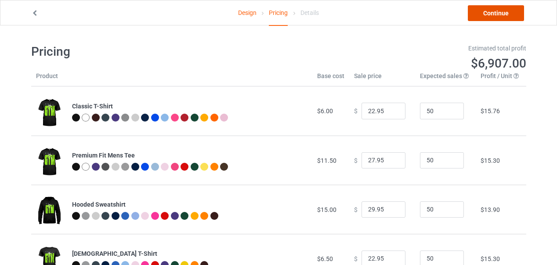
click at [498, 11] on link "Continue" at bounding box center [496, 13] width 56 height 16
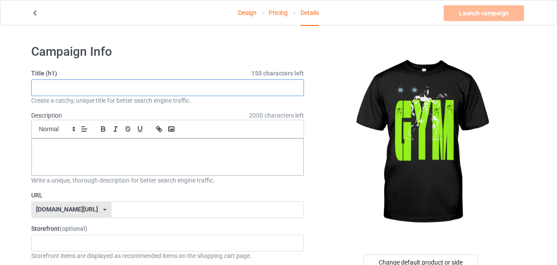
click at [100, 87] on input "text" at bounding box center [167, 87] width 273 height 17
paste input "Gym Life. Gym Style"
click at [108, 89] on input "Gym Life. Gym Style" at bounding box center [167, 87] width 273 height 17
paste input "Iron & Style"
click at [93, 86] on input "Gym Life. Gym Style Iron & Style" at bounding box center [167, 87] width 273 height 17
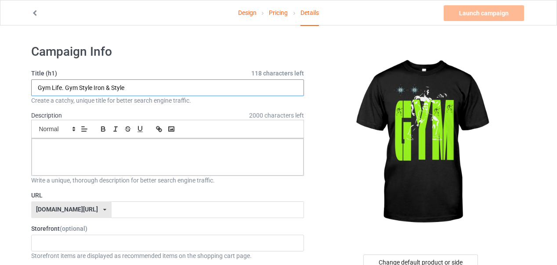
click at [141, 89] on input "Gym Life. Gym Style Iron & Style" at bounding box center [167, 87] width 273 height 17
paste input "Train Strong. Dress Strong"
type input "Gym Life. Gym Style Iron & Style Train Strong. Dress Strong"
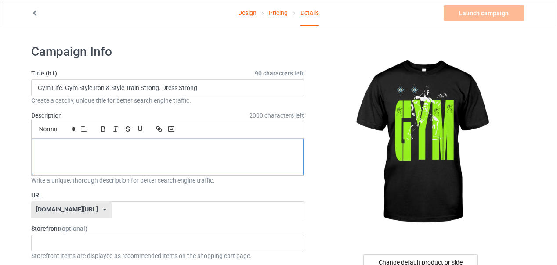
click at [87, 148] on p at bounding box center [168, 149] width 258 height 8
drag, startPoint x: 278, startPoint y: 147, endPoint x: 283, endPoint y: 145, distance: 5.6
click at [278, 147] on p "Where strength meets style — this tee is made for lifters who train hard and lo…" at bounding box center [168, 149] width 258 height 8
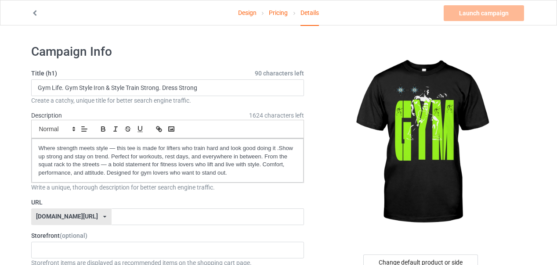
click at [328, 198] on div at bounding box center [421, 143] width 210 height 198
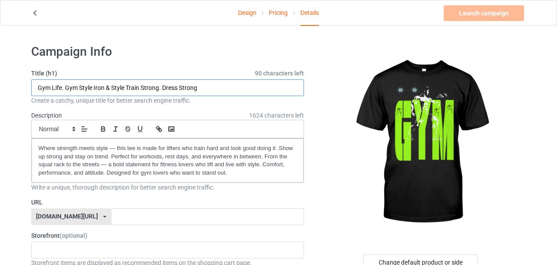
click at [207, 90] on input "Gym Life. Gym Style Iron & Style Train Strong. Dress Strong" at bounding box center [167, 87] width 273 height 17
click at [198, 88] on input "Gym Life. Gym Style Iron & Style Train Strong. Dress Strong fitness life" at bounding box center [167, 87] width 273 height 17
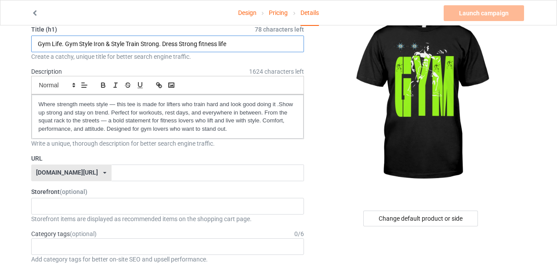
type input "Gym Life. Gym Style Iron & Style Train Strong. Dress Strong fitness life"
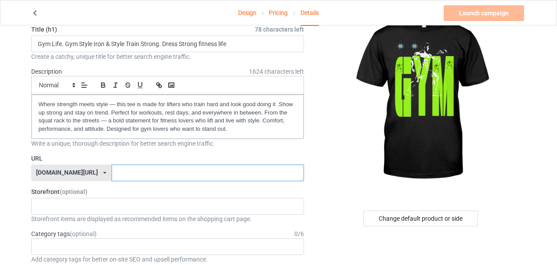
click at [112, 171] on input "text" at bounding box center [208, 173] width 192 height 17
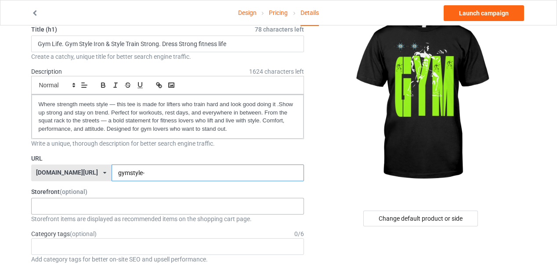
scroll to position [88, 0]
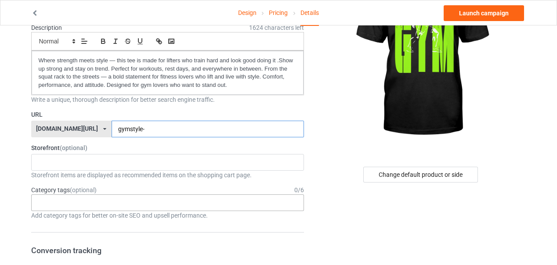
type input "gymstyle-"
click at [154, 204] on div "Age > [DEMOGRAPHIC_DATA] > 1 Age > [DEMOGRAPHIC_DATA] Months > 1 Month Age > [D…" at bounding box center [167, 203] width 273 height 17
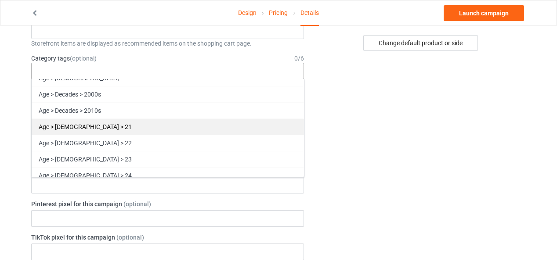
scroll to position [527, 0]
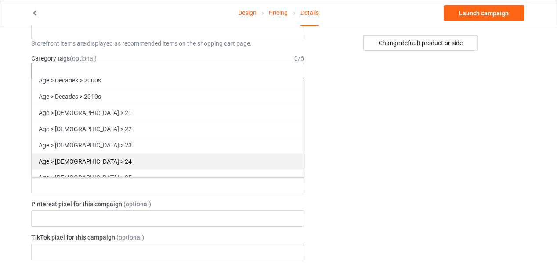
drag, startPoint x: 89, startPoint y: 139, endPoint x: 126, endPoint y: 137, distance: 37.0
click at [90, 139] on div "Age > [DEMOGRAPHIC_DATA] > 23" at bounding box center [168, 145] width 272 height 16
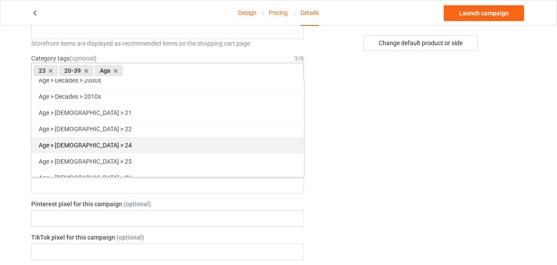
scroll to position [906, 0]
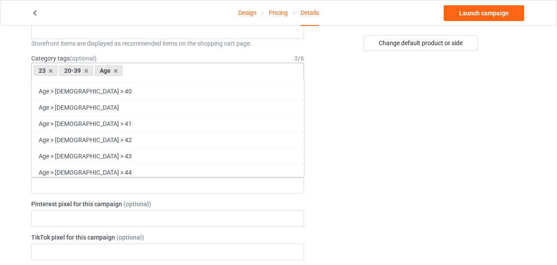
drag, startPoint x: 82, startPoint y: 147, endPoint x: 150, endPoint y: 140, distance: 68.8
click at [83, 148] on div "Age > [DEMOGRAPHIC_DATA] > 43" at bounding box center [168, 156] width 272 height 16
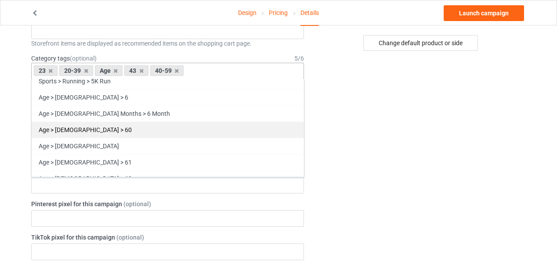
scroll to position [1214, 0]
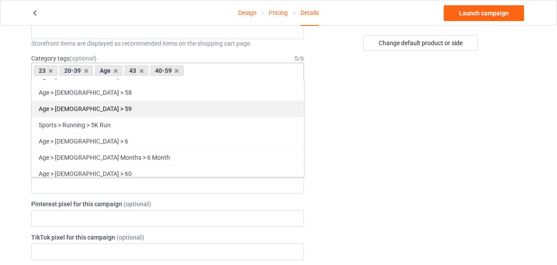
click at [72, 101] on div "Age > [DEMOGRAPHIC_DATA] > 59" at bounding box center [168, 109] width 272 height 16
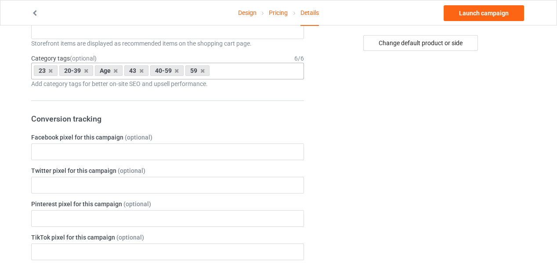
click at [371, 126] on div "Change default product or side" at bounding box center [421, 264] width 222 height 893
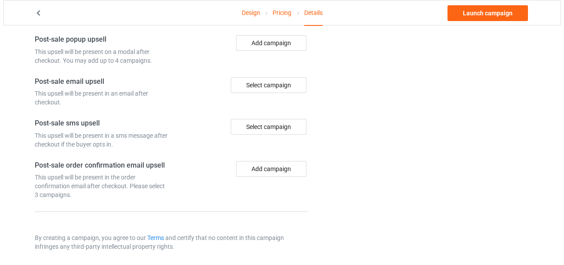
scroll to position [0, 0]
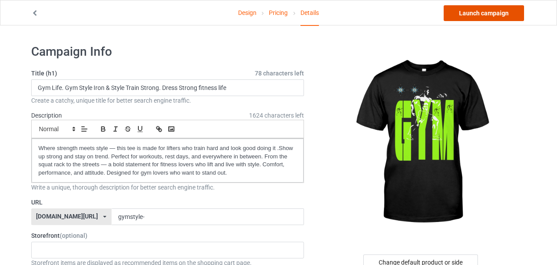
click at [495, 12] on link "Launch campaign" at bounding box center [484, 13] width 80 height 16
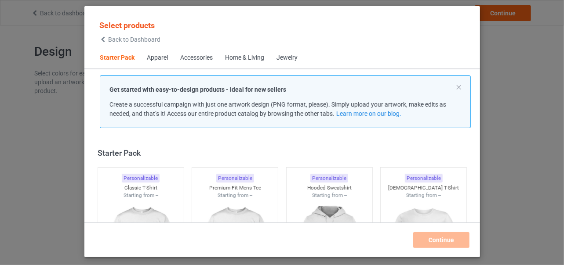
scroll to position [11, 0]
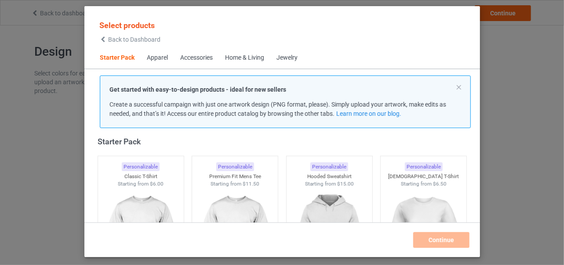
scroll to position [11, 0]
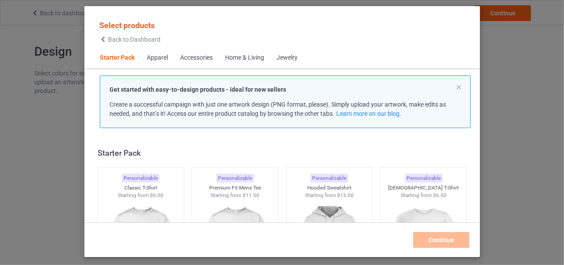
scroll to position [11, 0]
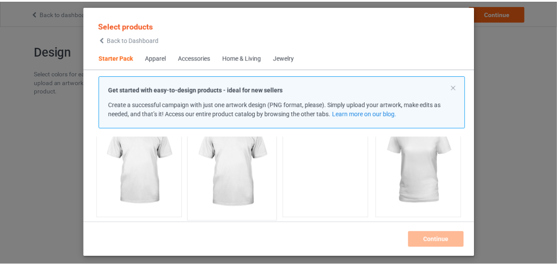
scroll to position [88, 0]
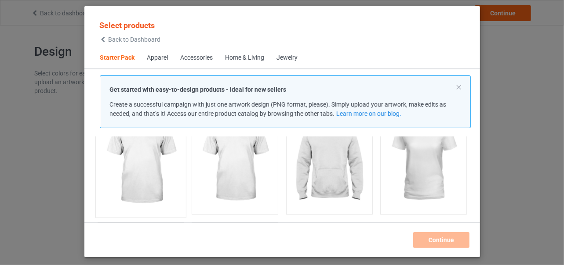
click at [147, 164] on img at bounding box center [140, 161] width 83 height 103
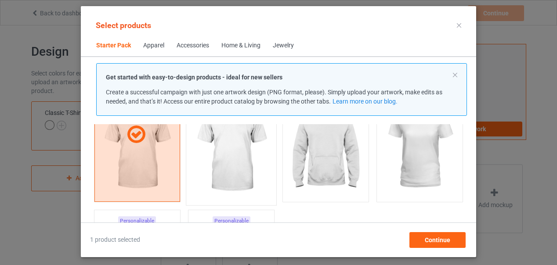
click at [237, 163] on img at bounding box center [231, 149] width 83 height 103
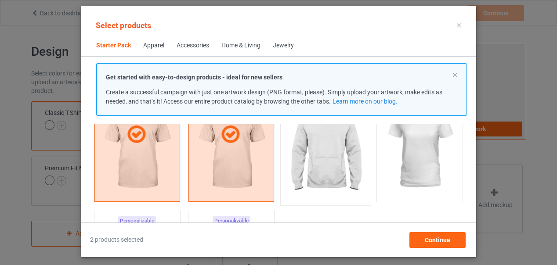
drag, startPoint x: 316, startPoint y: 159, endPoint x: 371, endPoint y: 158, distance: 54.5
click at [316, 159] on img at bounding box center [325, 148] width 79 height 98
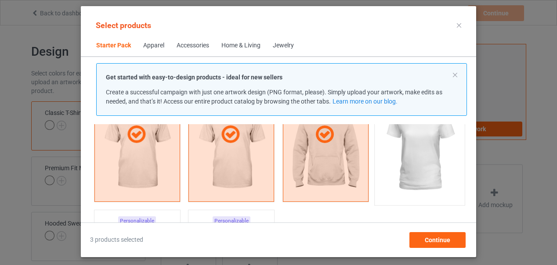
click at [405, 155] on img at bounding box center [420, 149] width 83 height 103
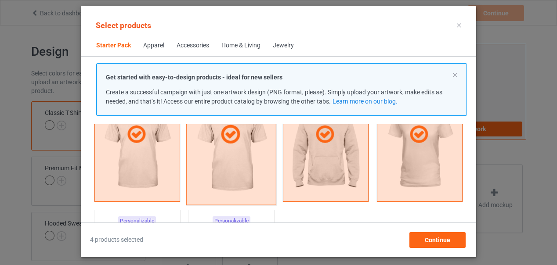
scroll to position [132, 0]
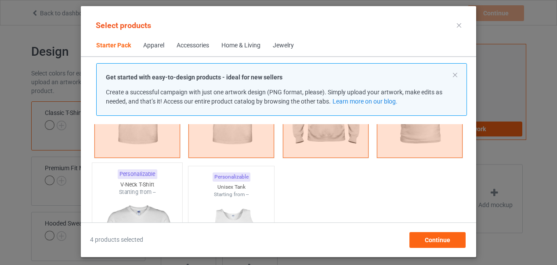
click at [138, 211] on img at bounding box center [137, 247] width 83 height 103
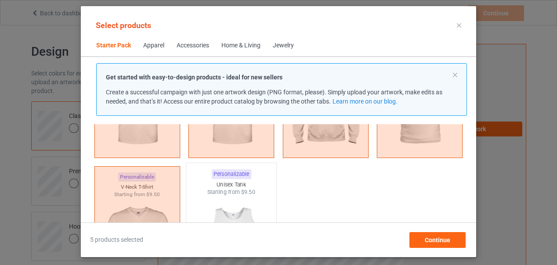
click at [227, 208] on img at bounding box center [231, 247] width 83 height 103
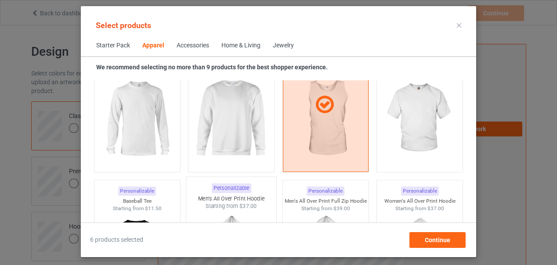
scroll to position [659, 0]
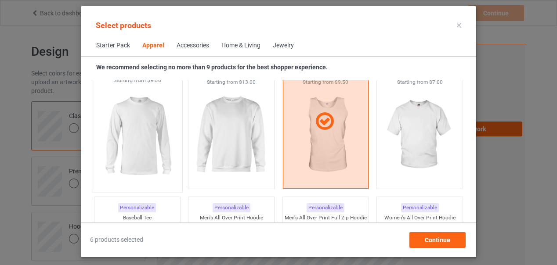
click at [143, 141] on img at bounding box center [137, 135] width 83 height 103
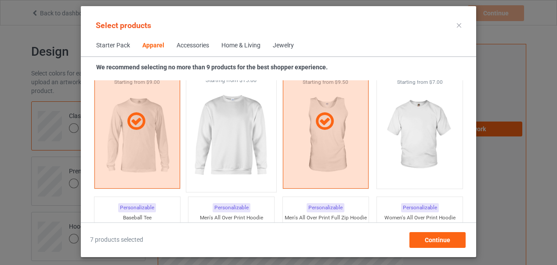
click at [232, 141] on img at bounding box center [231, 135] width 83 height 103
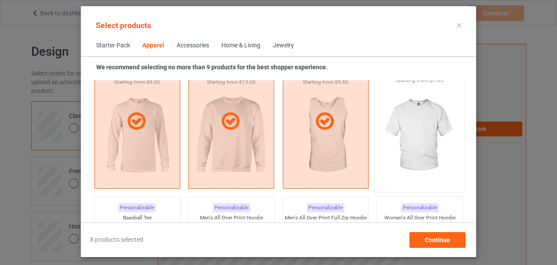
click at [425, 138] on img at bounding box center [420, 135] width 83 height 103
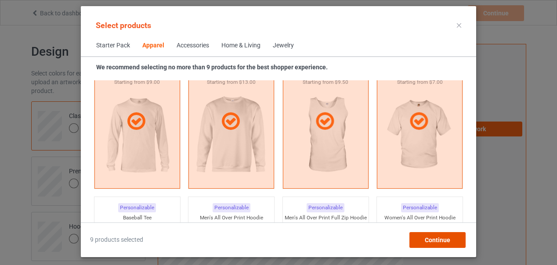
click at [436, 238] on span "Continue" at bounding box center [437, 240] width 25 height 7
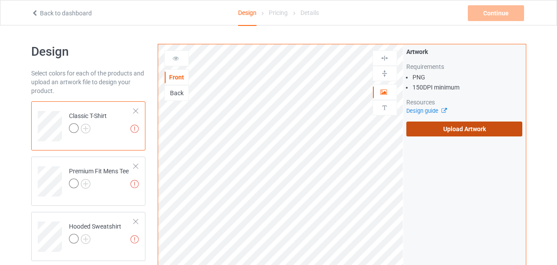
click at [455, 127] on label "Upload Artwork" at bounding box center [464, 129] width 116 height 15
click at [0, 0] on input "Upload Artwork" at bounding box center [0, 0] width 0 height 0
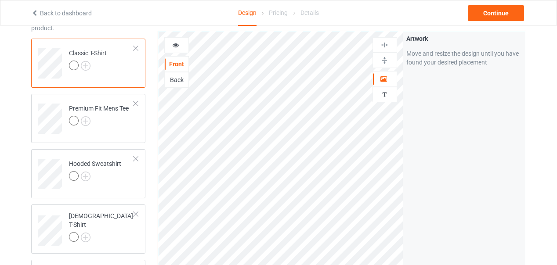
scroll to position [44, 0]
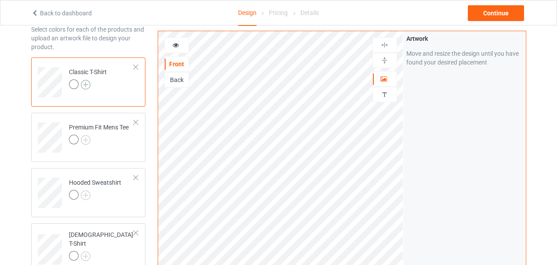
click at [87, 84] on img at bounding box center [86, 85] width 10 height 10
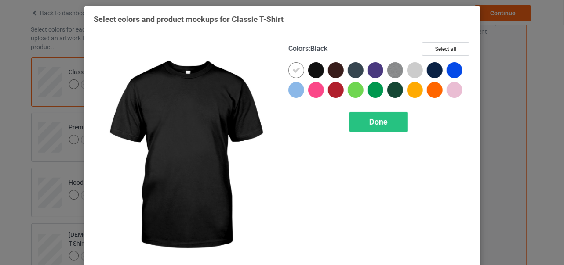
click at [312, 71] on div at bounding box center [316, 70] width 16 height 16
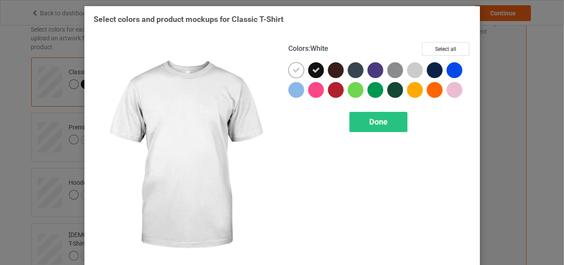
click at [293, 71] on icon at bounding box center [296, 70] width 8 height 8
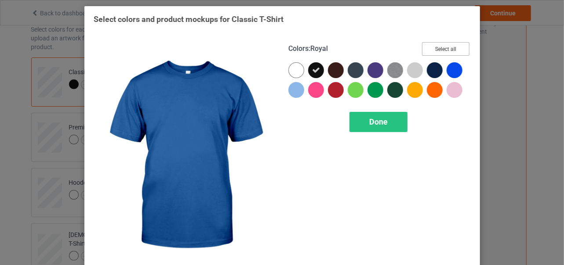
click at [441, 49] on button "Select all" at bounding box center [445, 49] width 47 height 14
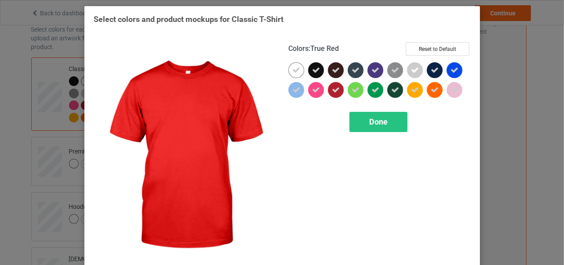
click at [332, 90] on icon at bounding box center [336, 90] width 8 height 8
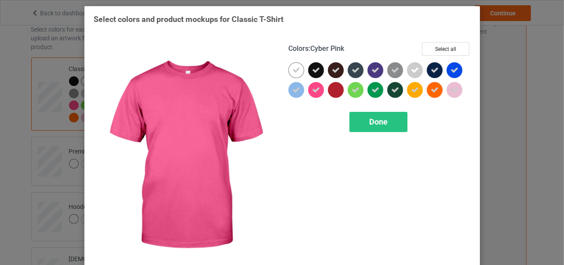
click at [314, 90] on icon at bounding box center [316, 90] width 8 height 8
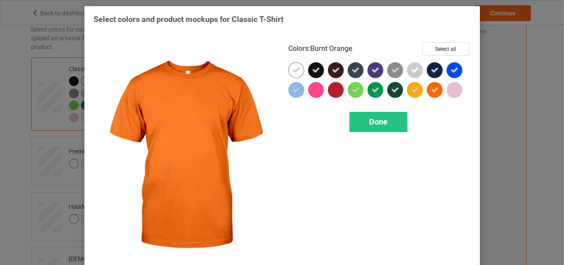
click at [430, 92] on icon at bounding box center [434, 90] width 8 height 8
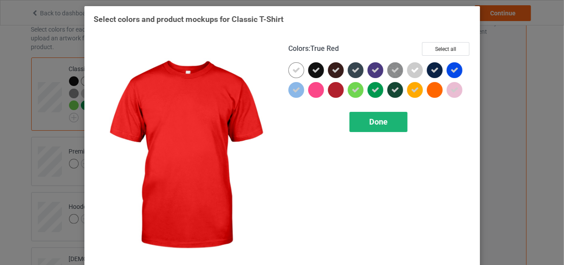
click at [378, 121] on span "Done" at bounding box center [378, 121] width 18 height 9
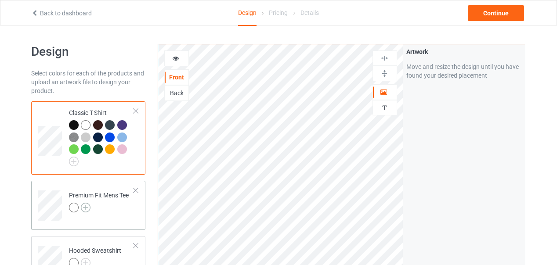
click at [86, 207] on img at bounding box center [86, 208] width 10 height 10
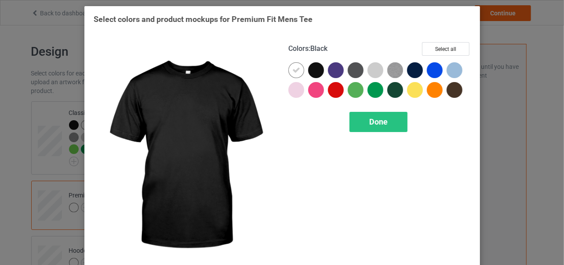
click at [315, 71] on div at bounding box center [316, 70] width 16 height 16
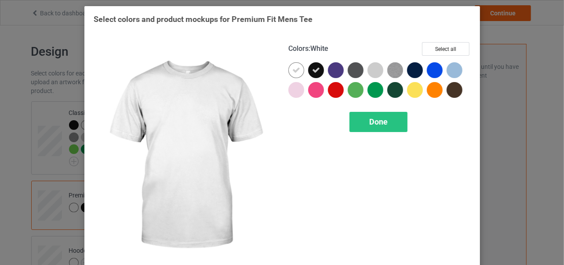
click at [292, 71] on icon at bounding box center [296, 70] width 8 height 8
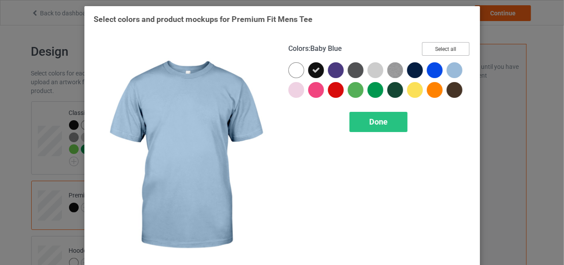
click at [446, 48] on button "Select all" at bounding box center [445, 49] width 47 height 14
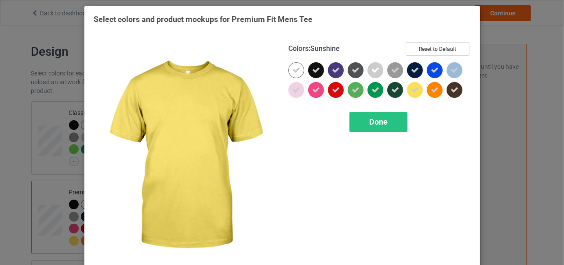
drag, startPoint x: 415, startPoint y: 90, endPoint x: 409, endPoint y: 91, distance: 5.7
click at [415, 91] on div at bounding box center [415, 90] width 16 height 16
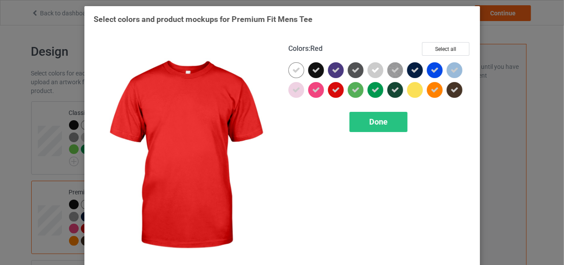
click at [336, 92] on icon at bounding box center [336, 90] width 8 height 8
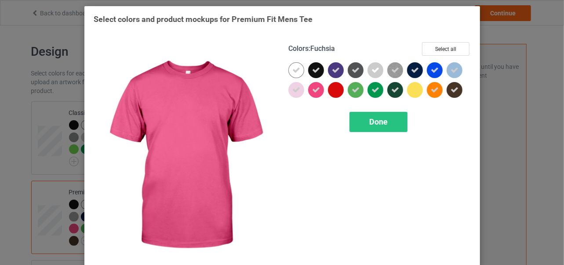
click at [314, 91] on icon at bounding box center [316, 90] width 8 height 8
click at [377, 123] on span "Done" at bounding box center [378, 121] width 18 height 9
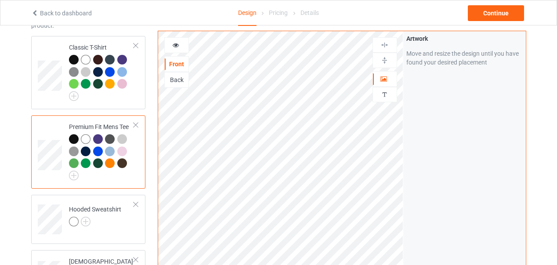
scroll to position [88, 0]
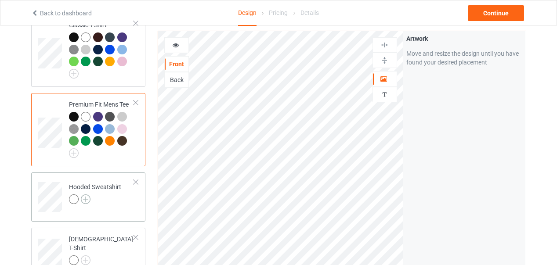
click at [88, 199] on img at bounding box center [86, 200] width 10 height 10
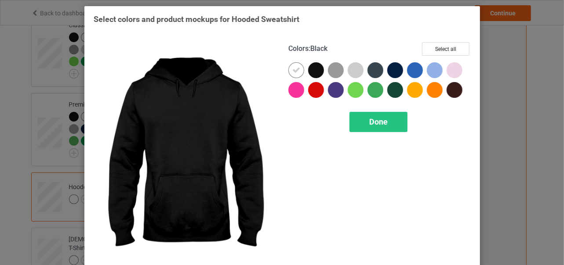
click at [314, 72] on div at bounding box center [316, 70] width 16 height 16
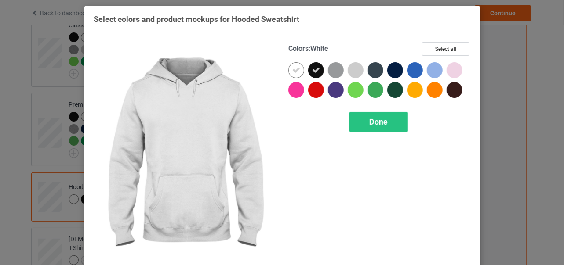
click at [293, 72] on icon at bounding box center [296, 70] width 8 height 8
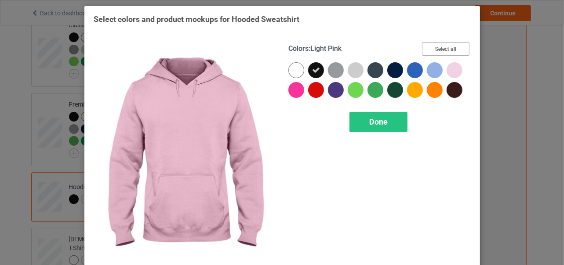
click at [448, 50] on button "Select all" at bounding box center [445, 49] width 47 height 14
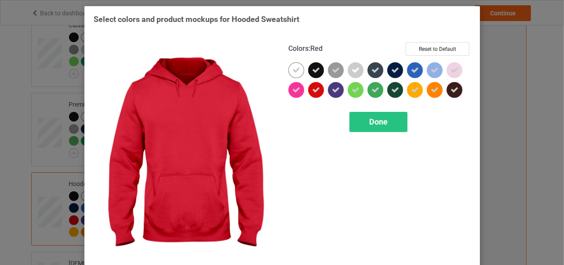
click at [315, 92] on icon at bounding box center [316, 90] width 8 height 8
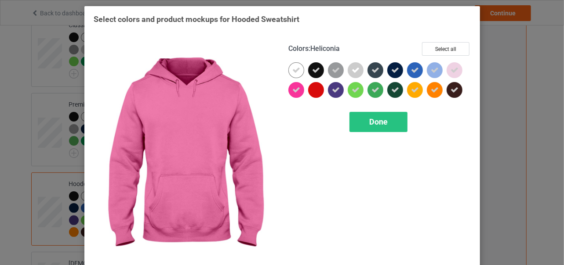
click at [294, 93] on icon at bounding box center [296, 90] width 8 height 8
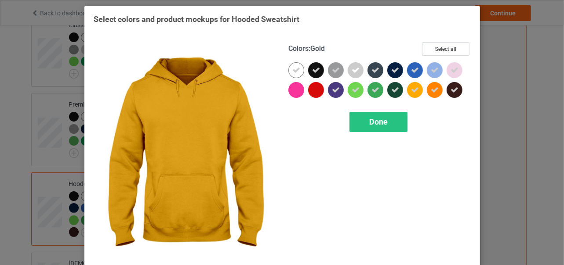
click at [414, 91] on icon at bounding box center [415, 90] width 8 height 8
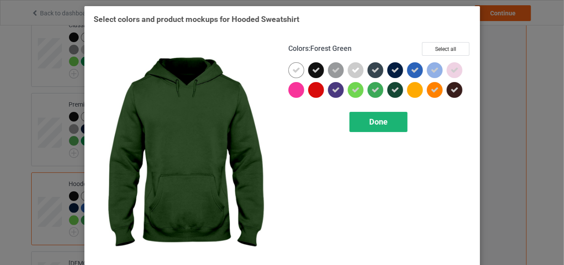
click at [374, 122] on span "Done" at bounding box center [378, 121] width 18 height 9
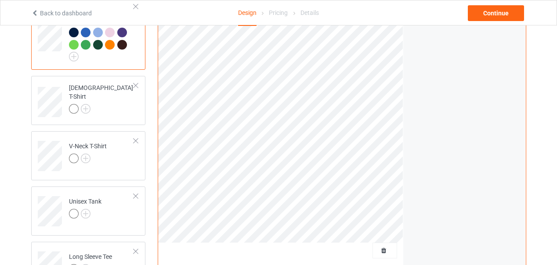
scroll to position [307, 0]
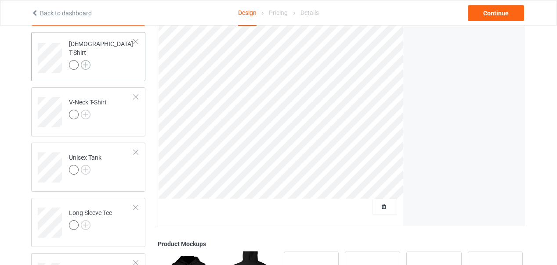
click at [86, 60] on img at bounding box center [86, 65] width 10 height 10
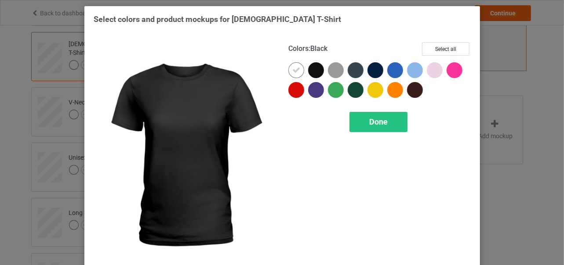
drag, startPoint x: 312, startPoint y: 70, endPoint x: 304, endPoint y: 72, distance: 7.9
click at [312, 71] on div at bounding box center [316, 70] width 16 height 16
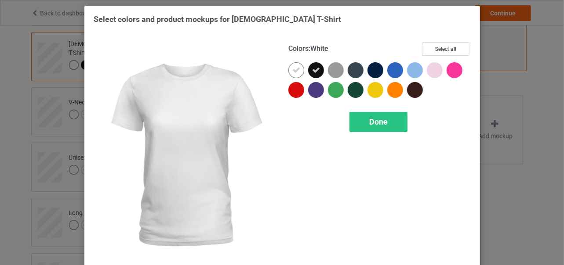
drag, startPoint x: 289, startPoint y: 71, endPoint x: 293, endPoint y: 71, distance: 4.4
click at [292, 71] on icon at bounding box center [296, 70] width 8 height 8
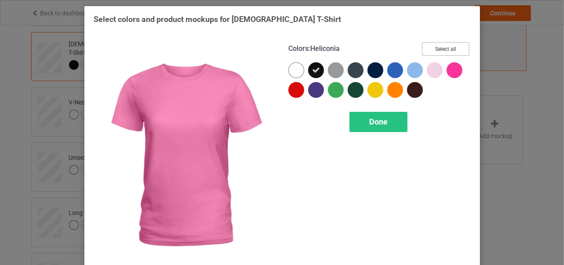
drag, startPoint x: 443, startPoint y: 50, endPoint x: 437, endPoint y: 50, distance: 5.3
click at [442, 50] on button "Select all" at bounding box center [445, 49] width 47 height 14
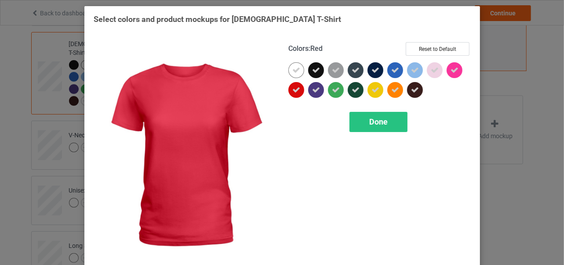
drag, startPoint x: 290, startPoint y: 89, endPoint x: 450, endPoint y: 92, distance: 159.9
click at [292, 89] on icon at bounding box center [296, 90] width 8 height 8
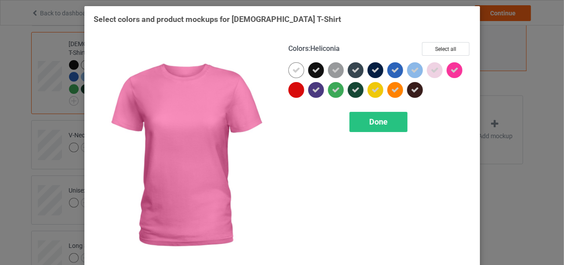
click at [452, 71] on icon at bounding box center [454, 70] width 8 height 8
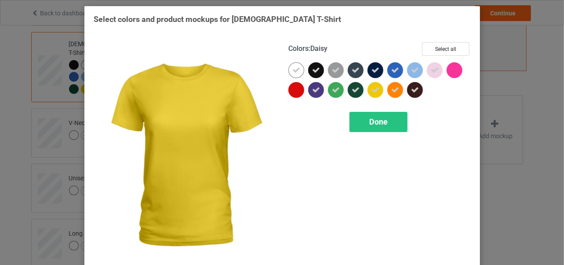
click at [371, 89] on icon at bounding box center [375, 90] width 8 height 8
click at [375, 123] on span "Done" at bounding box center [378, 121] width 18 height 9
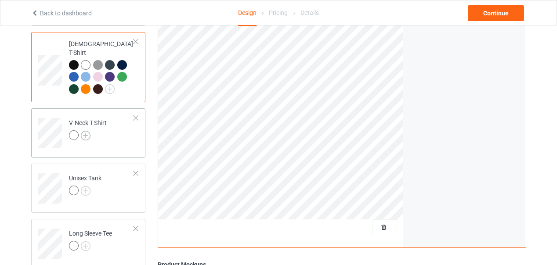
click at [85, 131] on img at bounding box center [86, 136] width 10 height 10
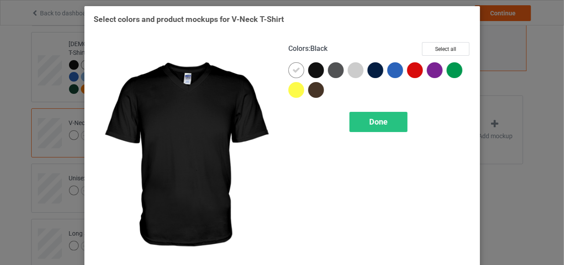
drag, startPoint x: 313, startPoint y: 71, endPoint x: 304, endPoint y: 71, distance: 9.2
click at [314, 71] on div at bounding box center [316, 70] width 16 height 16
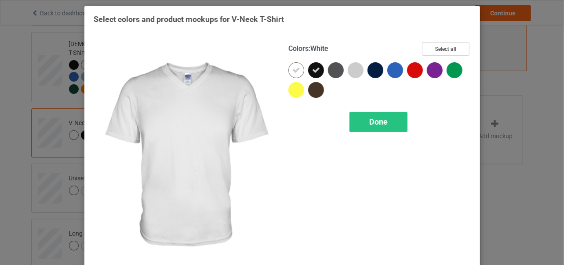
click at [292, 72] on icon at bounding box center [296, 70] width 8 height 8
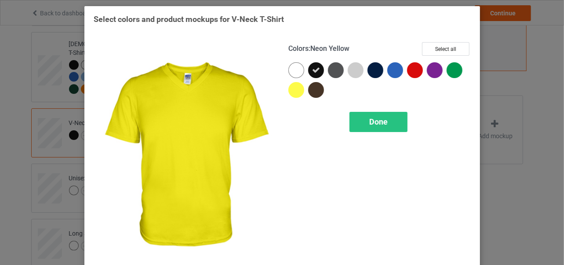
click at [292, 92] on div at bounding box center [296, 90] width 16 height 16
click at [293, 92] on icon at bounding box center [296, 90] width 8 height 8
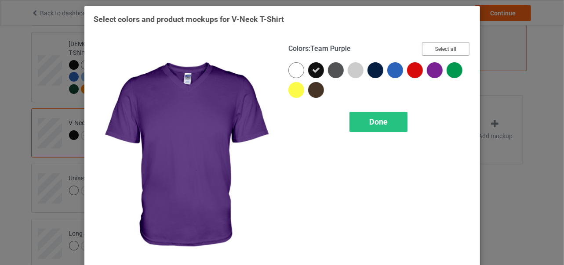
click at [442, 51] on button "Select all" at bounding box center [445, 49] width 47 height 14
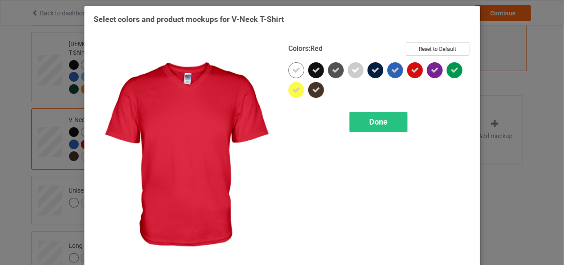
drag, startPoint x: 410, startPoint y: 68, endPoint x: 411, endPoint y: 72, distance: 4.5
click at [411, 70] on icon at bounding box center [415, 70] width 8 height 8
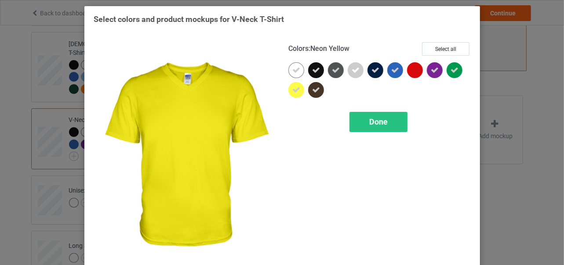
click at [292, 90] on icon at bounding box center [296, 90] width 8 height 8
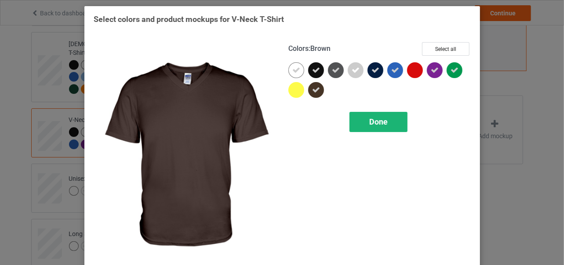
click at [376, 122] on span "Done" at bounding box center [378, 121] width 18 height 9
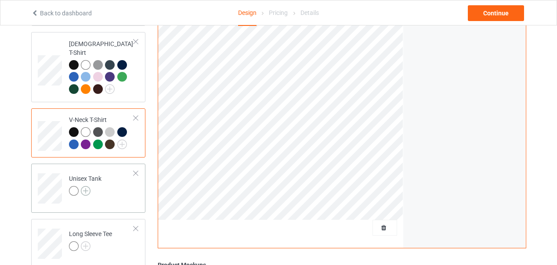
click at [88, 186] on img at bounding box center [86, 191] width 10 height 10
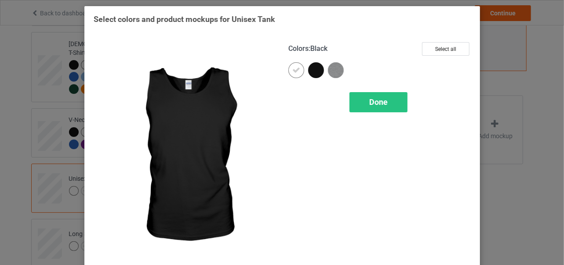
click at [312, 71] on div at bounding box center [316, 70] width 16 height 16
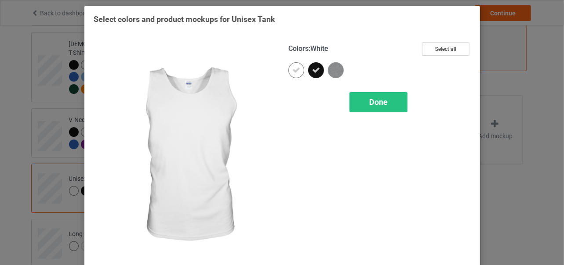
click at [293, 72] on icon at bounding box center [296, 70] width 8 height 8
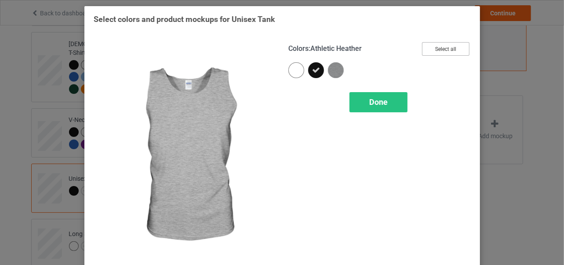
drag, startPoint x: 437, startPoint y: 50, endPoint x: 426, endPoint y: 58, distance: 13.2
click at [437, 51] on button "Select all" at bounding box center [445, 49] width 47 height 14
click at [376, 101] on span "Done" at bounding box center [378, 102] width 18 height 9
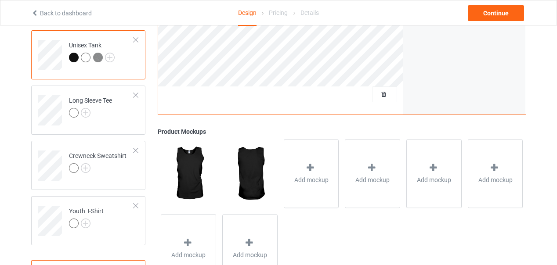
scroll to position [427, 0]
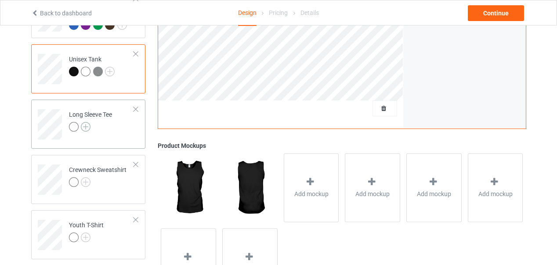
click at [87, 122] on img at bounding box center [86, 127] width 10 height 10
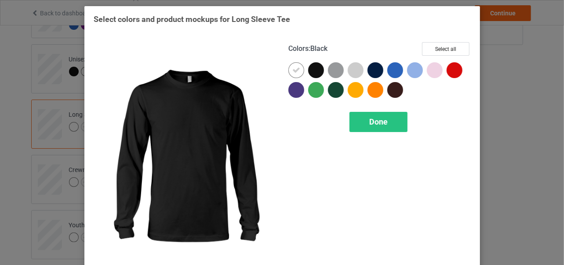
click at [314, 73] on div at bounding box center [316, 70] width 16 height 16
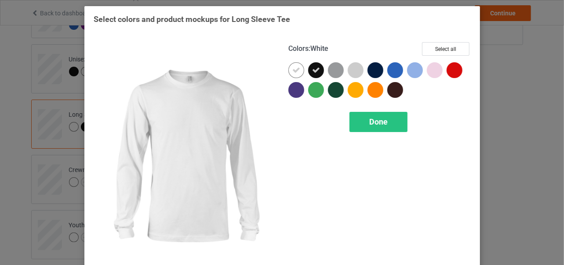
click at [294, 73] on icon at bounding box center [296, 70] width 8 height 8
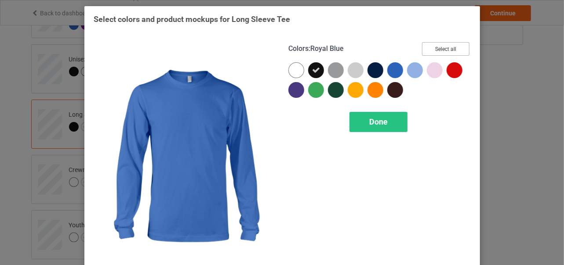
click at [437, 50] on button "Select all" at bounding box center [445, 49] width 47 height 14
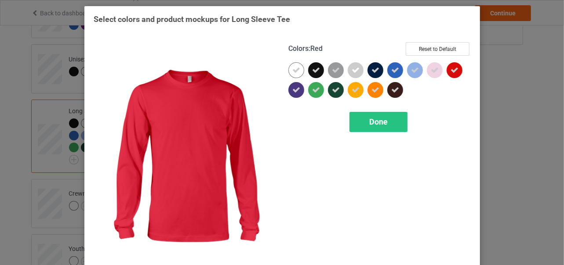
click at [453, 72] on icon at bounding box center [454, 70] width 8 height 8
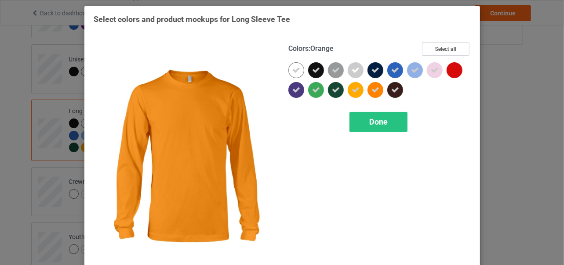
click at [374, 89] on icon at bounding box center [375, 90] width 8 height 8
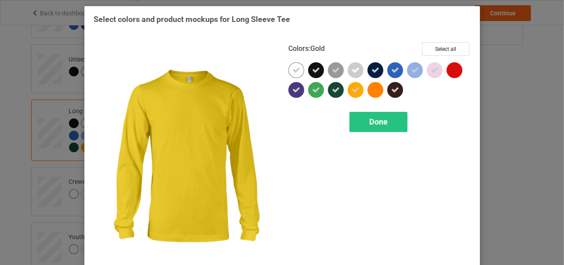
click at [352, 93] on icon at bounding box center [355, 90] width 8 height 8
click at [373, 121] on span "Done" at bounding box center [378, 121] width 18 height 9
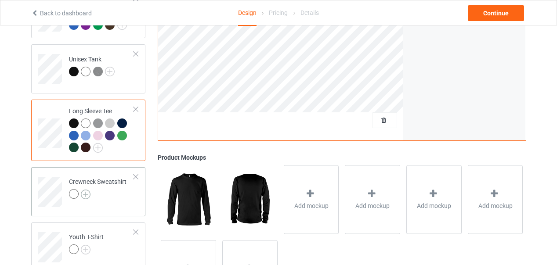
click at [87, 190] on img at bounding box center [86, 195] width 10 height 10
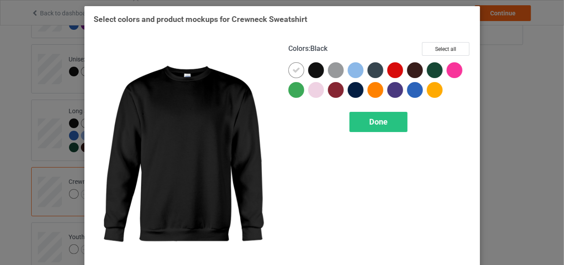
click at [314, 72] on div at bounding box center [316, 70] width 16 height 16
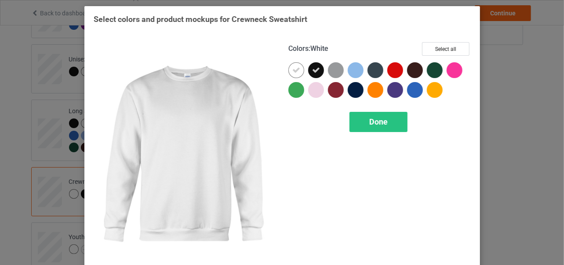
click at [294, 71] on icon at bounding box center [296, 70] width 8 height 8
click at [292, 70] on div at bounding box center [296, 70] width 16 height 16
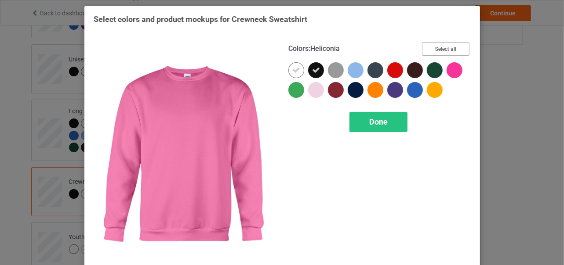
click at [444, 50] on button "Select all" at bounding box center [445, 49] width 47 height 14
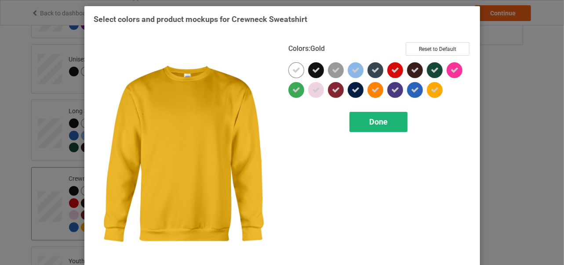
click at [379, 124] on span "Done" at bounding box center [378, 121] width 18 height 9
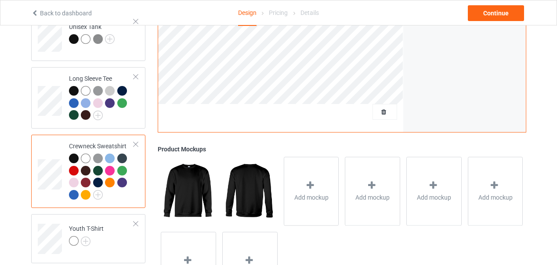
scroll to position [471, 0]
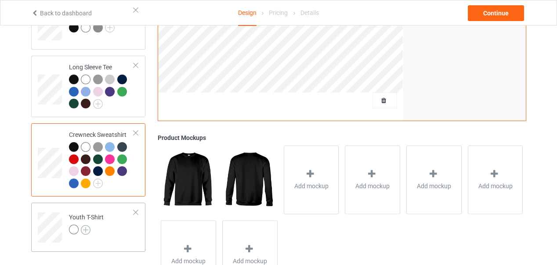
click at [87, 225] on img at bounding box center [86, 230] width 10 height 10
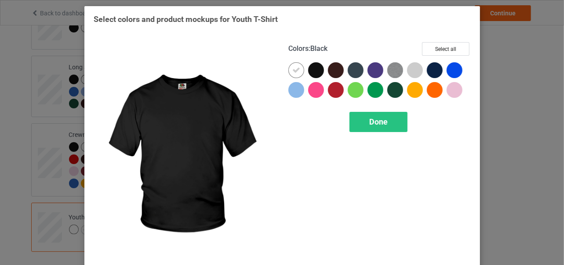
click at [313, 72] on div at bounding box center [316, 70] width 16 height 16
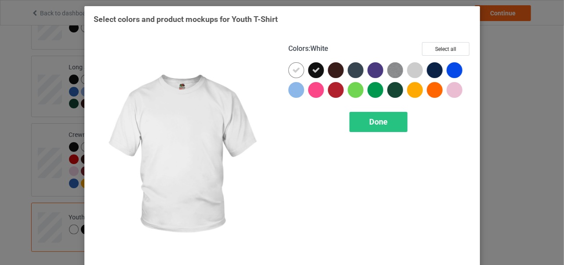
drag, startPoint x: 293, startPoint y: 72, endPoint x: 315, endPoint y: 70, distance: 22.5
click at [294, 72] on icon at bounding box center [296, 70] width 8 height 8
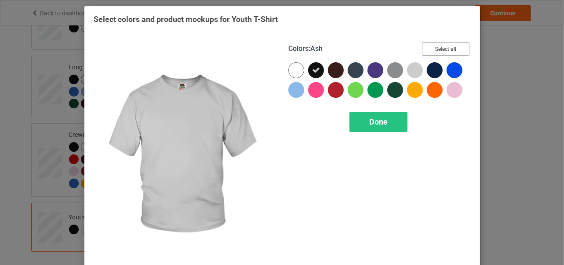
click at [437, 51] on button "Select all" at bounding box center [445, 49] width 47 height 14
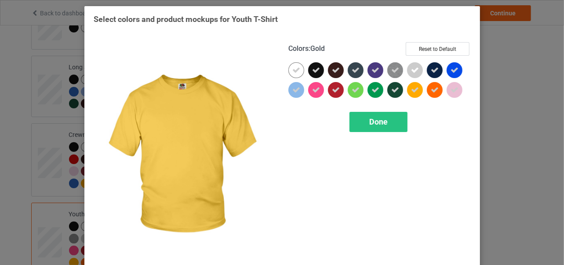
click at [374, 119] on span "Done" at bounding box center [378, 121] width 18 height 9
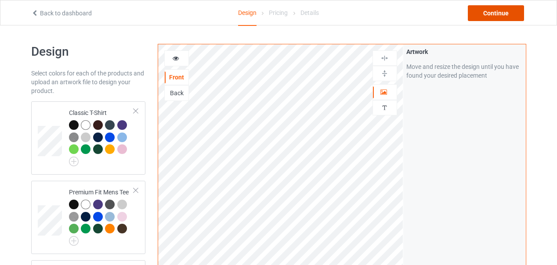
click at [501, 12] on div "Continue" at bounding box center [496, 13] width 56 height 16
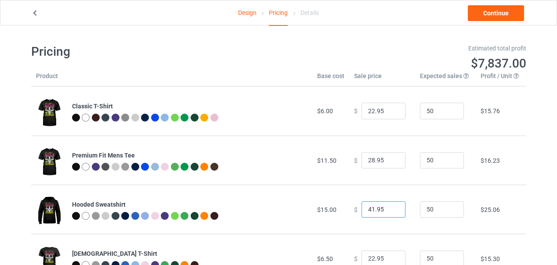
click at [391, 212] on input "41.95" at bounding box center [383, 210] width 44 height 17
click at [391, 212] on input "40.95" at bounding box center [383, 210] width 44 height 17
click at [393, 212] on input "39.95" at bounding box center [383, 210] width 44 height 17
click at [393, 212] on input "38.95" at bounding box center [383, 210] width 44 height 17
click at [393, 212] on input "37.95" at bounding box center [383, 210] width 44 height 17
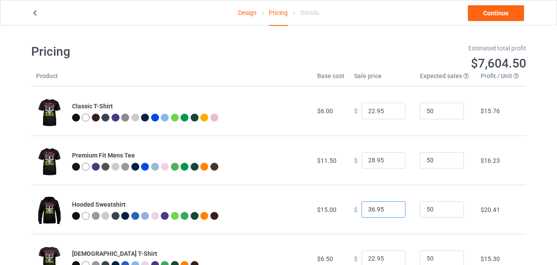
click at [392, 210] on input "36.95" at bounding box center [383, 210] width 44 height 17
click at [392, 210] on input "35.95" at bounding box center [383, 210] width 44 height 17
click at [392, 210] on input "34.95" at bounding box center [383, 210] width 44 height 17
click at [392, 210] on input "33.95" at bounding box center [383, 210] width 44 height 17
click at [392, 210] on input "32.95" at bounding box center [383, 210] width 44 height 17
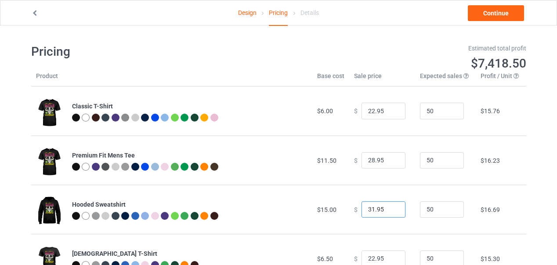
type input "31.95"
click at [392, 211] on input "31.95" at bounding box center [383, 210] width 44 height 17
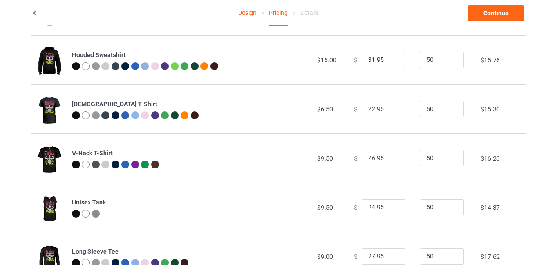
scroll to position [176, 0]
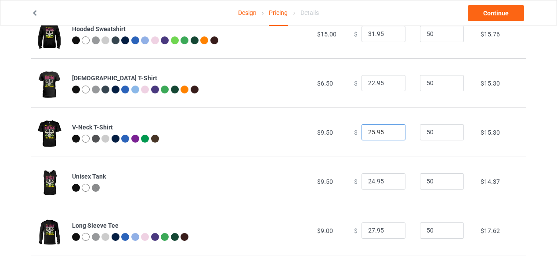
type input "25.95"
click at [392, 133] on input "25.95" at bounding box center [383, 132] width 44 height 17
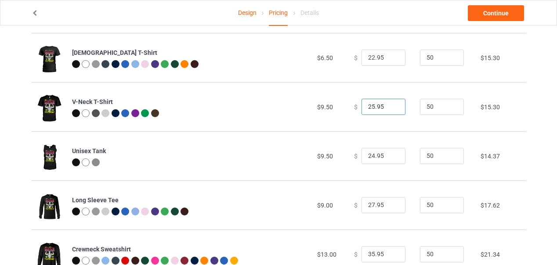
scroll to position [220, 0]
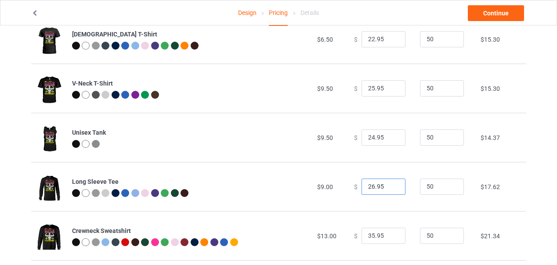
click at [391, 188] on input "26.95" at bounding box center [383, 187] width 44 height 17
type input "25.95"
click at [391, 188] on input "25.95" at bounding box center [383, 187] width 44 height 17
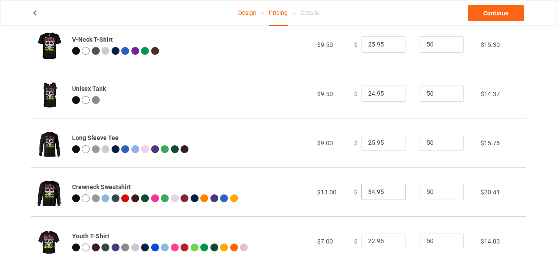
click at [390, 193] on input "34.95" at bounding box center [383, 192] width 44 height 17
click at [390, 193] on input "33.95" at bounding box center [383, 192] width 44 height 17
click at [390, 193] on input "32.95" at bounding box center [383, 192] width 44 height 17
click at [390, 193] on input "31.95" at bounding box center [383, 192] width 44 height 17
click at [390, 193] on input "30.95" at bounding box center [383, 192] width 44 height 17
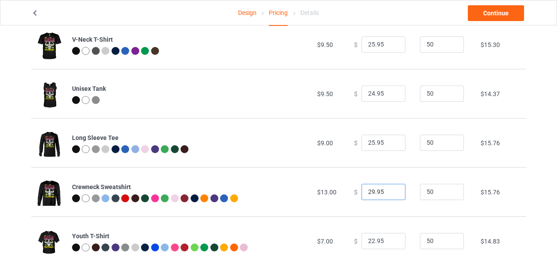
click at [390, 192] on input "29.95" at bounding box center [383, 192] width 44 height 17
type input "28.95"
click at [390, 192] on input "28.95" at bounding box center [383, 192] width 44 height 17
click at [391, 188] on input "28.95" at bounding box center [383, 192] width 44 height 17
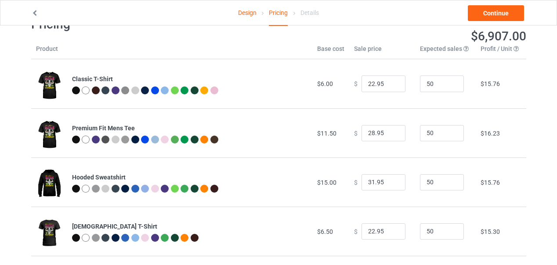
scroll to position [0, 0]
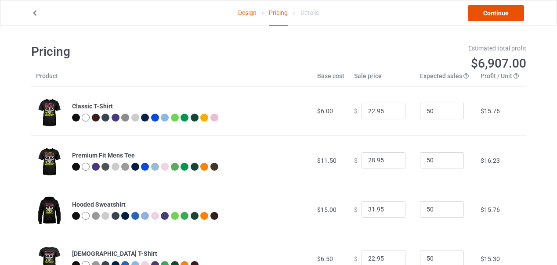
click at [499, 11] on link "Continue" at bounding box center [496, 13] width 56 height 16
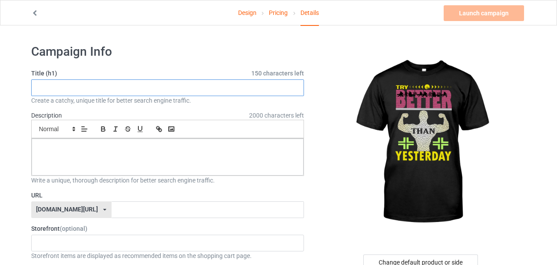
drag, startPoint x: 43, startPoint y: 87, endPoint x: 50, endPoint y: 84, distance: 8.3
click at [43, 87] on input "text" at bounding box center [167, 87] width 273 height 17
paste input "Beat [DATE]. Build [DATE]"
paste input "Try. Improve. Repeat."
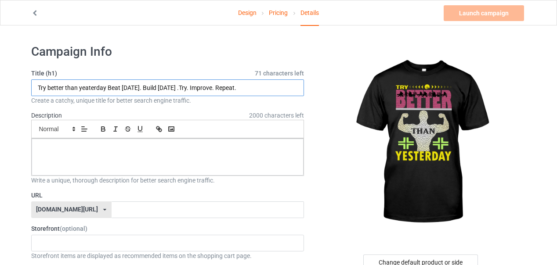
paste input "Progress Every Day"
type input "Try better than yeaterday Beat [DATE]. Build [DATE] .Try. Improve. Repeat.Progr…"
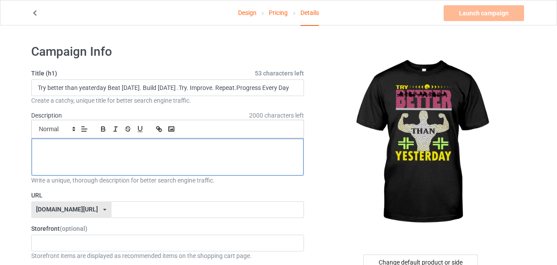
click at [61, 158] on div at bounding box center [168, 157] width 272 height 37
click at [79, 152] on div at bounding box center [168, 157] width 272 height 37
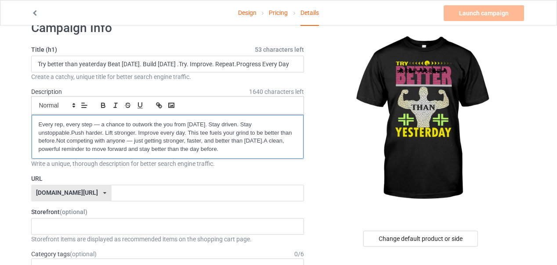
scroll to position [44, 0]
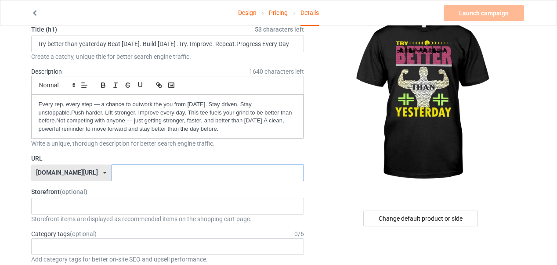
click at [112, 173] on input "text" at bounding box center [208, 173] width 192 height 17
type input "y"
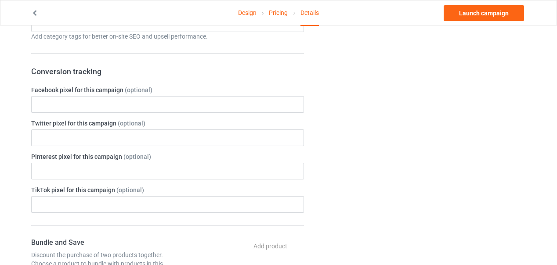
scroll to position [220, 0]
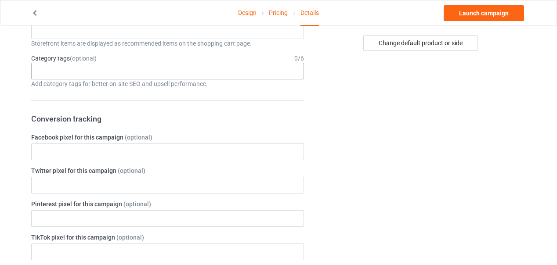
type input "try-better-than-[DATE]"
click at [117, 70] on div "Age > [DEMOGRAPHIC_DATA] > 1 Age > [DEMOGRAPHIC_DATA] Months > 1 Month Age > [D…" at bounding box center [167, 71] width 273 height 17
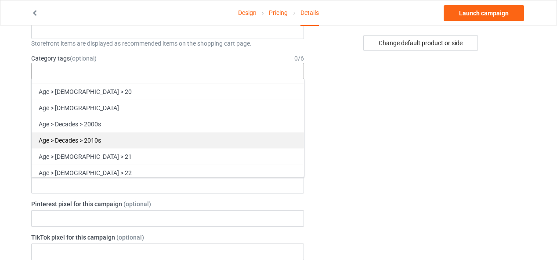
scroll to position [1054, 0]
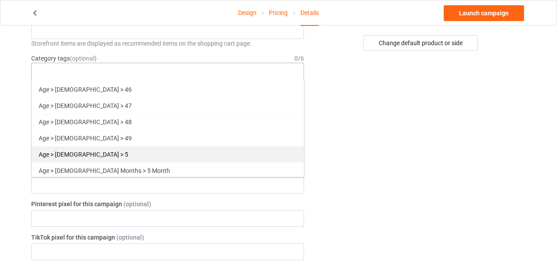
drag, startPoint x: 77, startPoint y: 127, endPoint x: 77, endPoint y: 121, distance: 6.1
click at [77, 130] on div "Age > [DEMOGRAPHIC_DATA] > 49" at bounding box center [168, 138] width 272 height 16
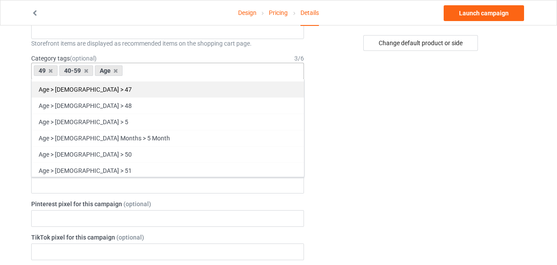
scroll to position [1038, 0]
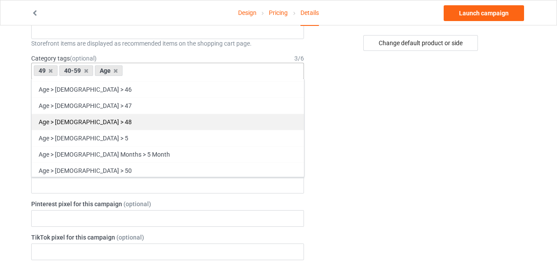
drag, startPoint x: 67, startPoint y: 79, endPoint x: 125, endPoint y: 108, distance: 64.6
click at [67, 81] on div "Age > [DEMOGRAPHIC_DATA] > 46" at bounding box center [168, 89] width 272 height 16
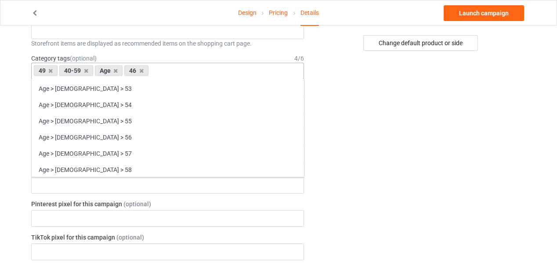
scroll to position [1153, 0]
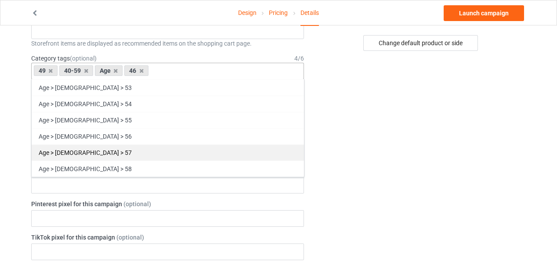
drag, startPoint x: 80, startPoint y: 123, endPoint x: 155, endPoint y: 120, distance: 75.6
click at [81, 128] on div "Age > [DEMOGRAPHIC_DATA] > 56" at bounding box center [168, 136] width 272 height 16
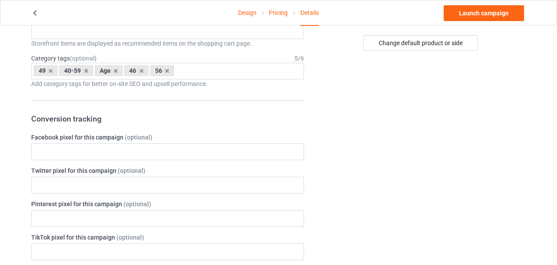
drag, startPoint x: 365, startPoint y: 114, endPoint x: 381, endPoint y: 111, distance: 16.9
click at [365, 114] on div "Change default product or side" at bounding box center [421, 264] width 222 height 893
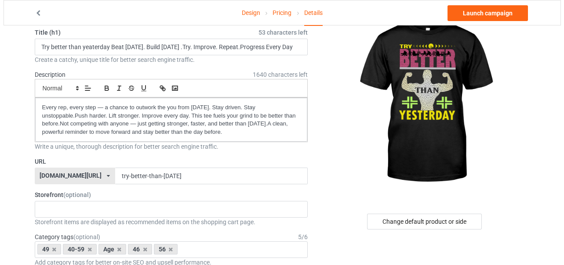
scroll to position [0, 0]
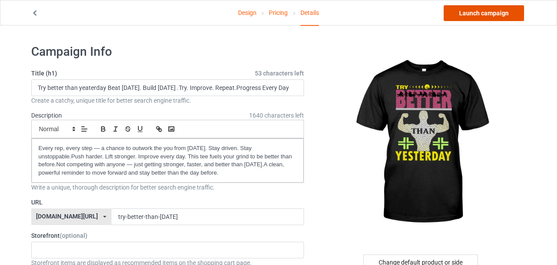
click at [475, 14] on link "Launch campaign" at bounding box center [484, 13] width 80 height 16
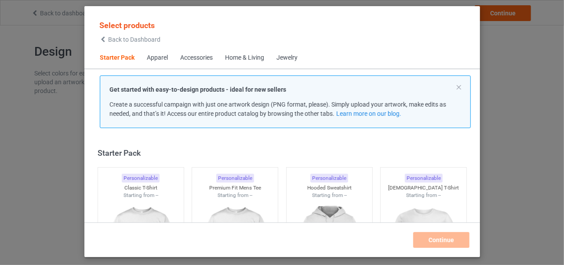
scroll to position [11, 0]
